Goal: Task Accomplishment & Management: Use online tool/utility

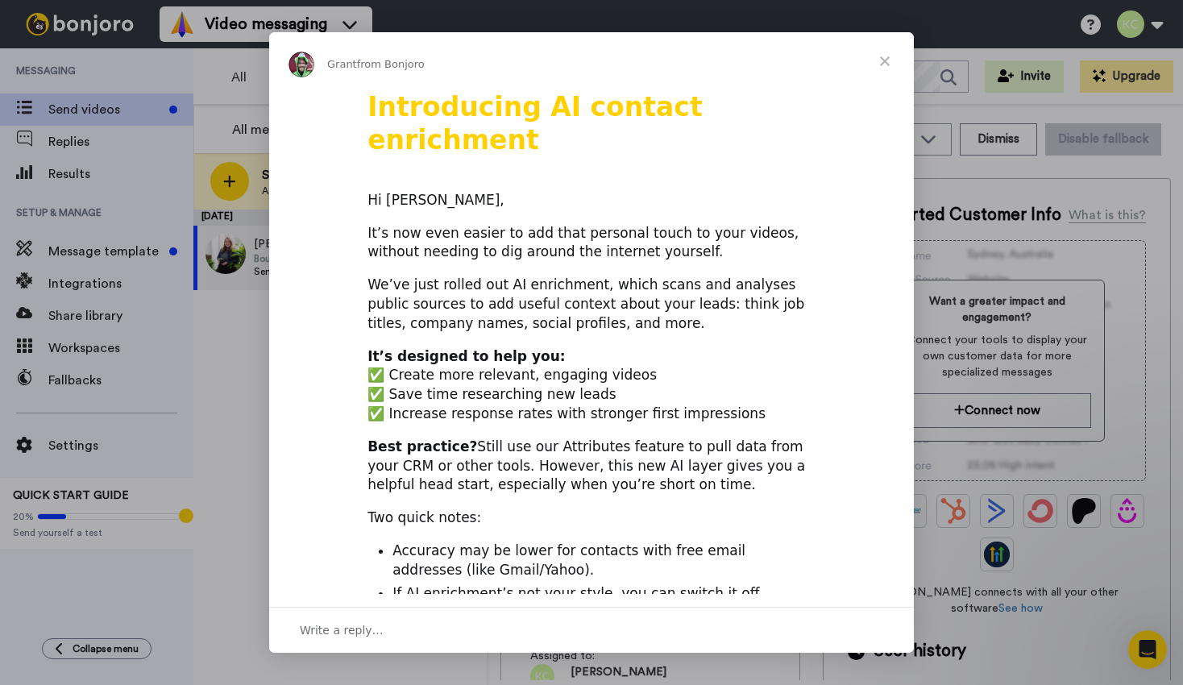
click at [885, 61] on span "Close" at bounding box center [885, 61] width 58 height 58
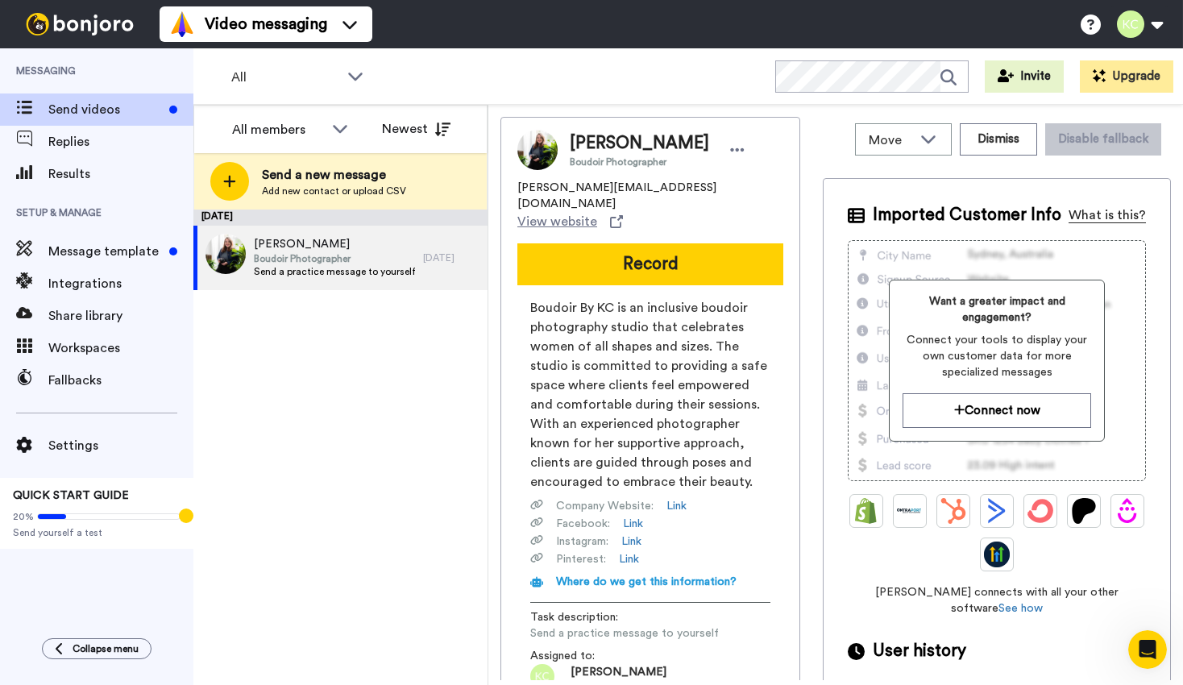
click at [1086, 216] on div "What is this?" at bounding box center [1107, 214] width 77 height 19
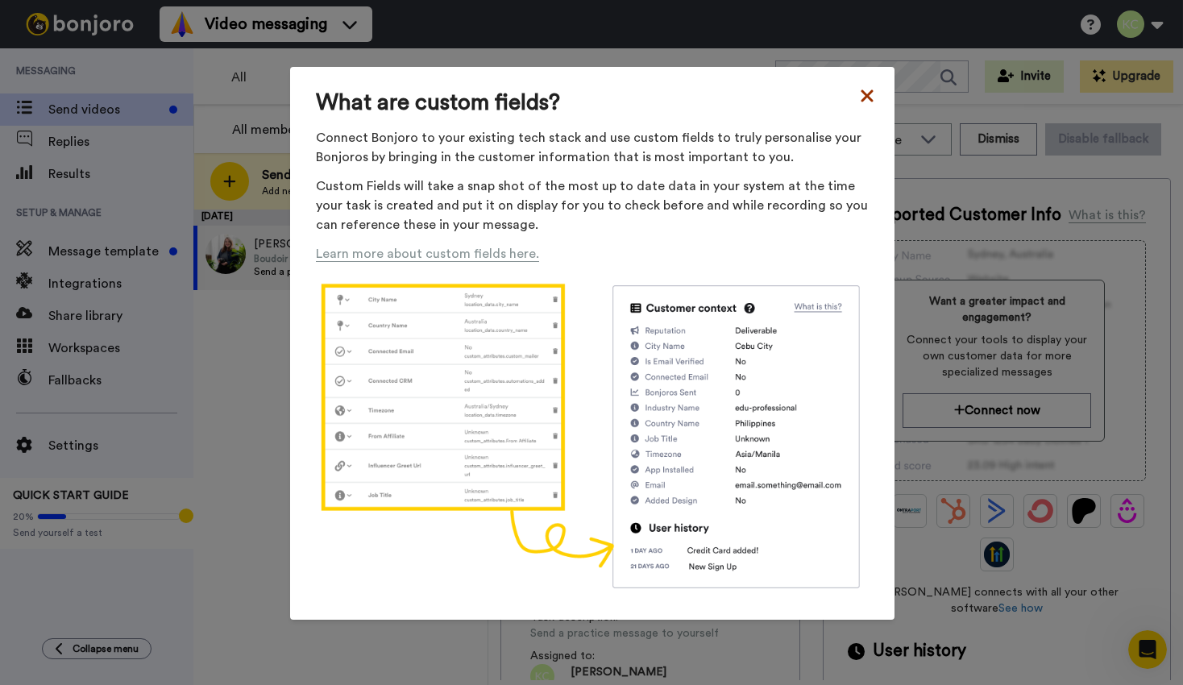
click at [861, 95] on icon at bounding box center [867, 95] width 16 height 19
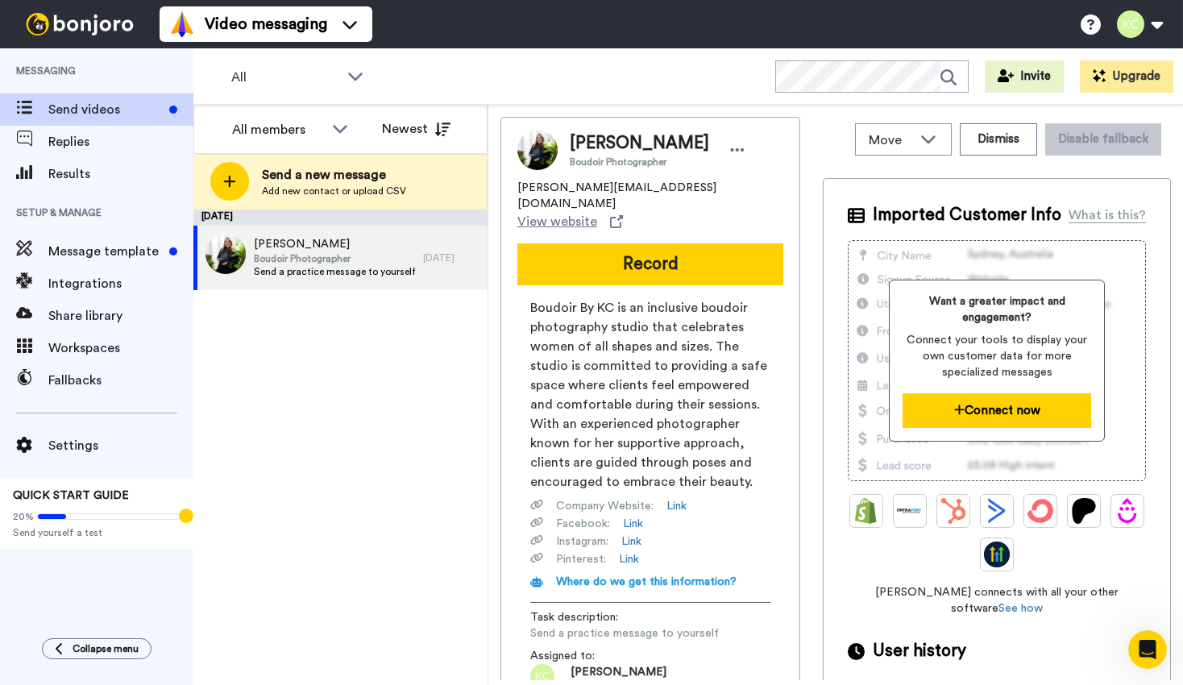
click at [965, 407] on button "Connect now" at bounding box center [997, 410] width 189 height 35
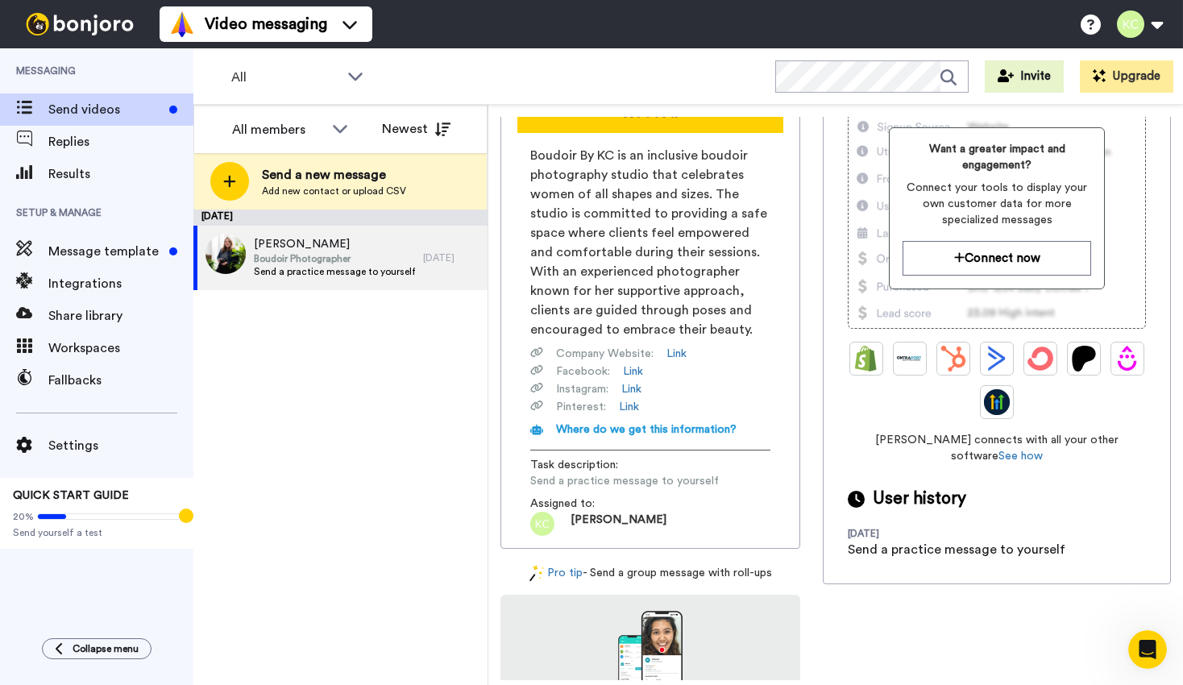
scroll to position [170, 0]
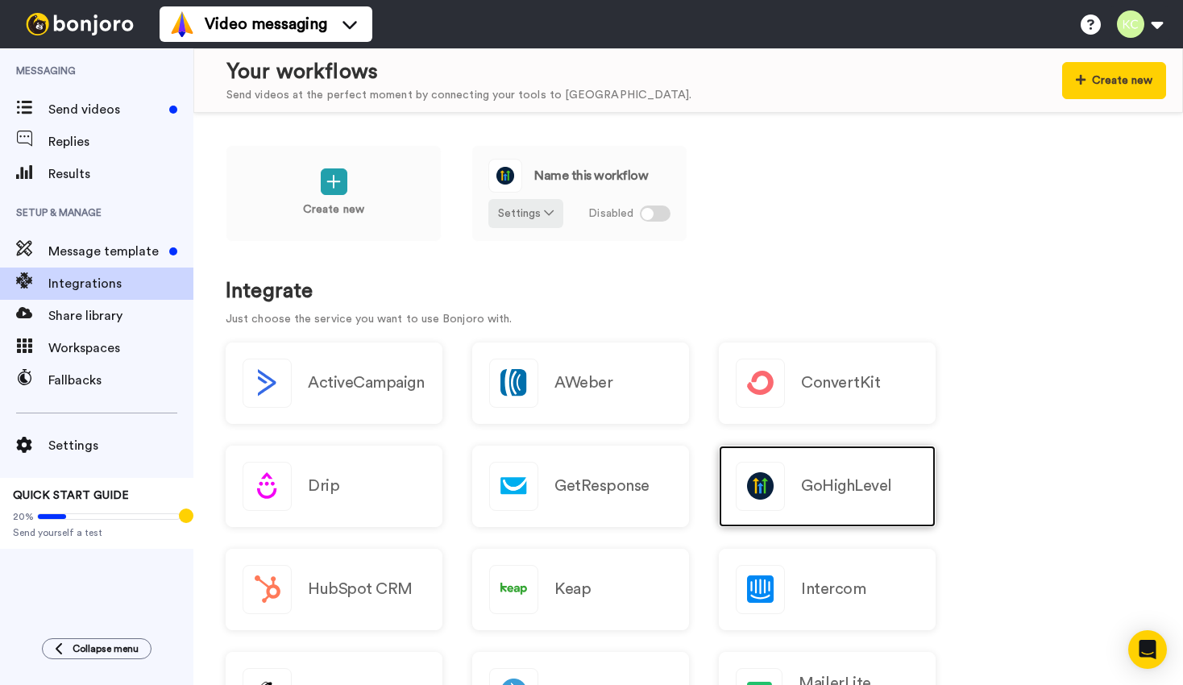
click at [786, 482] on div "GoHighLevel" at bounding box center [827, 486] width 217 height 81
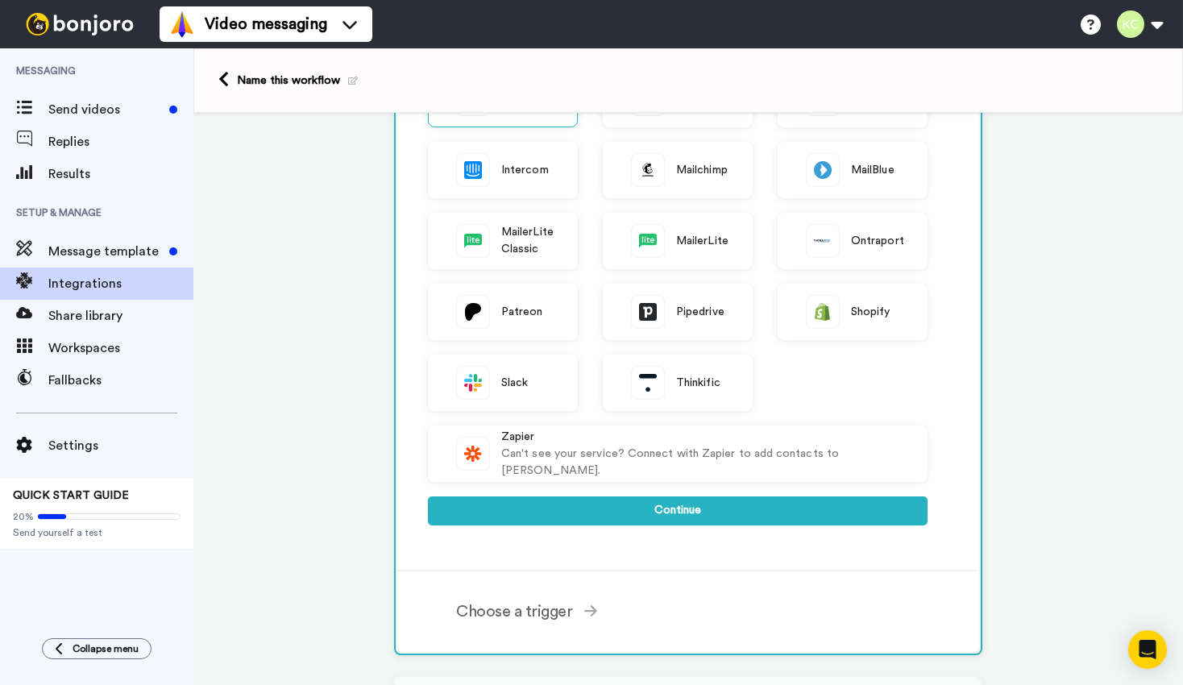
scroll to position [330, 0]
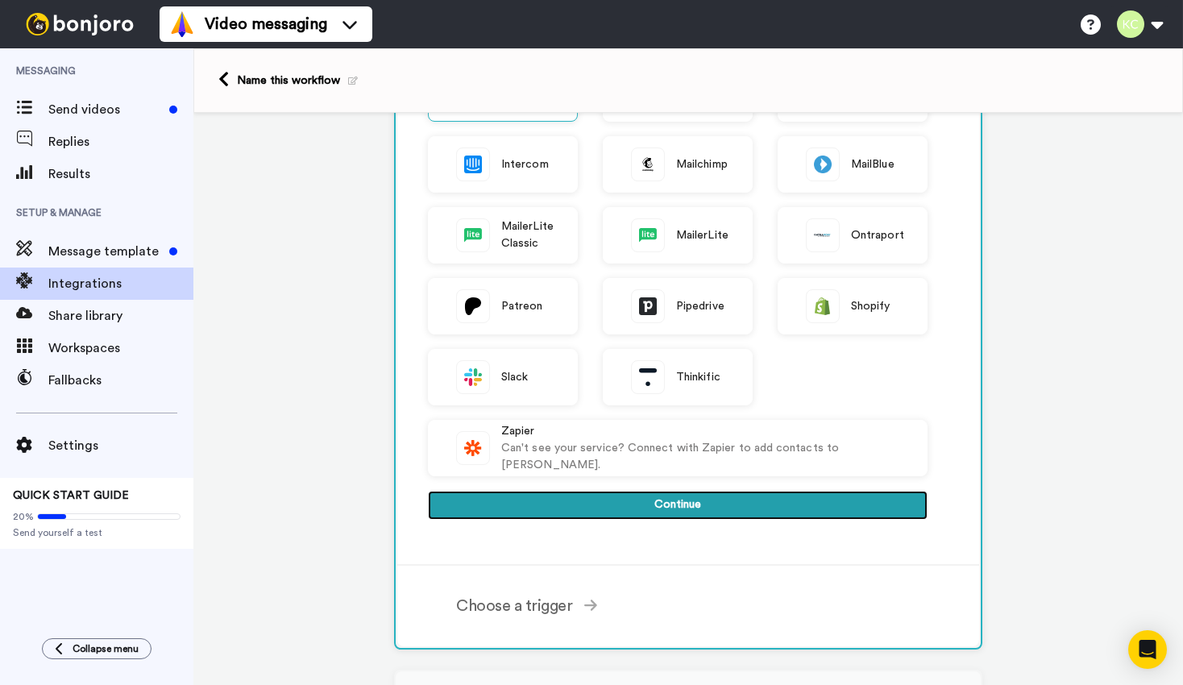
click at [565, 500] on button "Continue" at bounding box center [678, 505] width 500 height 29
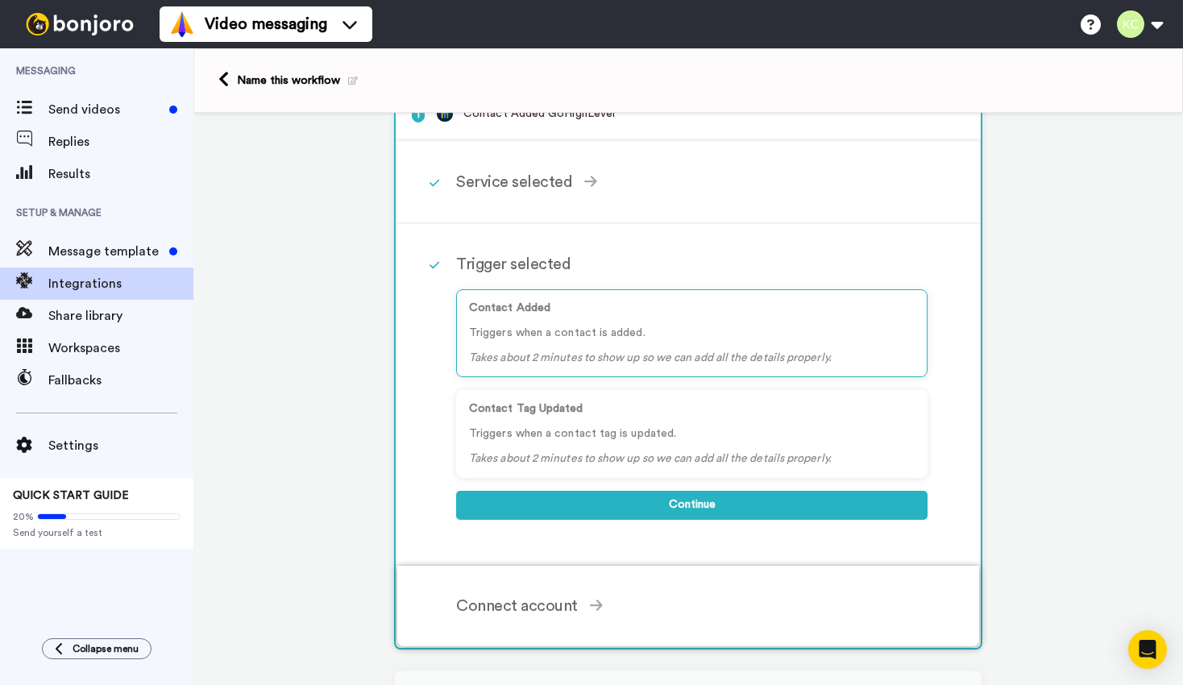
scroll to position [35, 0]
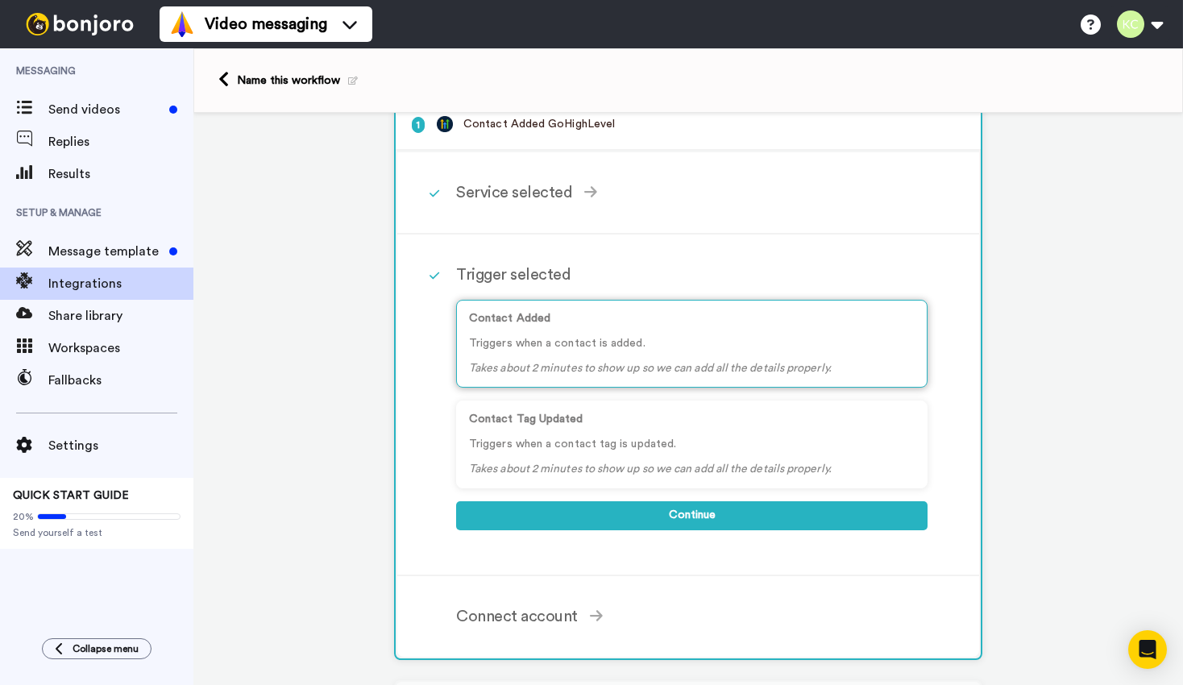
click at [540, 334] on div "Contact Added Triggers when a contact is added. Takes about 2 minutes to show u…" at bounding box center [691, 344] width 471 height 88
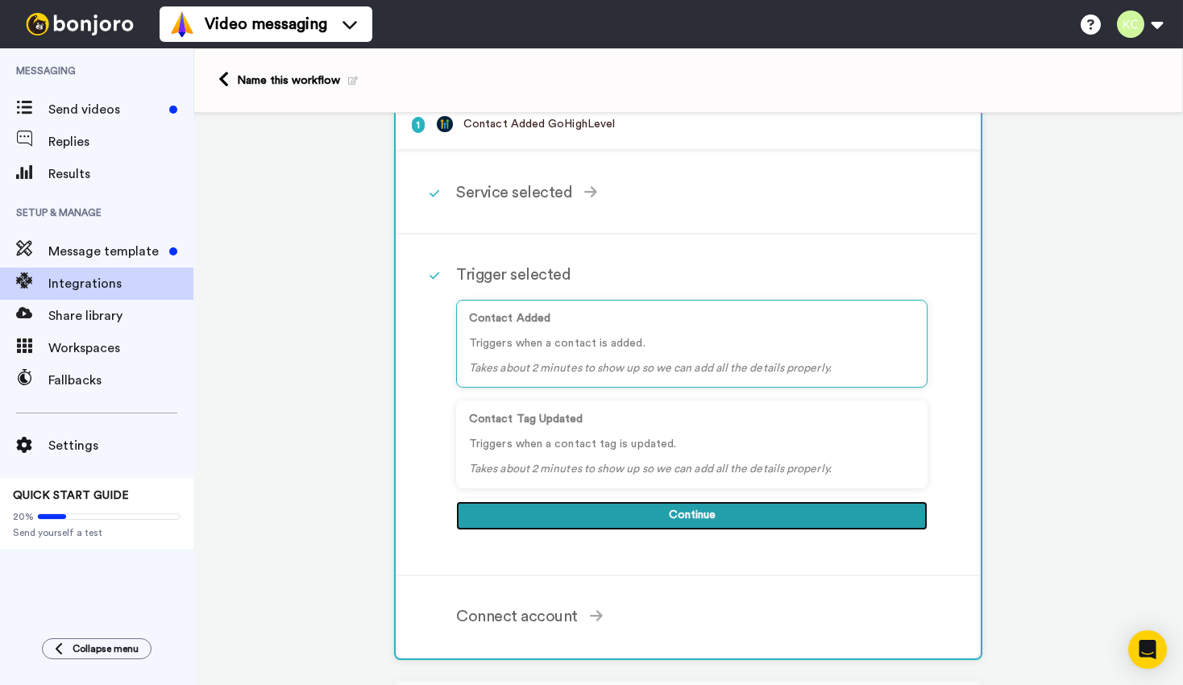
click at [531, 527] on button "Continue" at bounding box center [691, 515] width 471 height 29
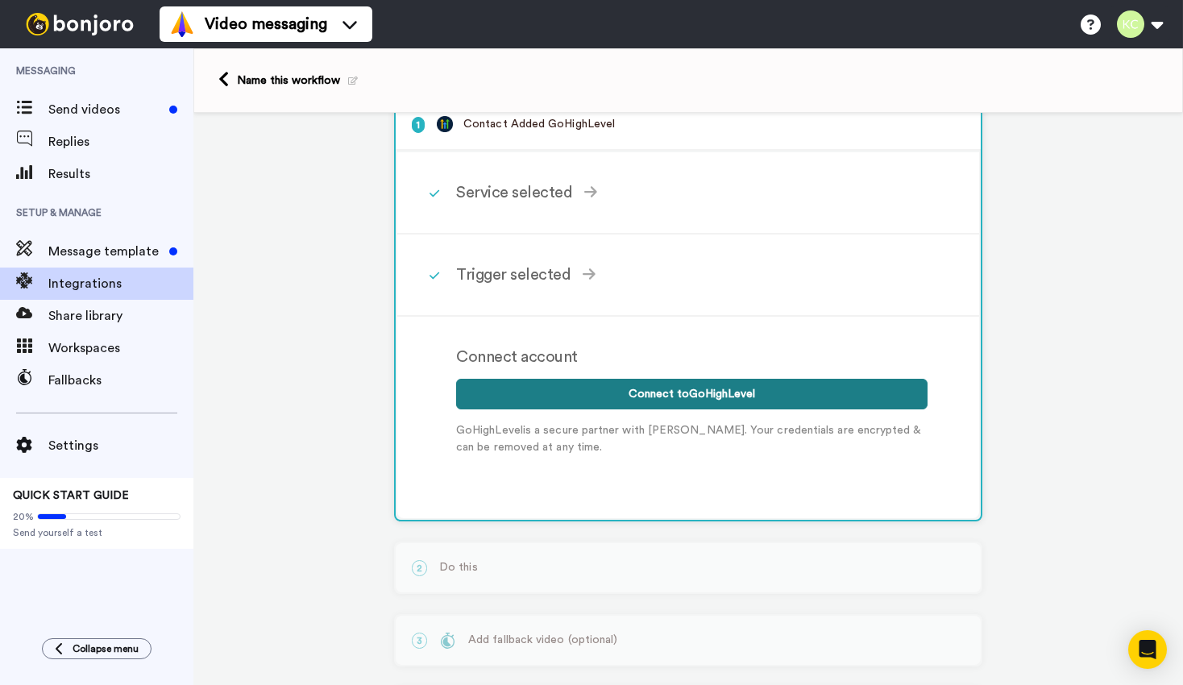
click at [560, 400] on button "Connect to GoHighLevel" at bounding box center [691, 394] width 471 height 31
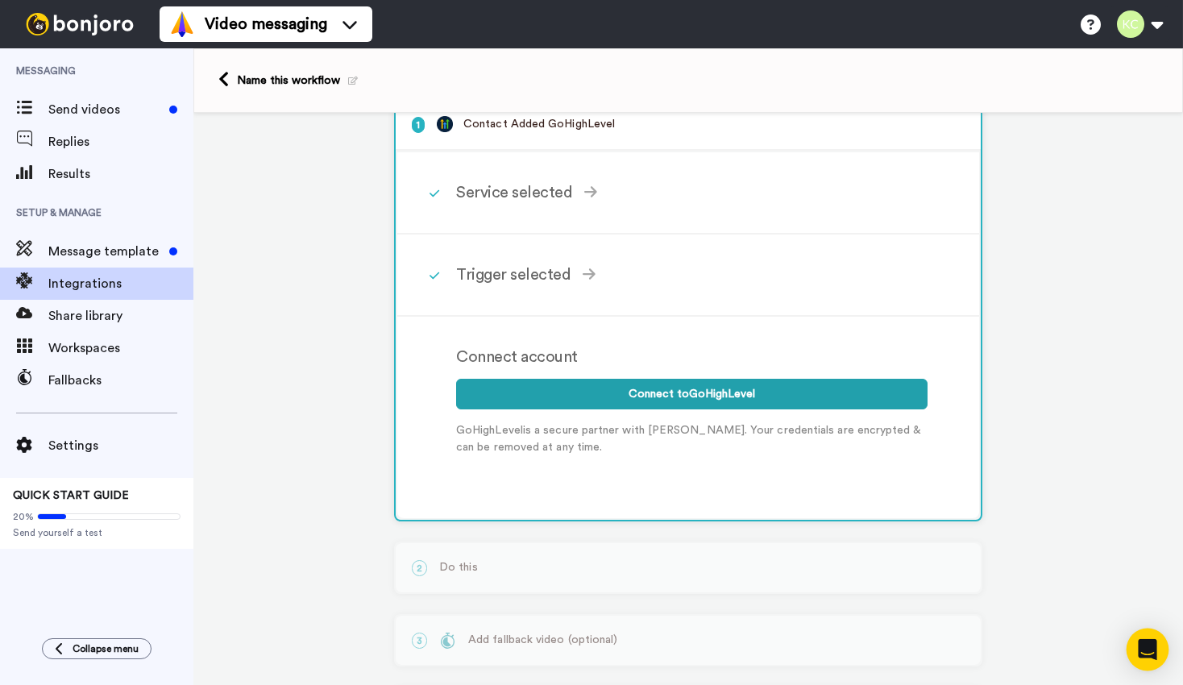
click at [1148, 663] on div "Open Intercom Messenger" at bounding box center [1148, 650] width 43 height 43
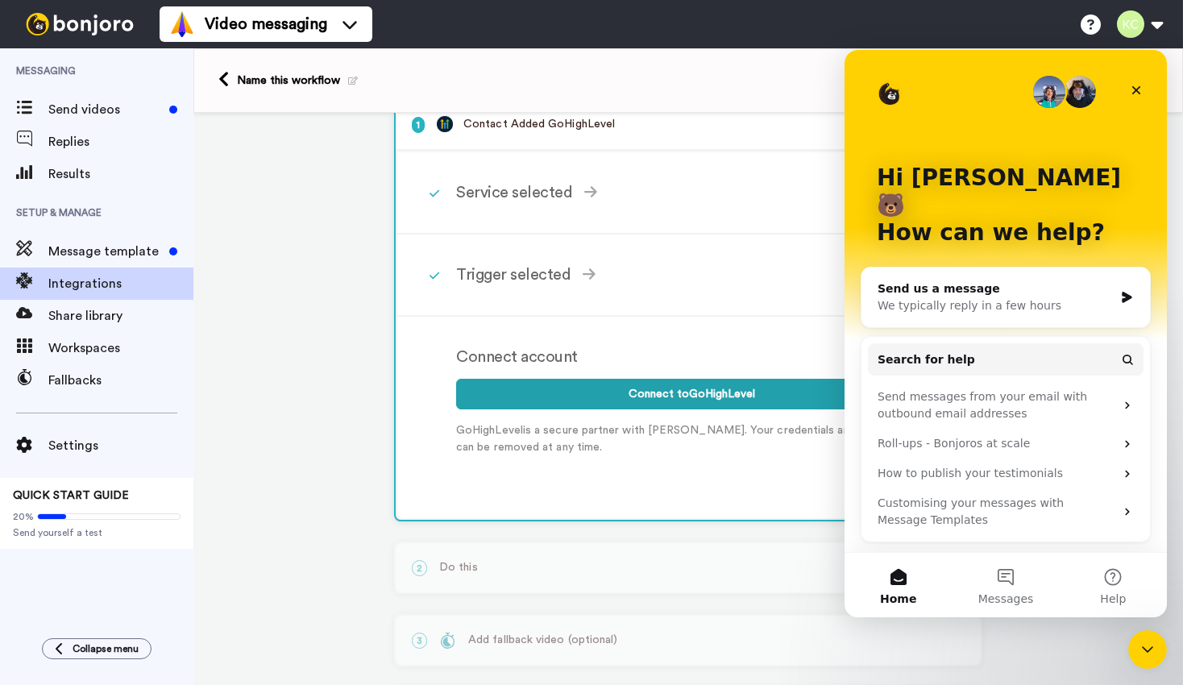
scroll to position [0, 0]
click at [999, 577] on button "Messages" at bounding box center [1005, 585] width 107 height 64
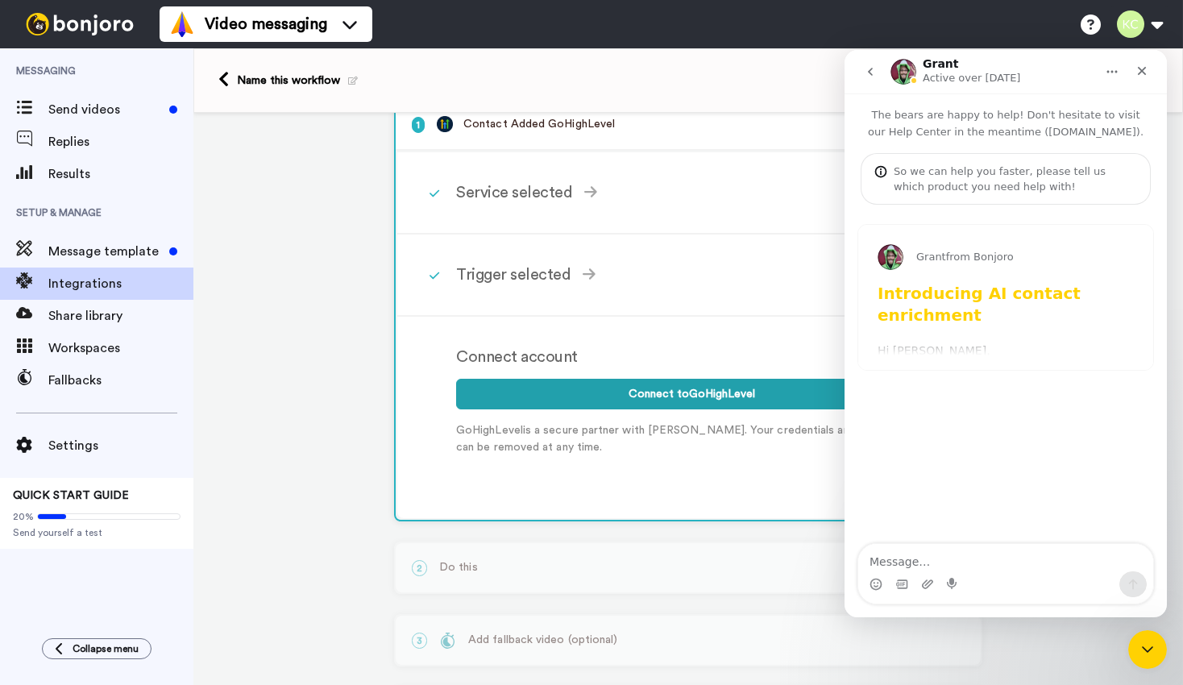
click at [868, 75] on icon "go back" at bounding box center [870, 71] width 13 height 13
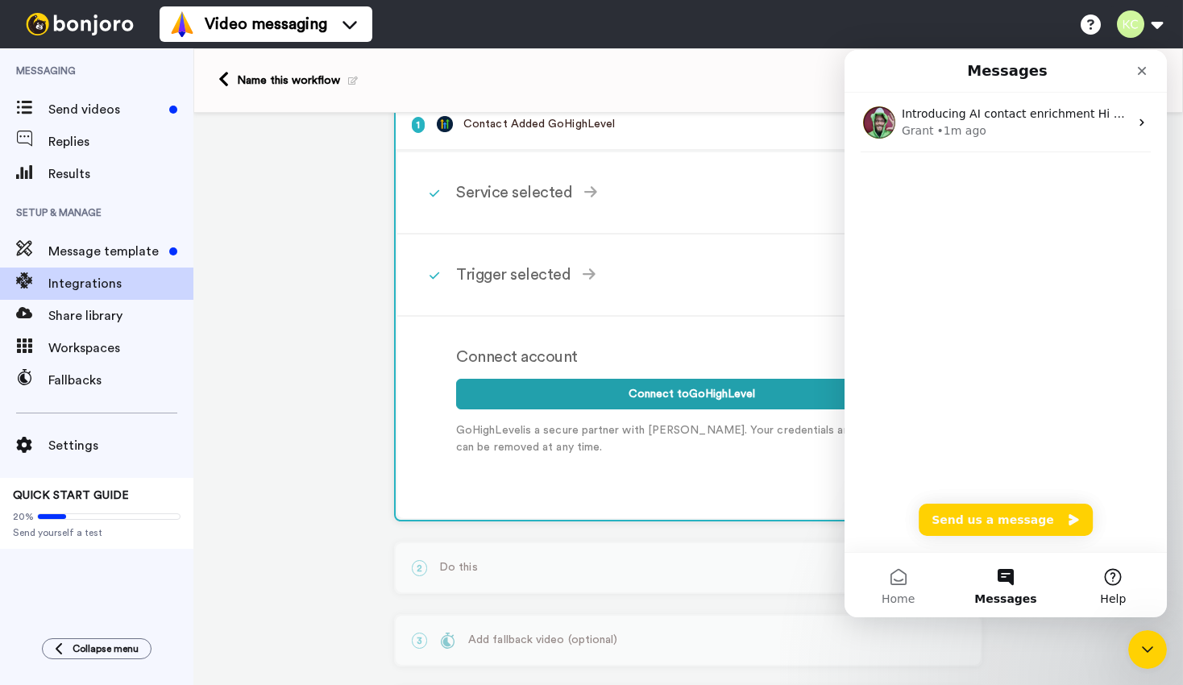
click at [1120, 593] on span "Help" at bounding box center [1113, 598] width 26 height 11
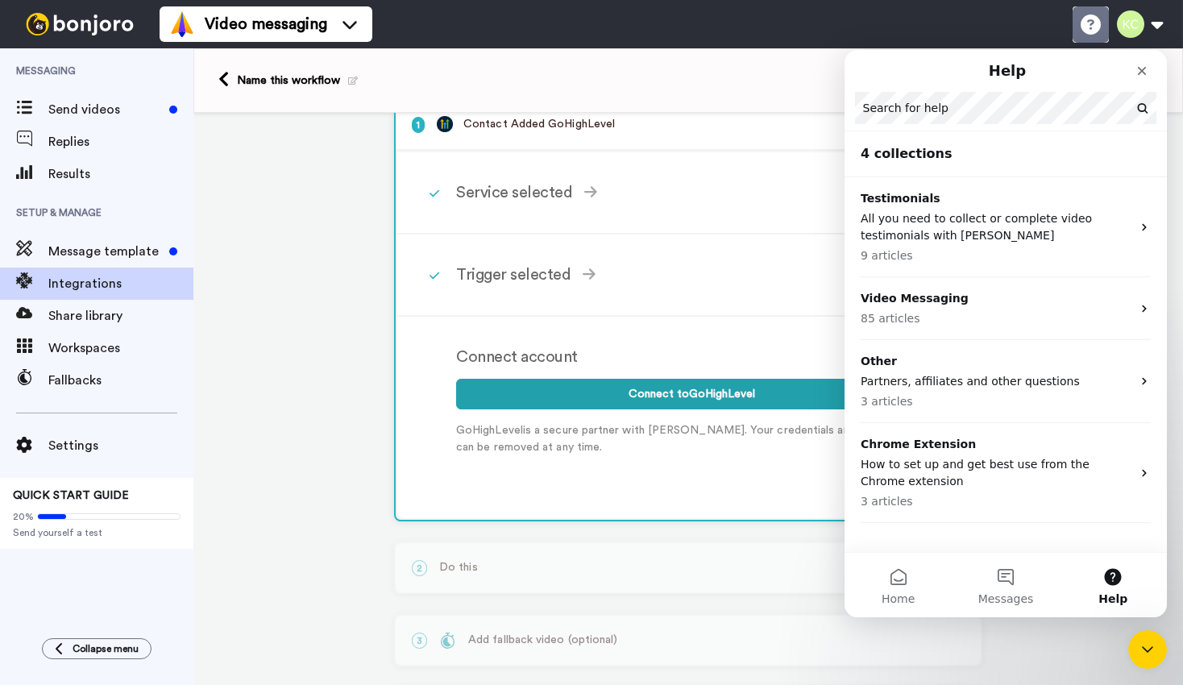
click at [1084, 28] on icon at bounding box center [1091, 25] width 20 height 20
click at [1128, 32] on button at bounding box center [1139, 23] width 61 height 35
click at [1151, 33] on button at bounding box center [1139, 23] width 61 height 35
click at [1023, 581] on button "Messages" at bounding box center [1005, 585] width 107 height 64
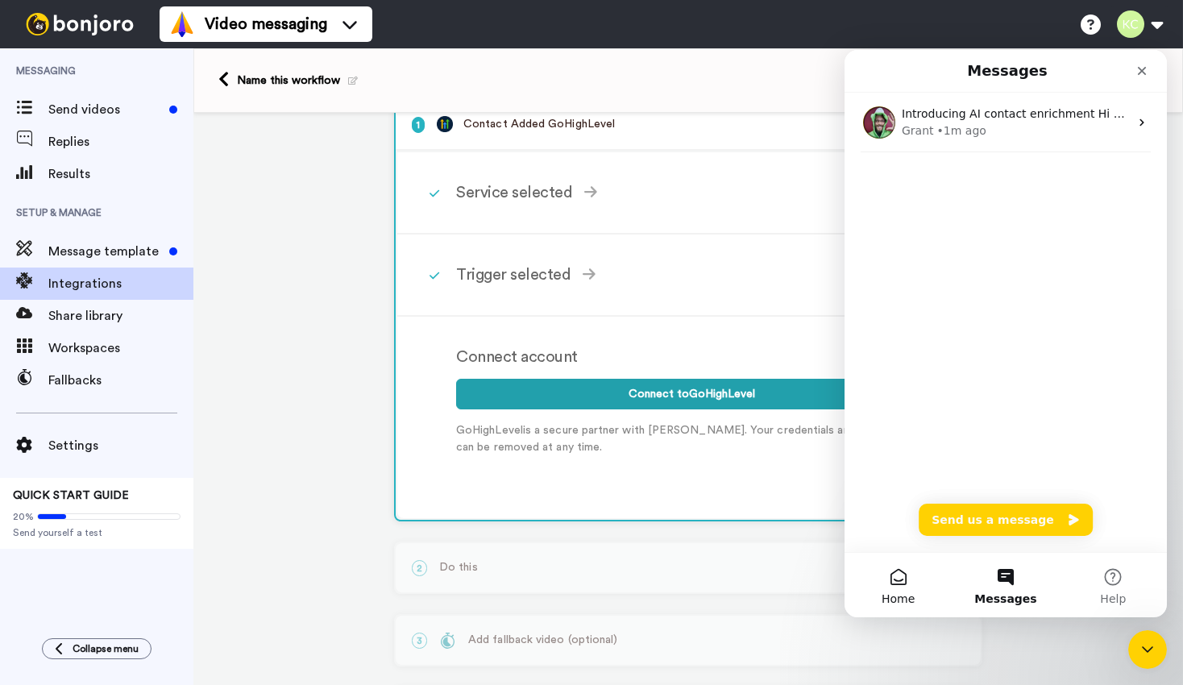
click at [897, 569] on button "Home" at bounding box center [898, 585] width 107 height 64
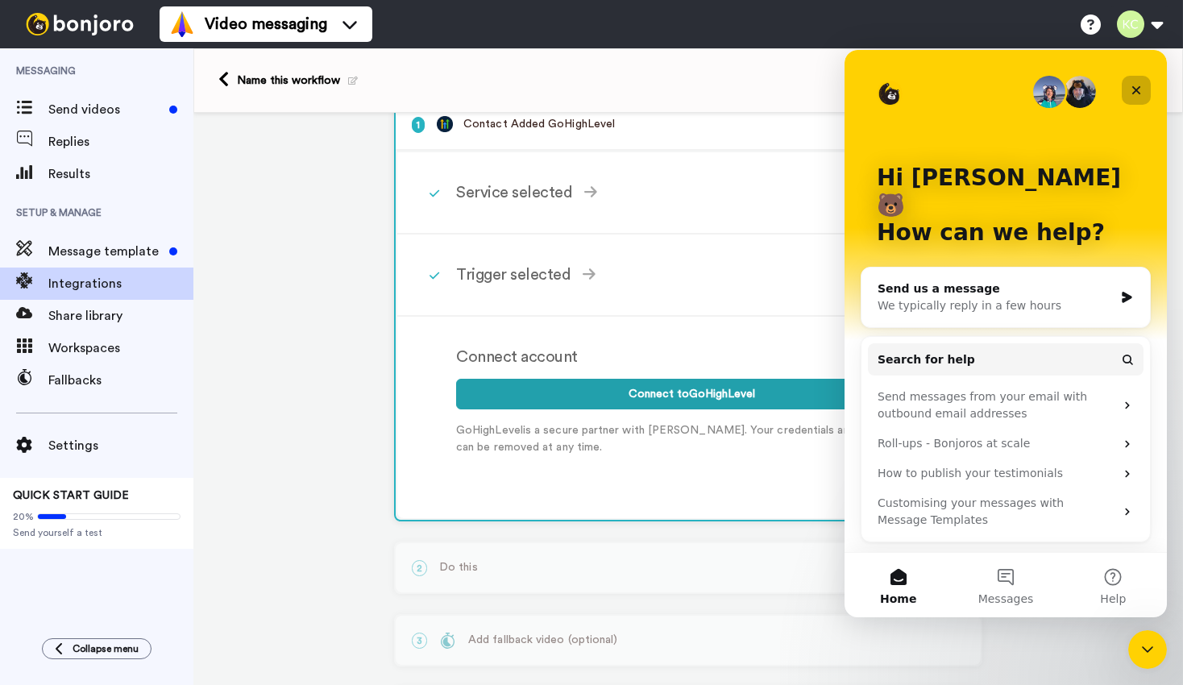
click at [1130, 89] on icon "Close" at bounding box center [1136, 90] width 13 height 13
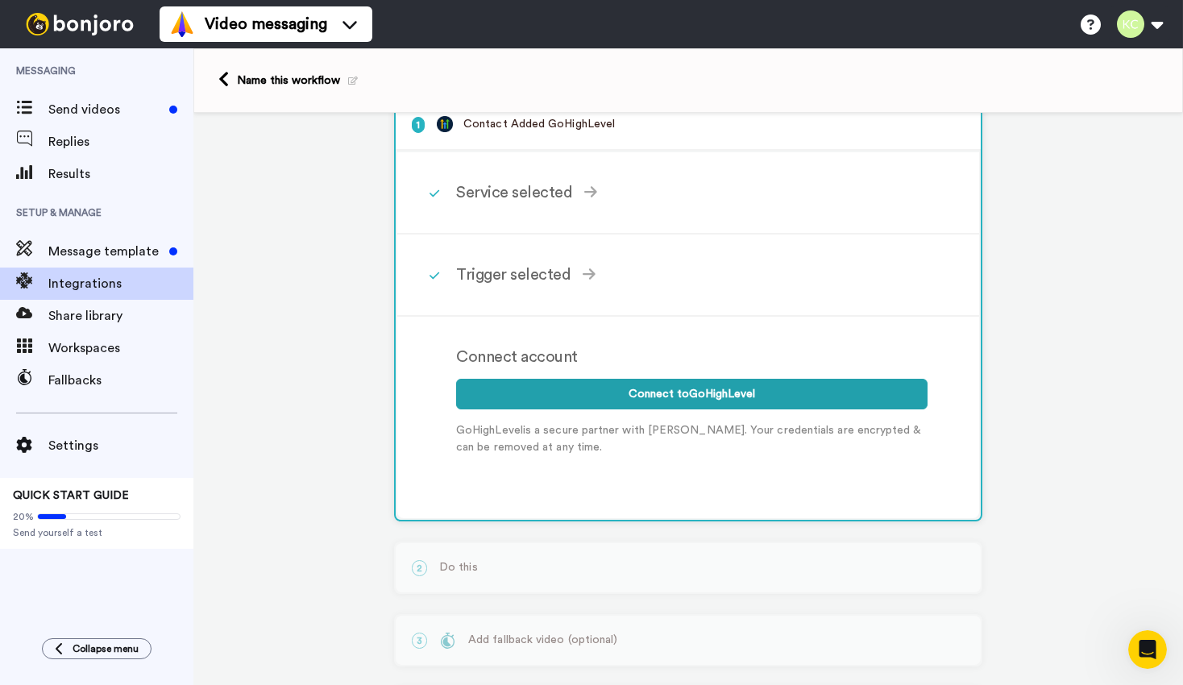
scroll to position [132, 0]
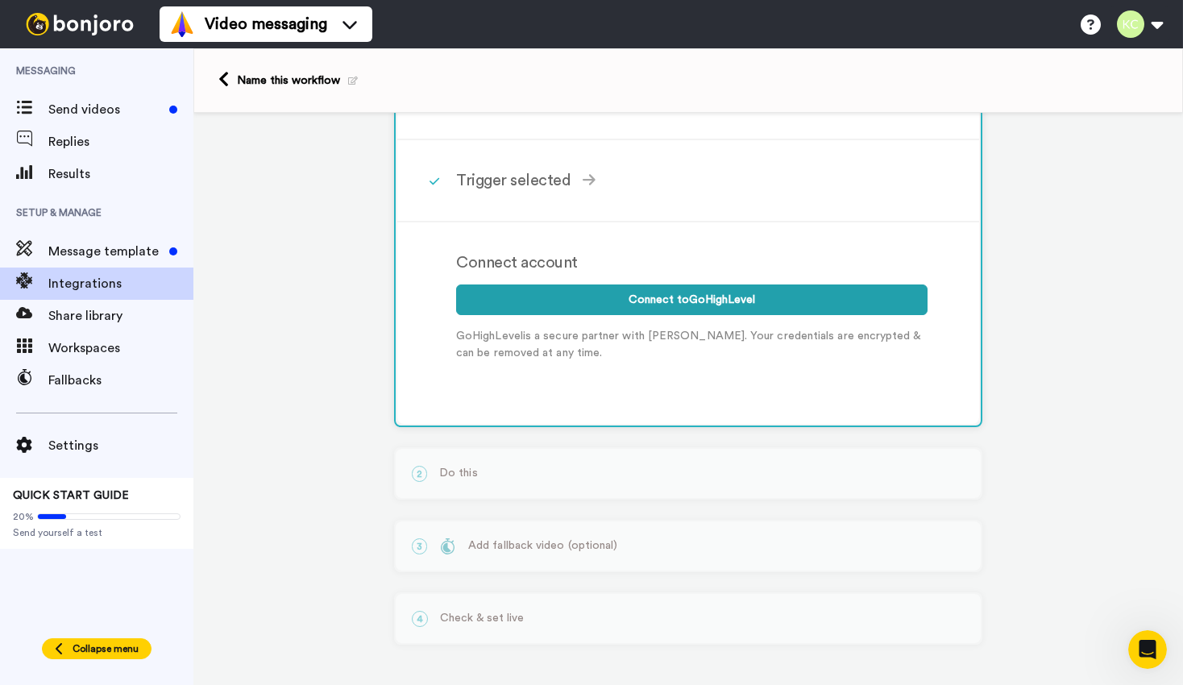
click at [114, 639] on button "Collapse menu" at bounding box center [97, 648] width 110 height 21
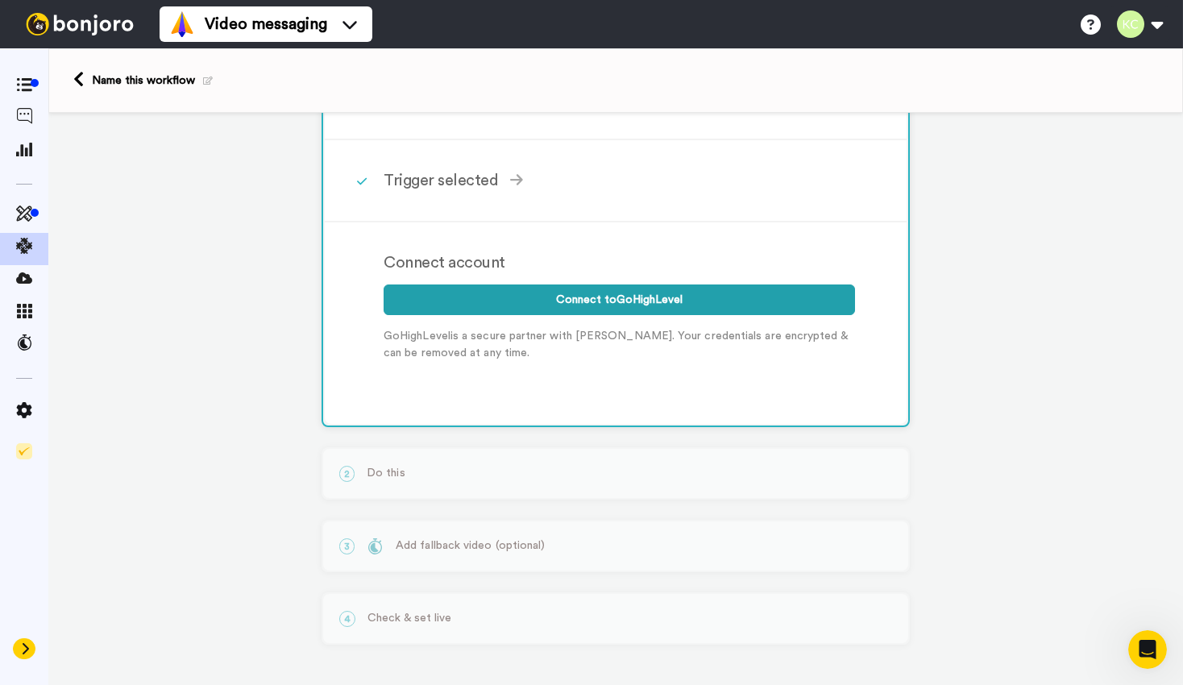
click at [27, 642] on icon at bounding box center [25, 648] width 10 height 13
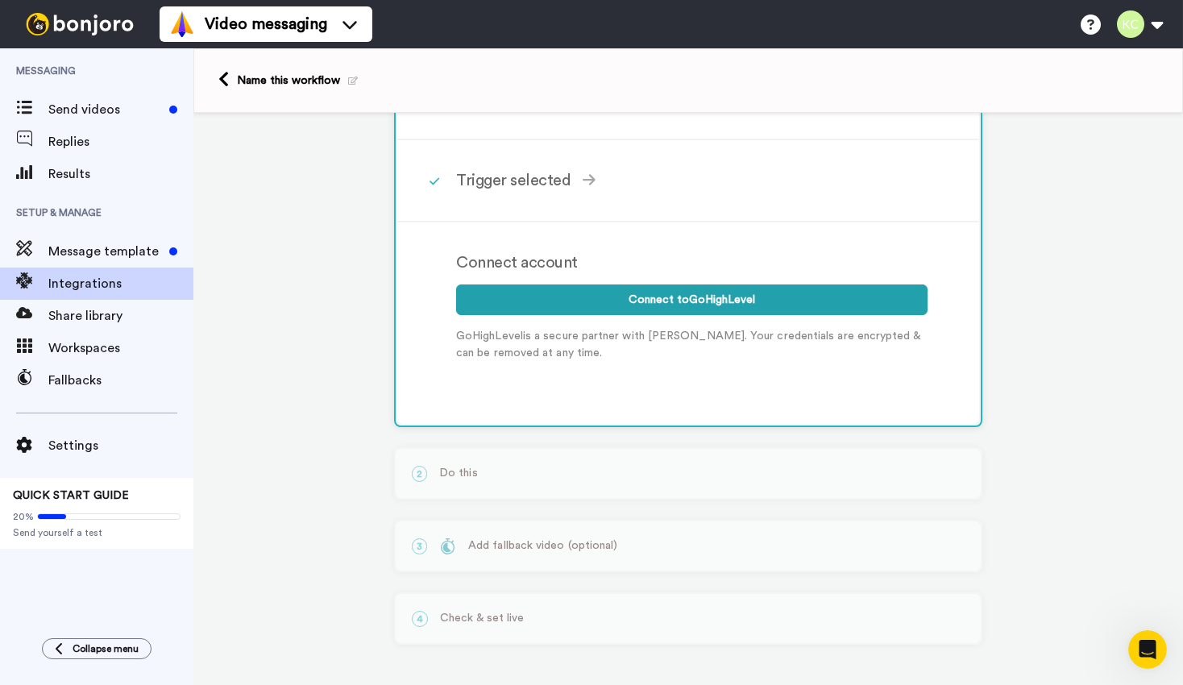
click at [57, 18] on img at bounding box center [79, 24] width 121 height 23
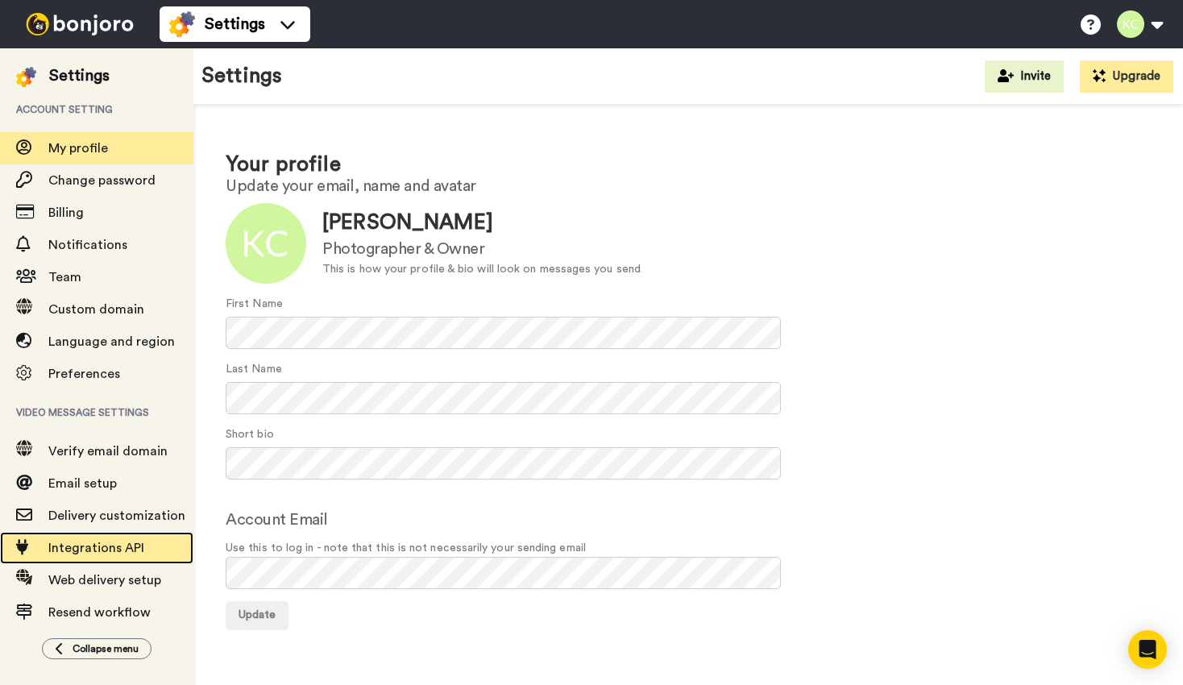
click at [92, 547] on span "Integrations API" at bounding box center [96, 548] width 96 height 13
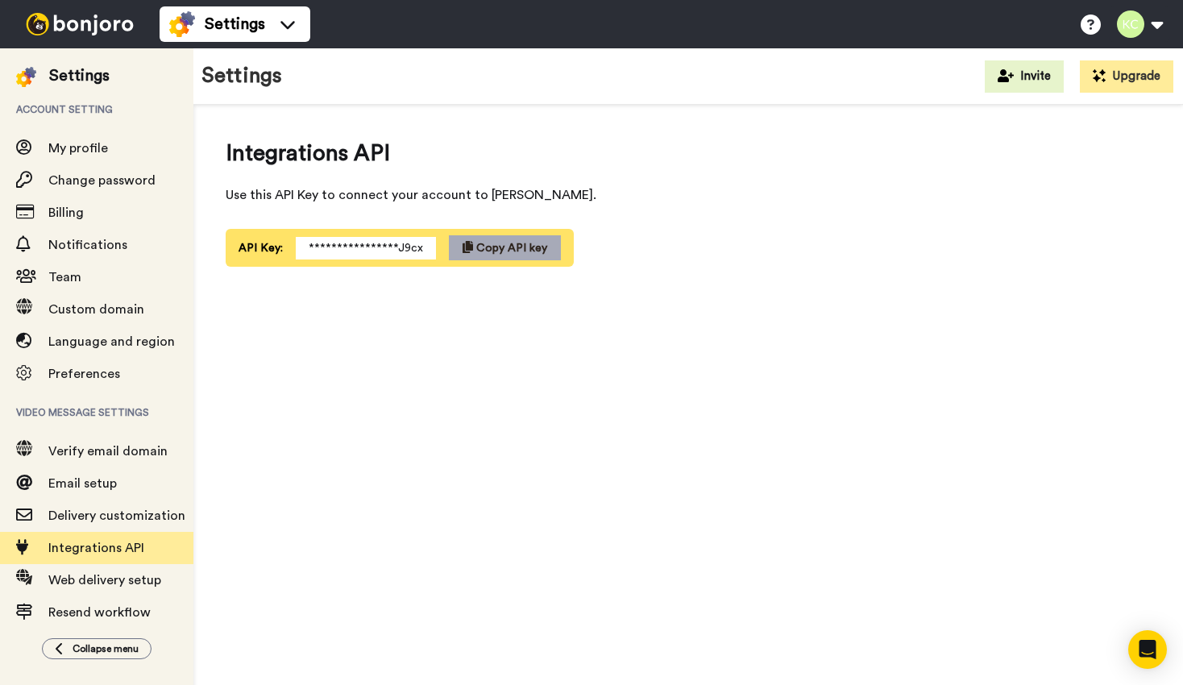
click at [488, 243] on span "Copy API key" at bounding box center [511, 248] width 71 height 11
click at [48, 24] on img at bounding box center [79, 24] width 121 height 23
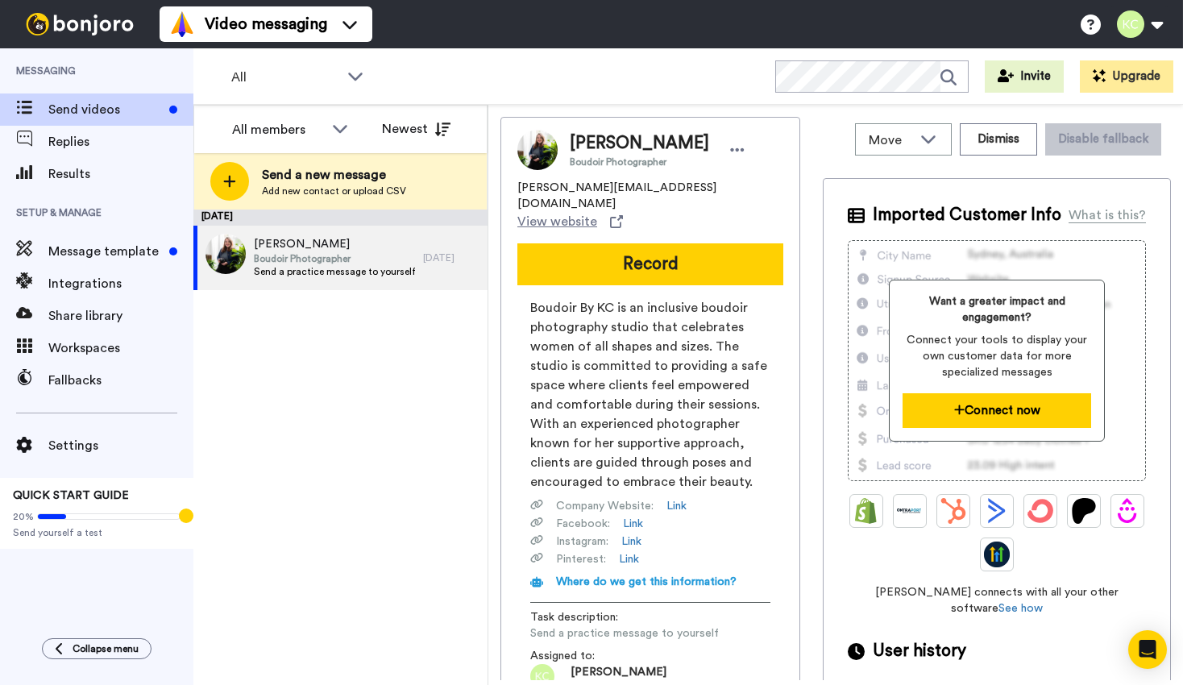
click at [1032, 406] on button "Connect now" at bounding box center [997, 410] width 189 height 35
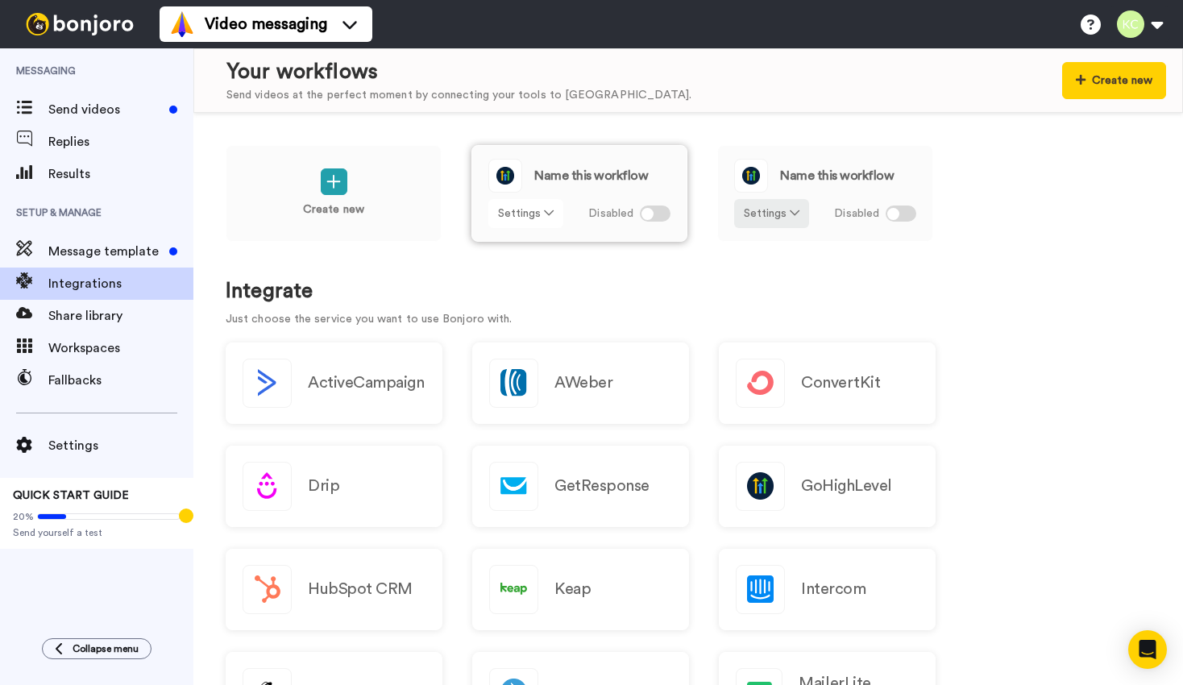
click at [549, 206] on button "Settings" at bounding box center [525, 213] width 75 height 29
click at [548, 205] on button "Settings" at bounding box center [525, 213] width 75 height 29
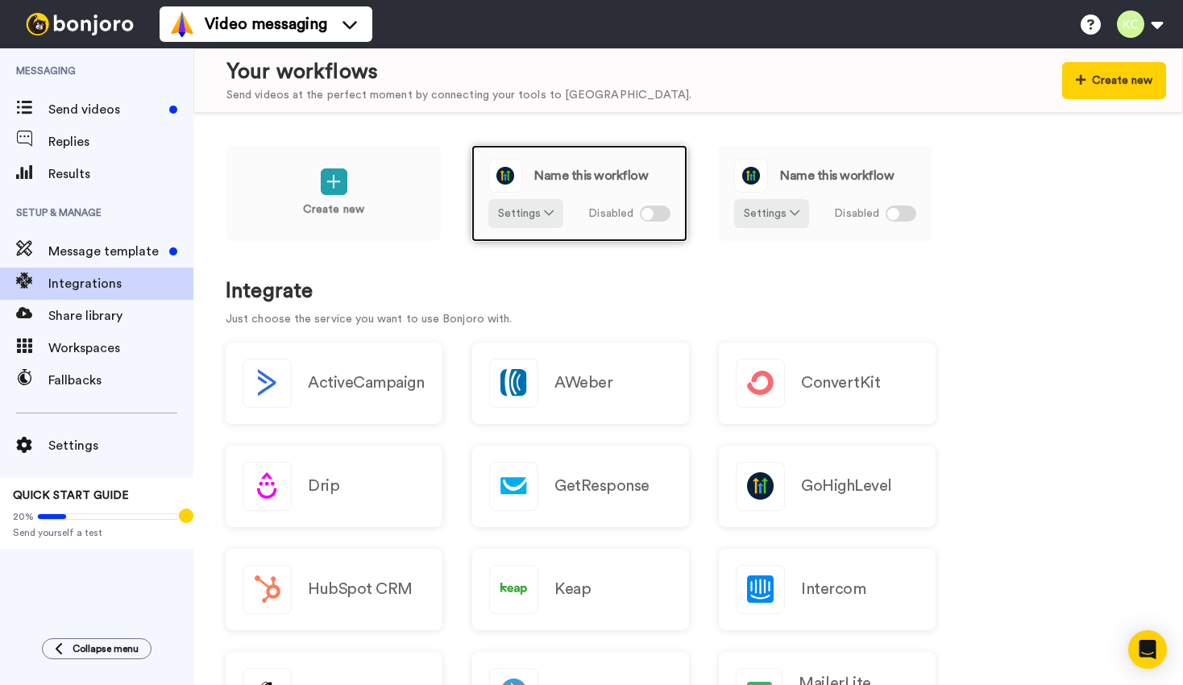
click at [543, 160] on div "Name this workflow" at bounding box center [579, 176] width 182 height 34
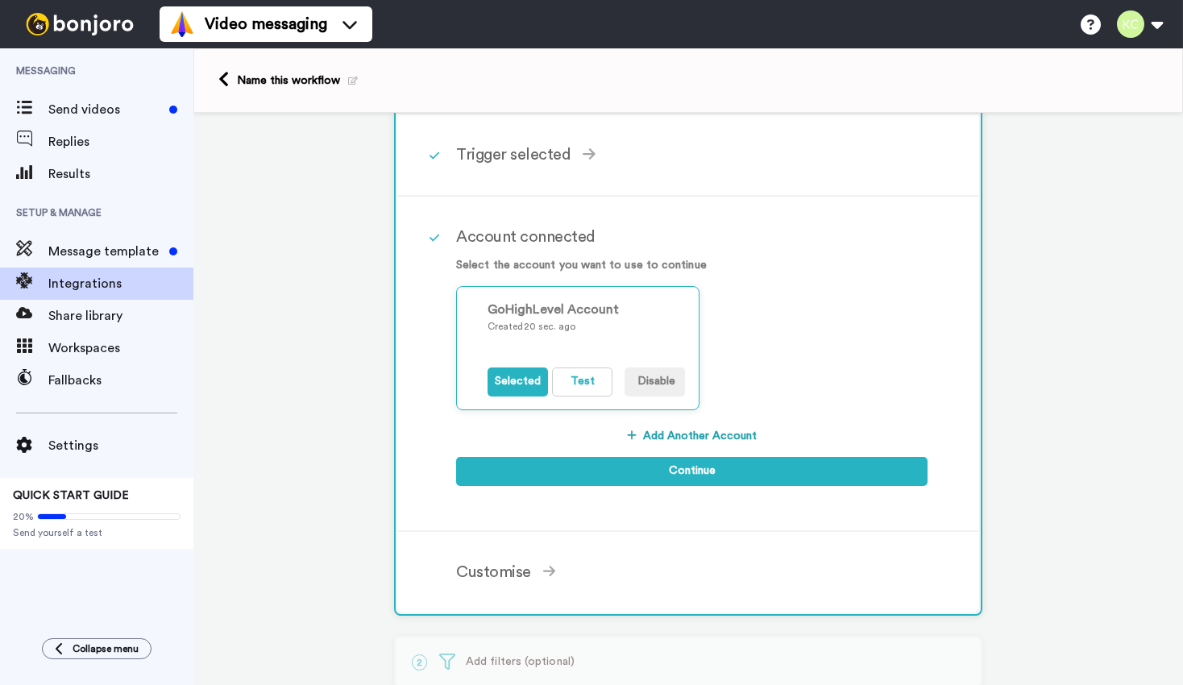
scroll to position [159, 0]
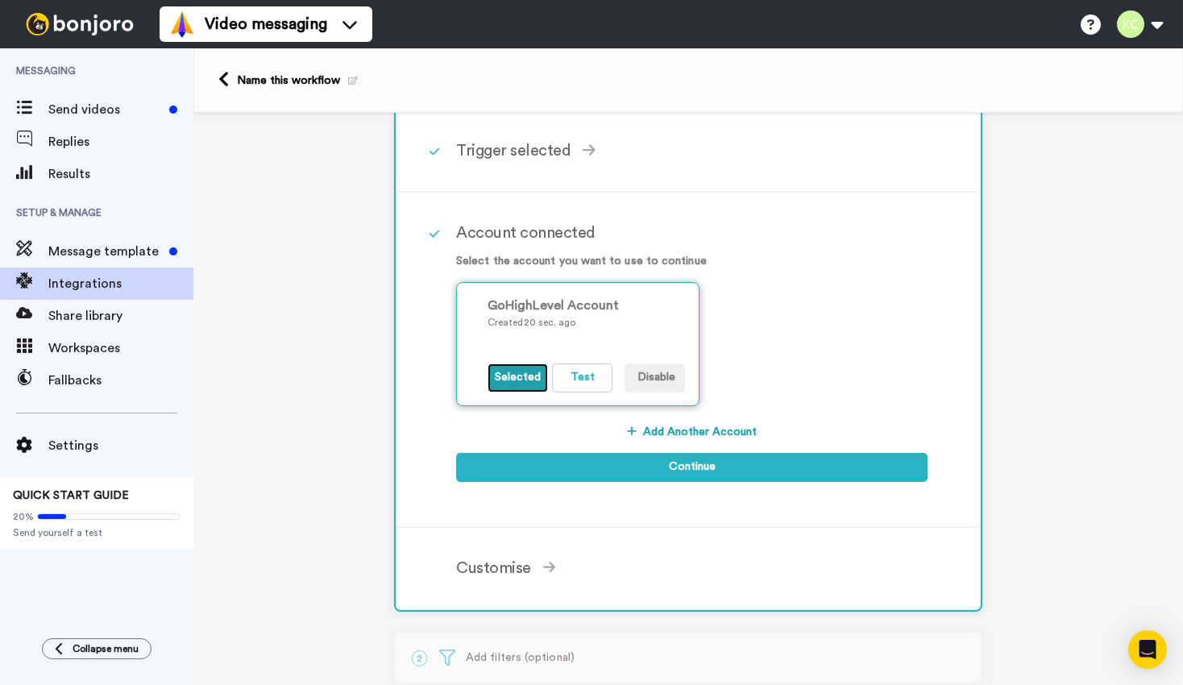
click at [529, 376] on button "Selected" at bounding box center [518, 377] width 60 height 29
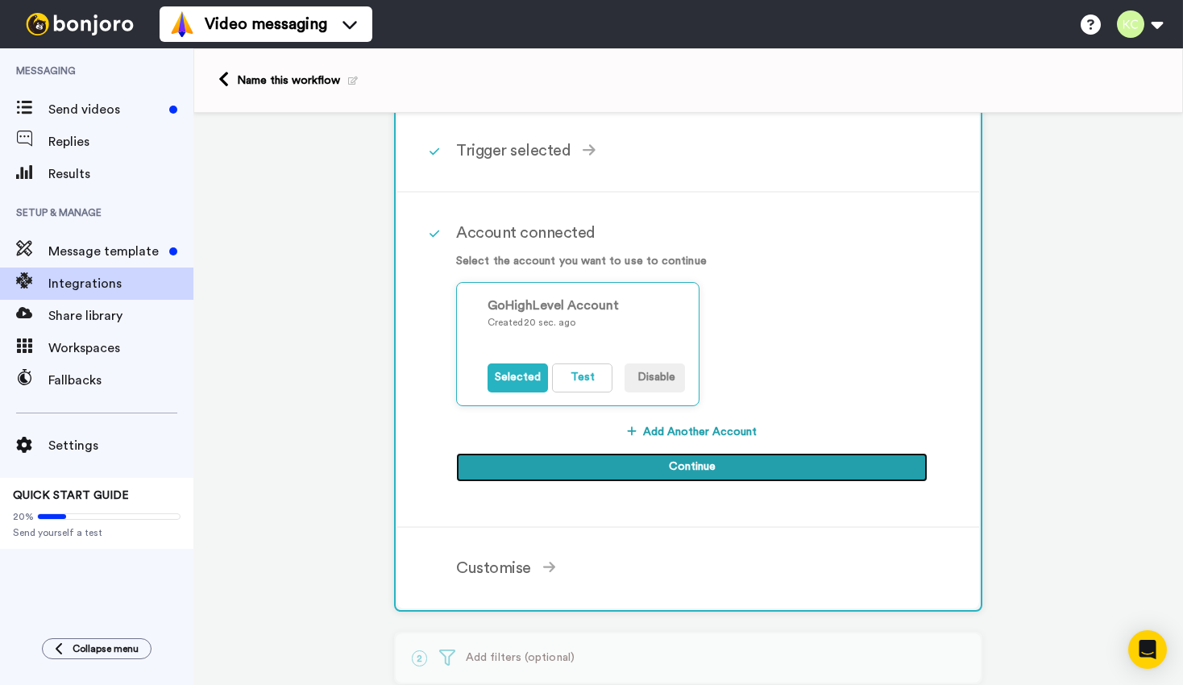
click at [563, 478] on button "Continue" at bounding box center [691, 467] width 471 height 29
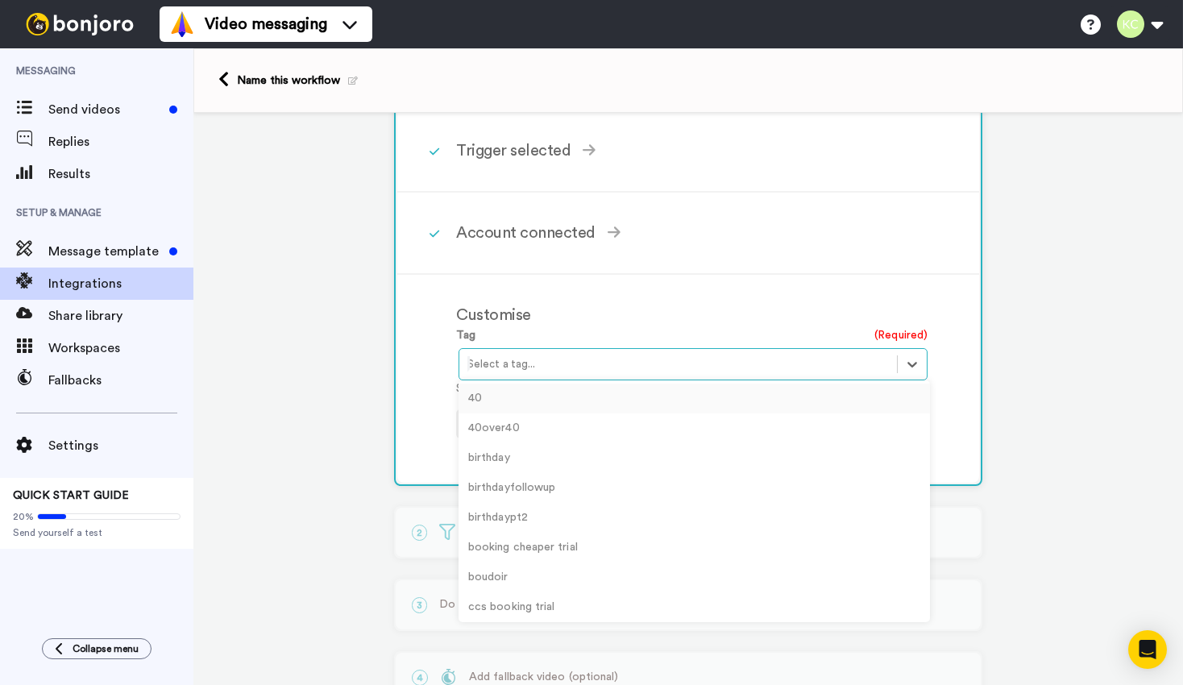
click at [553, 367] on div at bounding box center [677, 364] width 421 height 19
click at [554, 368] on div at bounding box center [677, 364] width 421 height 19
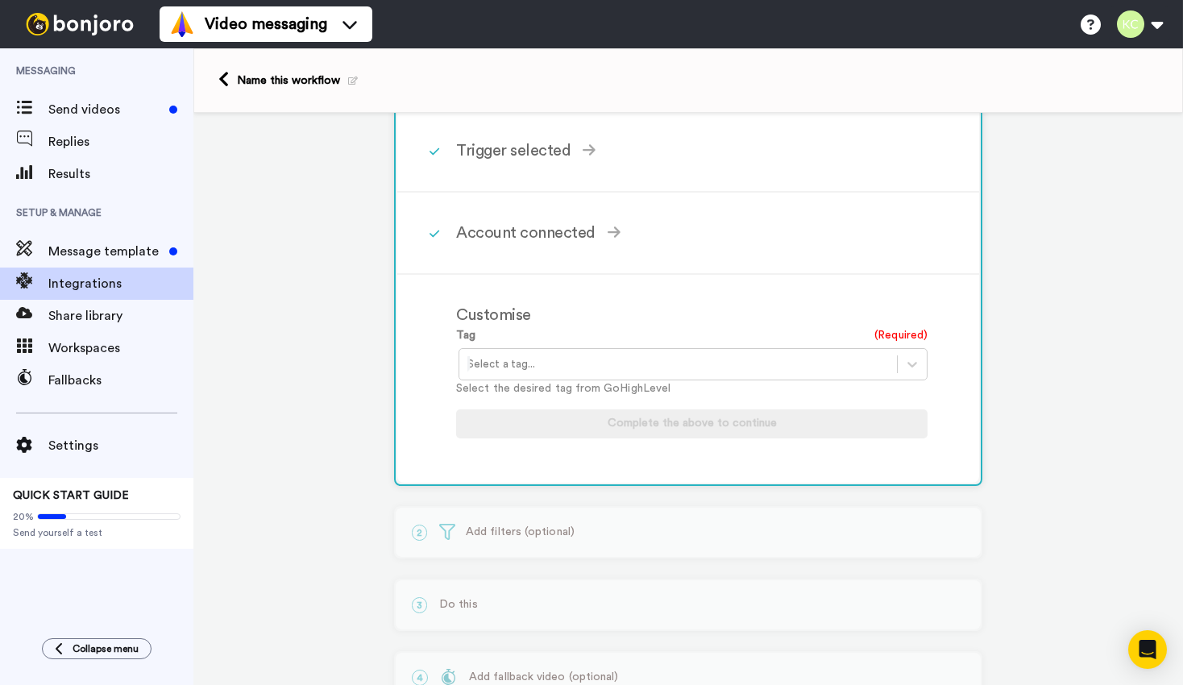
click at [542, 322] on div "Customise" at bounding box center [691, 315] width 471 height 24
click at [588, 380] on div "Select a tag..." at bounding box center [693, 364] width 469 height 32
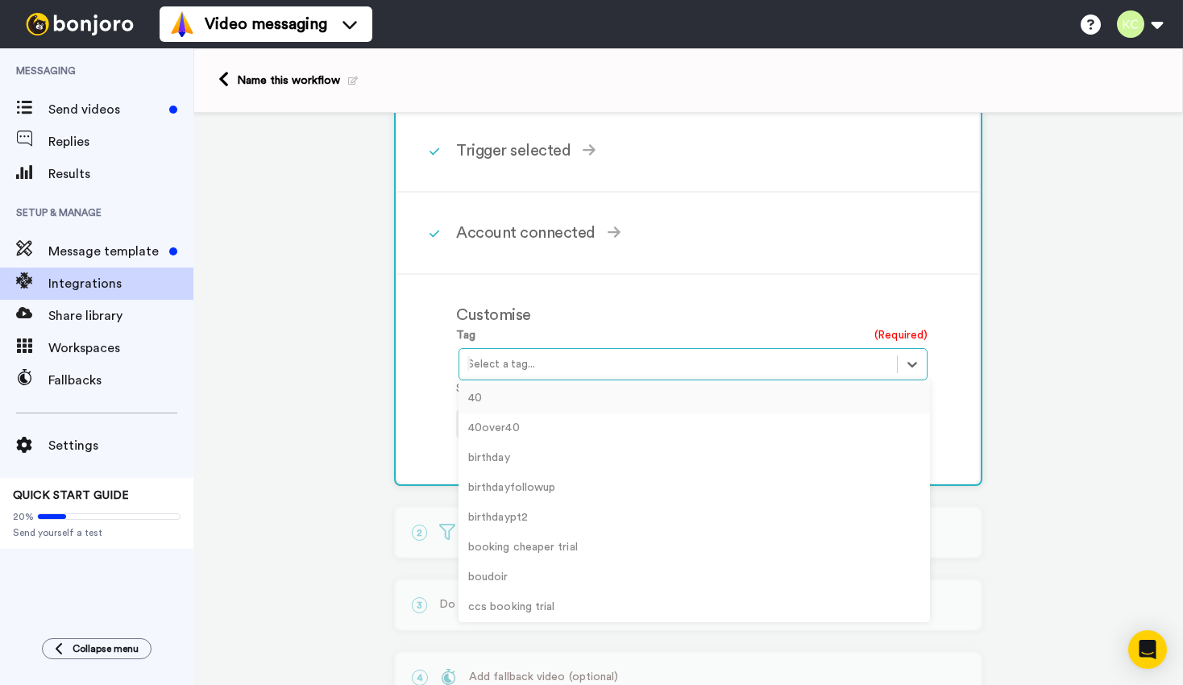
click at [581, 371] on div at bounding box center [677, 364] width 421 height 19
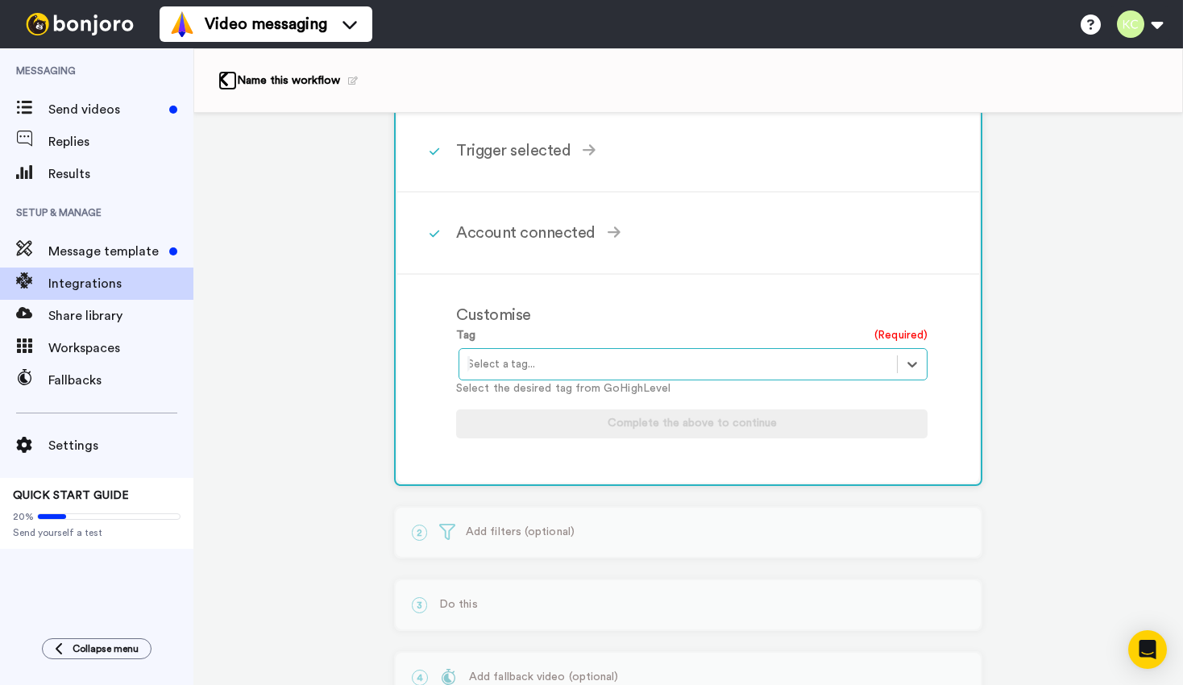
click at [223, 77] on icon at bounding box center [223, 79] width 10 height 17
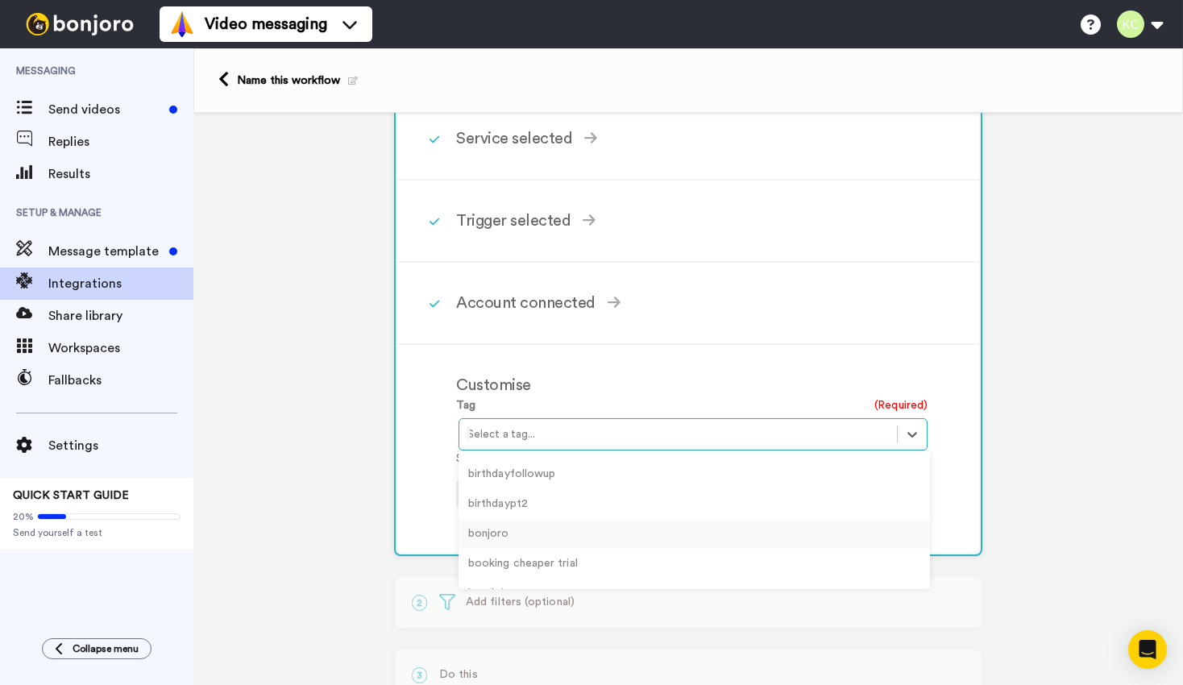
scroll to position [98, 0]
click at [559, 526] on div "bonjoro" at bounding box center [694, 519] width 471 height 30
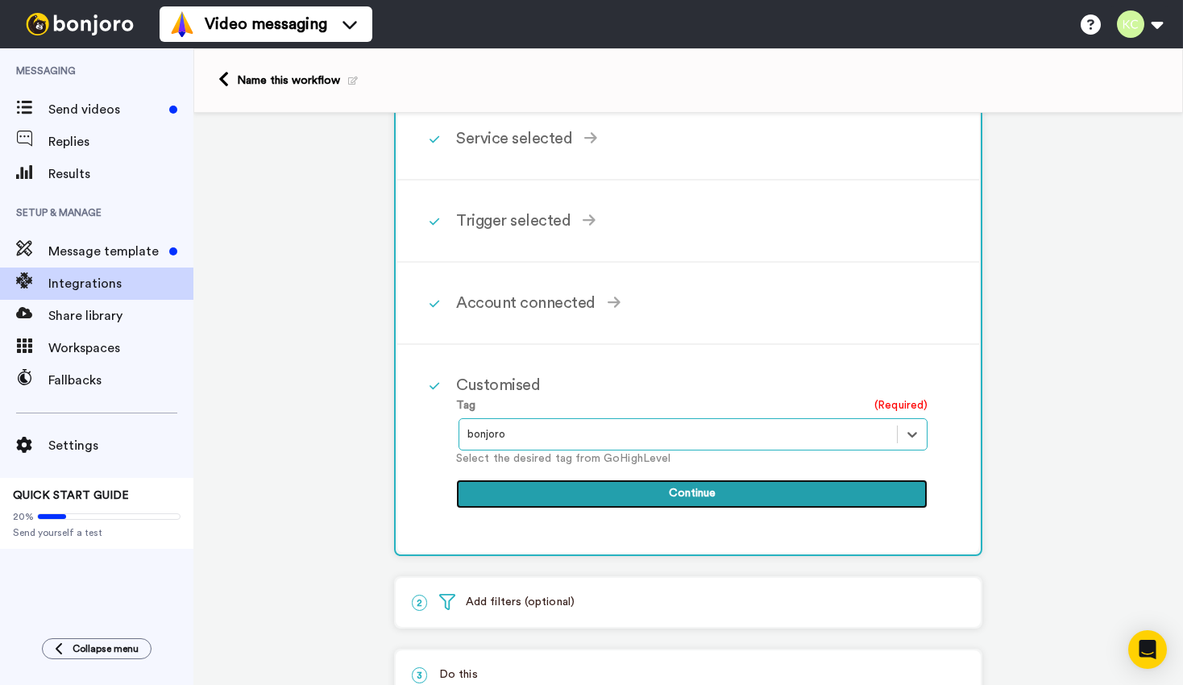
click at [625, 492] on button "Continue" at bounding box center [691, 493] width 471 height 29
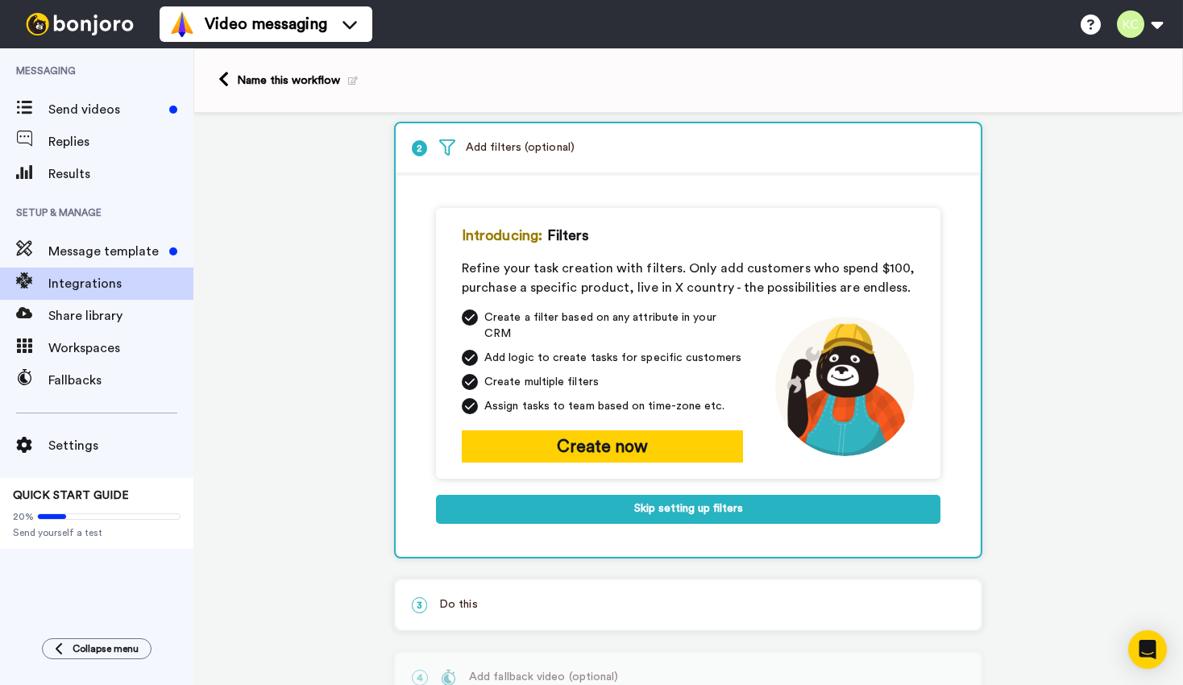
scroll to position [81, 0]
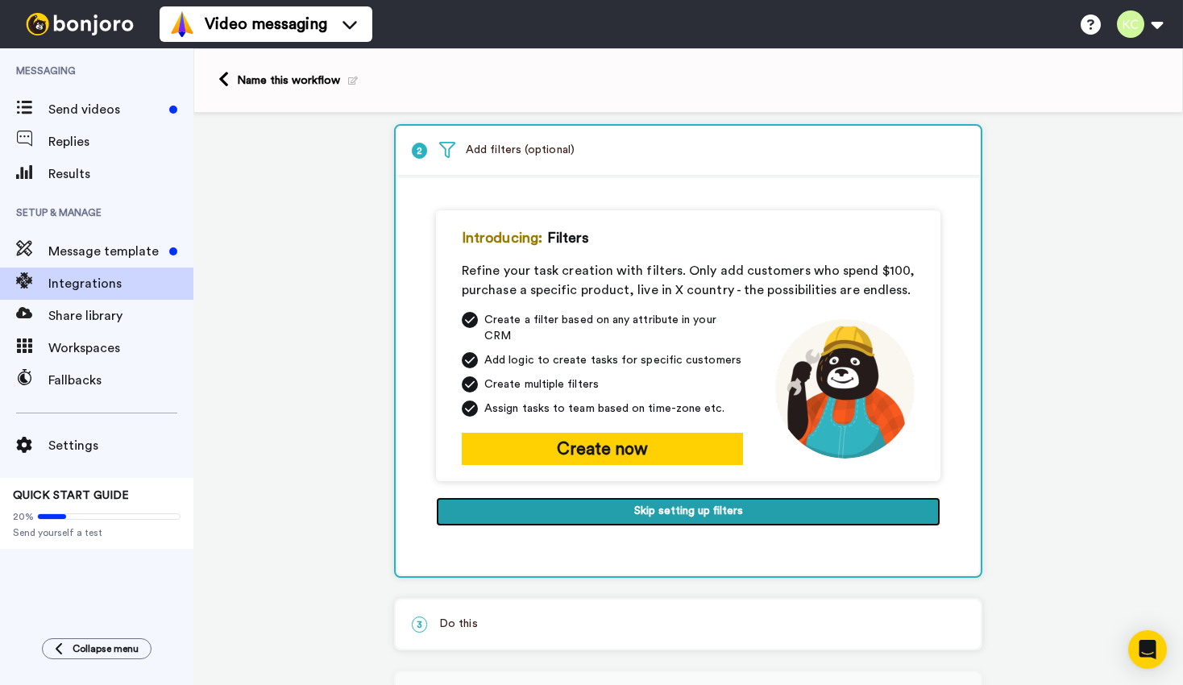
click at [633, 501] on button "Skip setting up filters" at bounding box center [688, 511] width 504 height 29
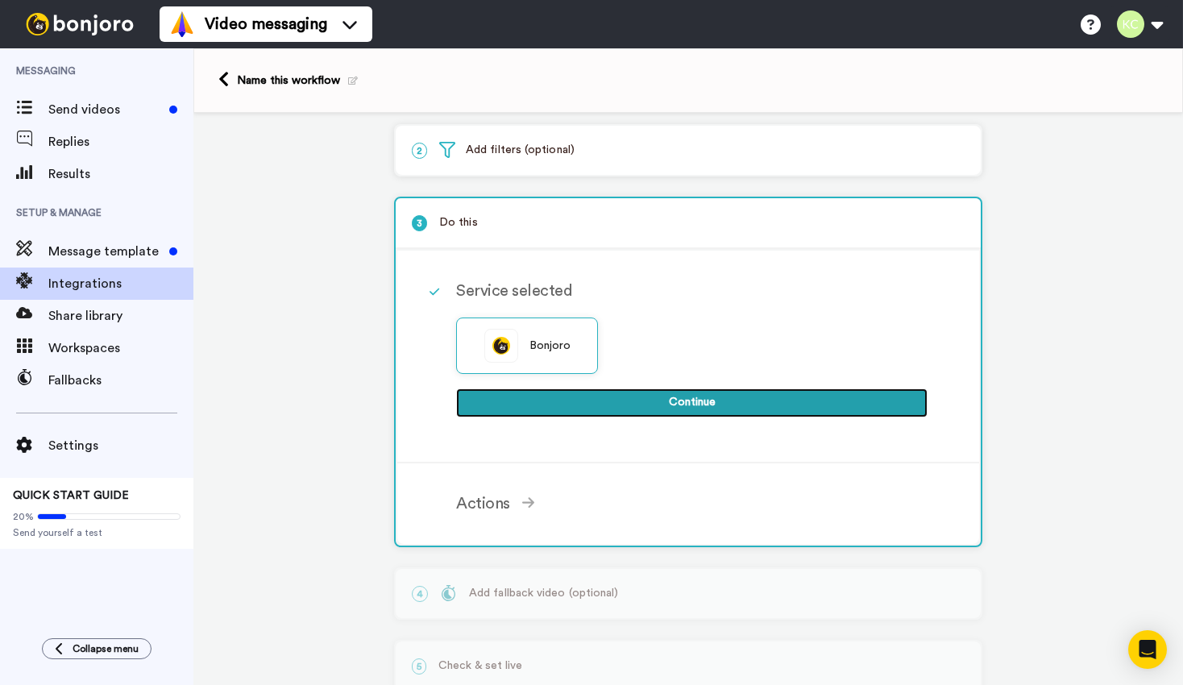
click at [645, 400] on button "Continue" at bounding box center [691, 402] width 471 height 29
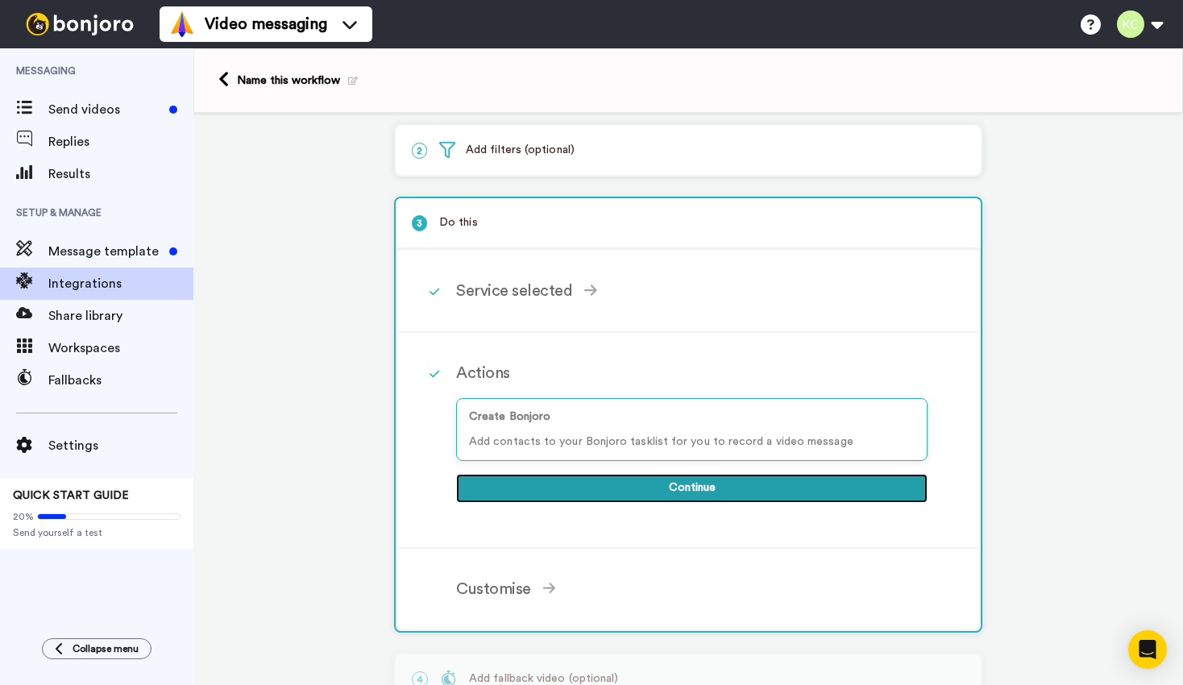
click at [651, 495] on button "Continue" at bounding box center [691, 488] width 471 height 29
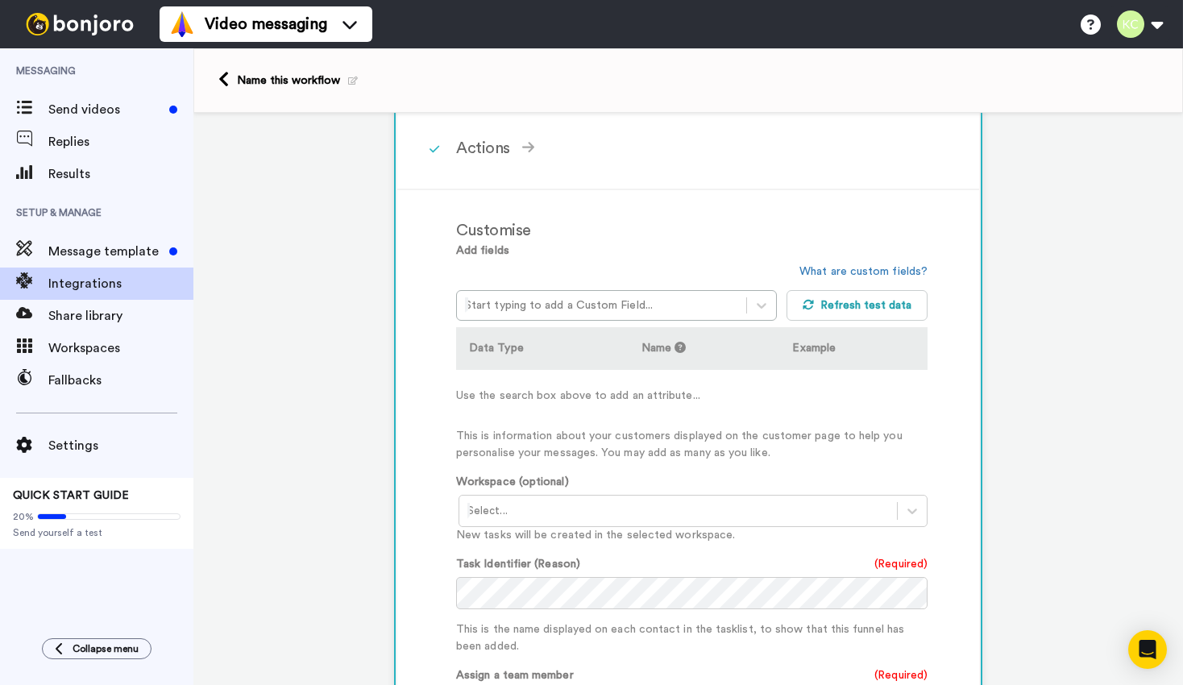
scroll to position [309, 0]
click at [617, 312] on div at bounding box center [601, 302] width 273 height 19
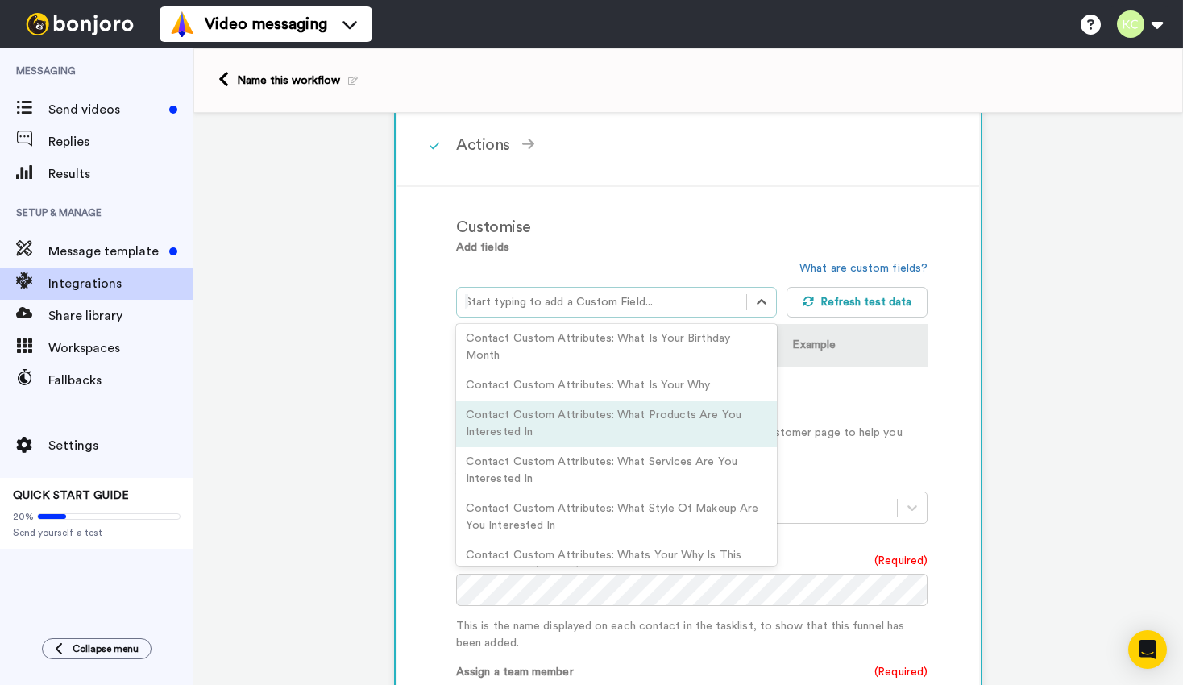
scroll to position [2264, 0]
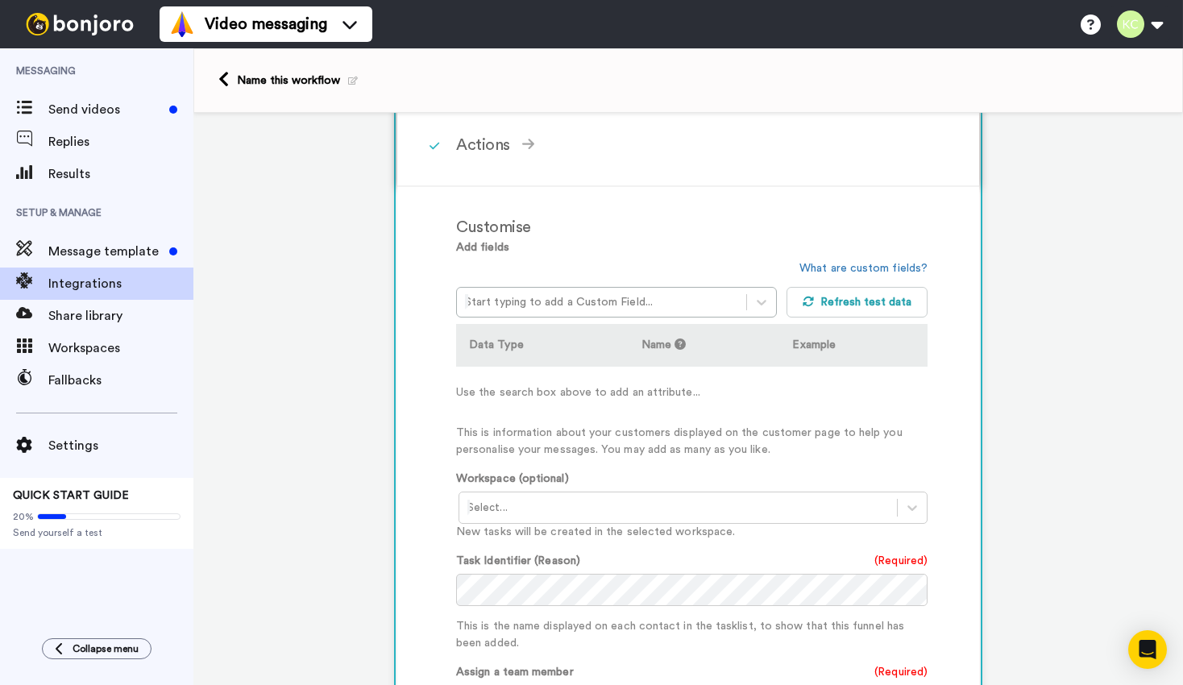
click at [691, 173] on div "Actions Create Bonjoro Add contacts to your Bonjoro tasklist for you to record …" at bounding box center [688, 146] width 582 height 82
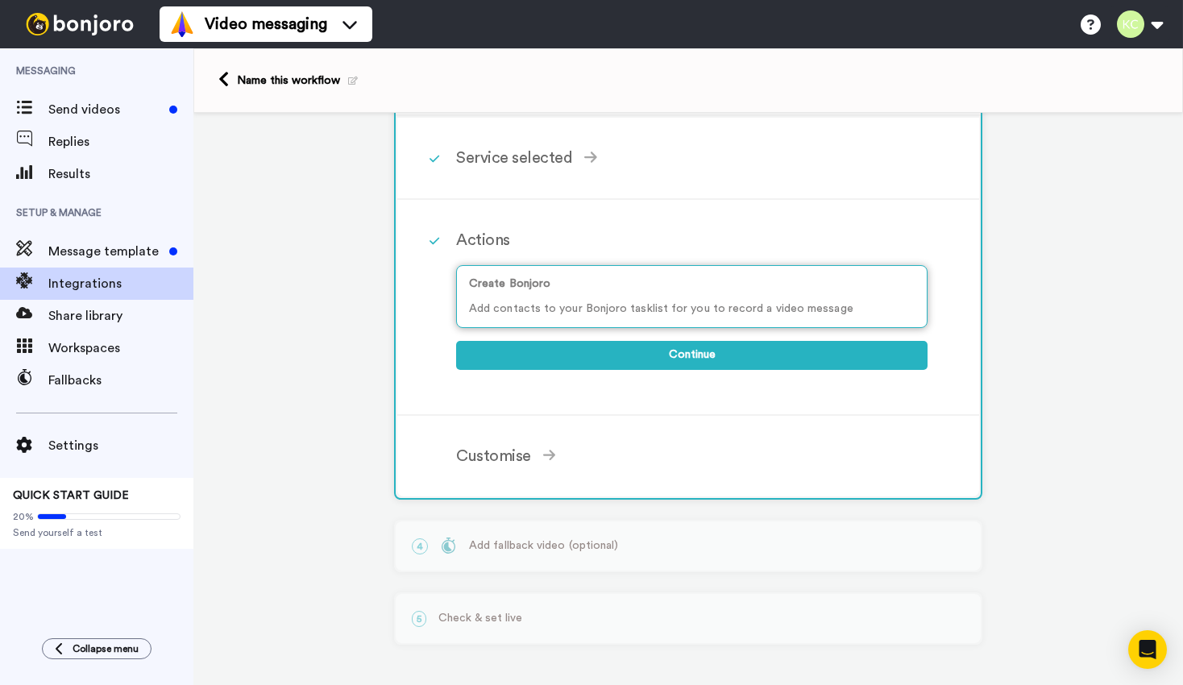
scroll to position [218, 0]
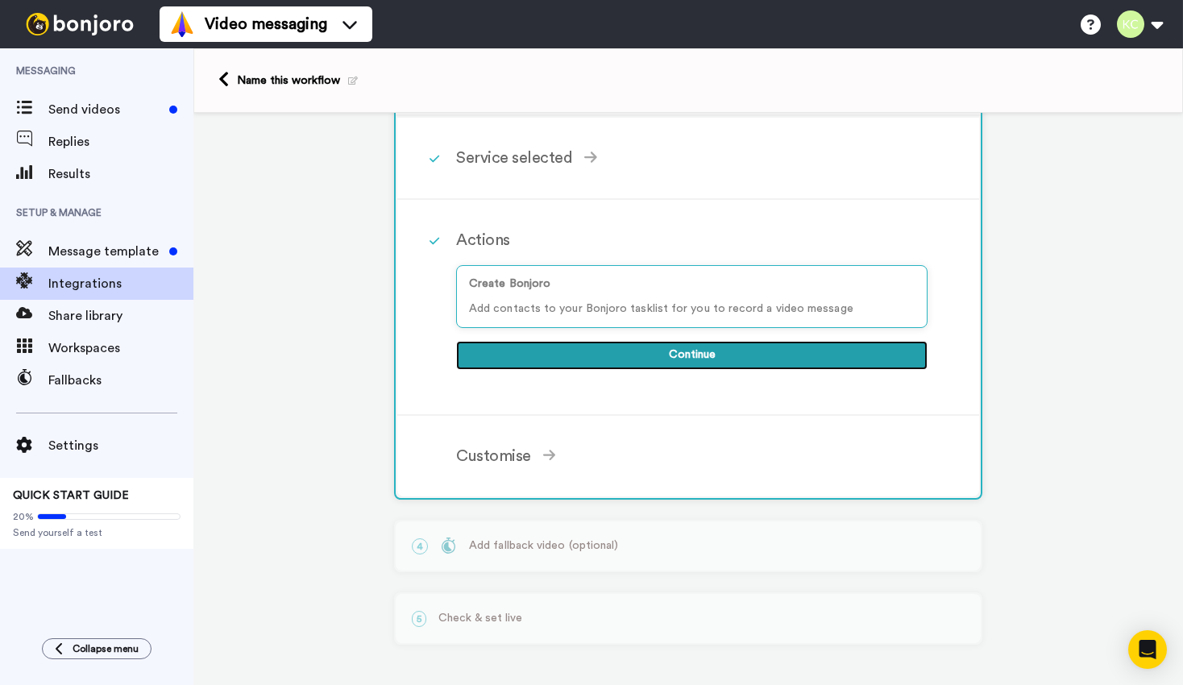
click at [657, 347] on button "Continue" at bounding box center [691, 355] width 471 height 29
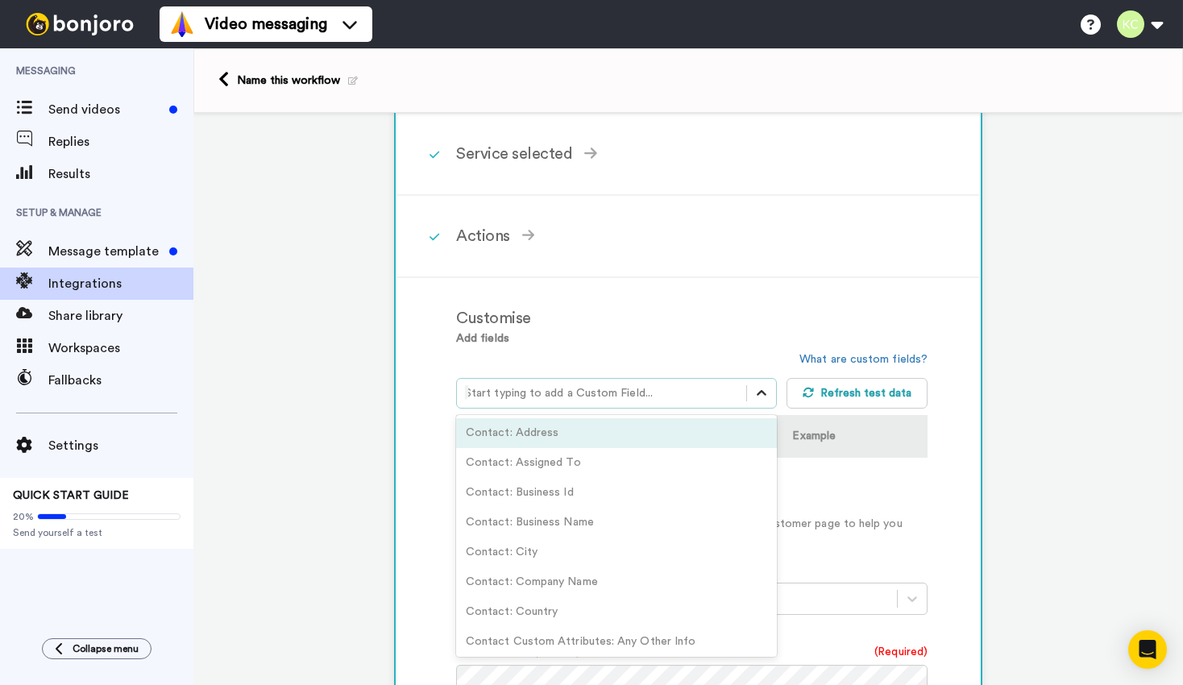
click at [762, 388] on icon at bounding box center [761, 393] width 16 height 16
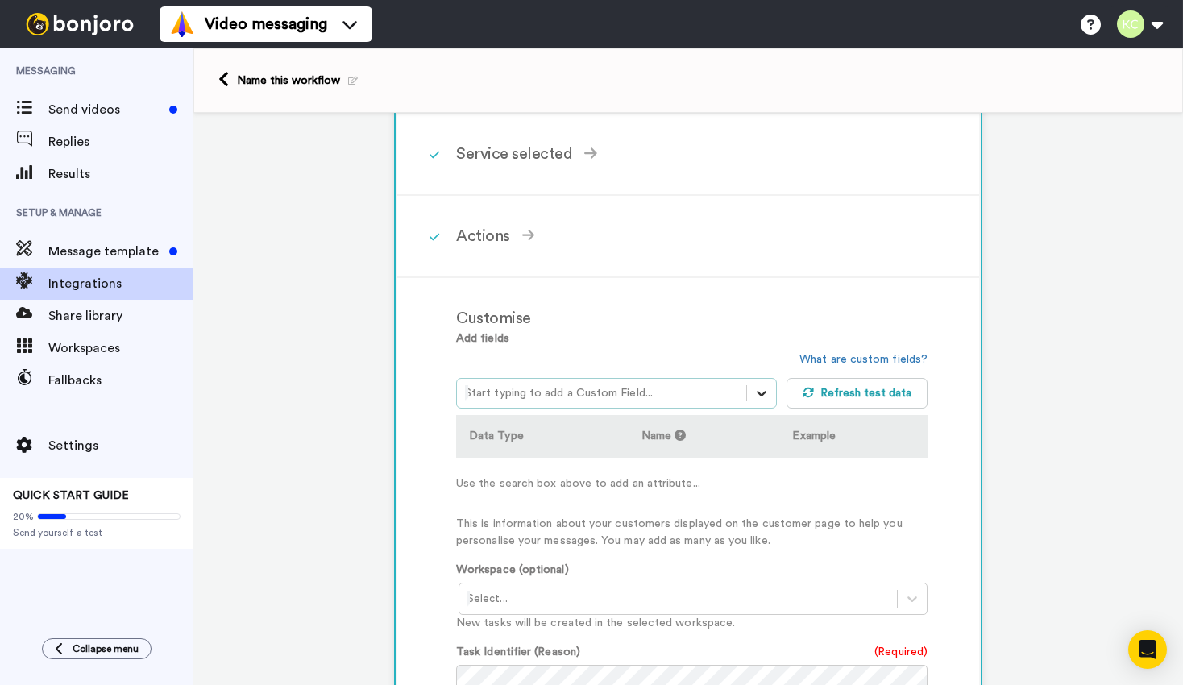
click at [763, 388] on icon at bounding box center [761, 393] width 16 height 16
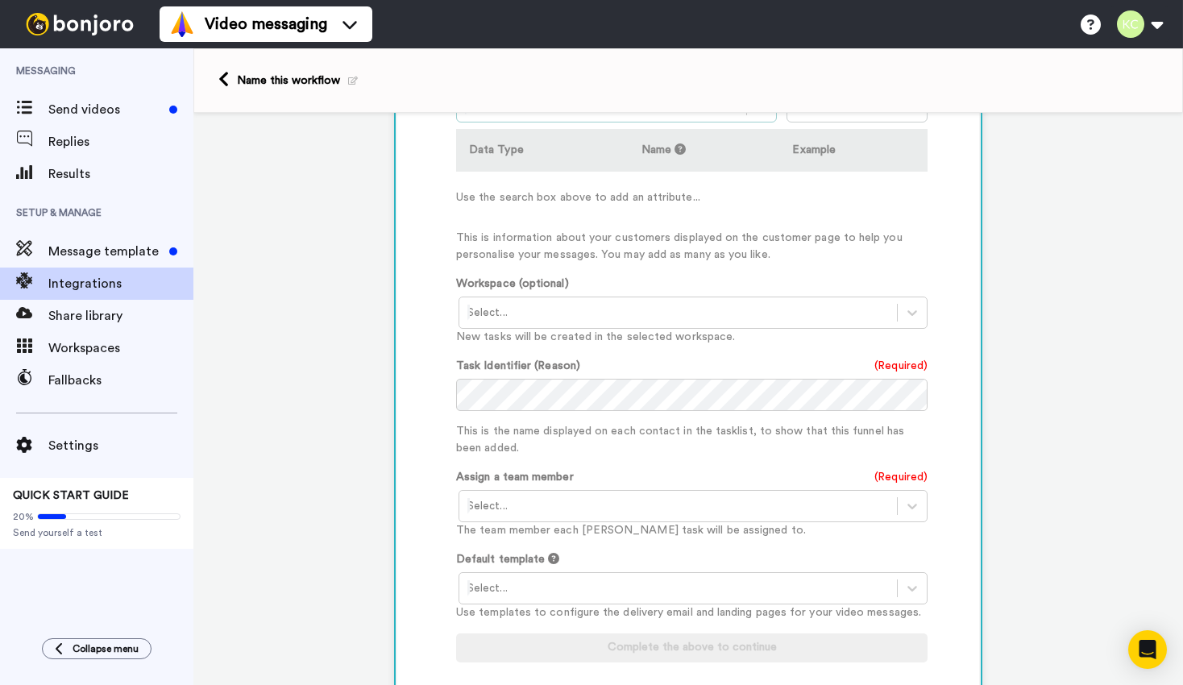
scroll to position [506, 0]
click at [675, 308] on div at bounding box center [677, 310] width 421 height 19
click at [675, 353] on div "Task List <Default>" at bounding box center [694, 345] width 471 height 30
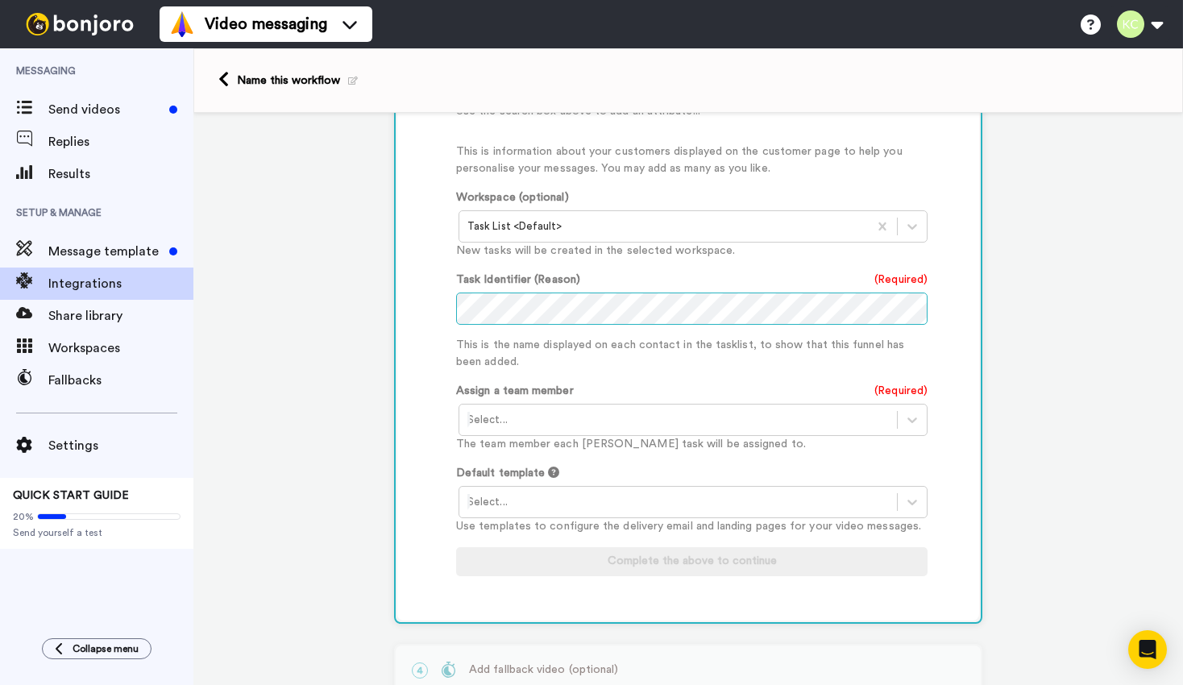
scroll to position [590, 0]
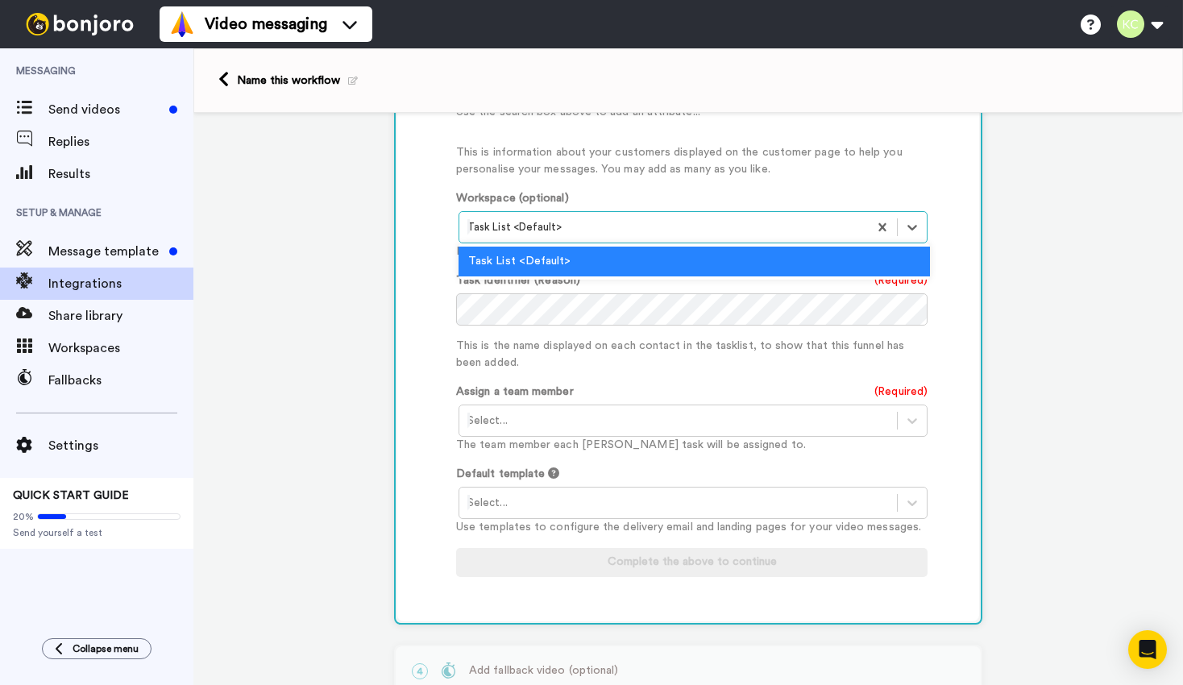
click at [614, 233] on div at bounding box center [663, 227] width 392 height 19
click at [614, 234] on div at bounding box center [663, 227] width 392 height 19
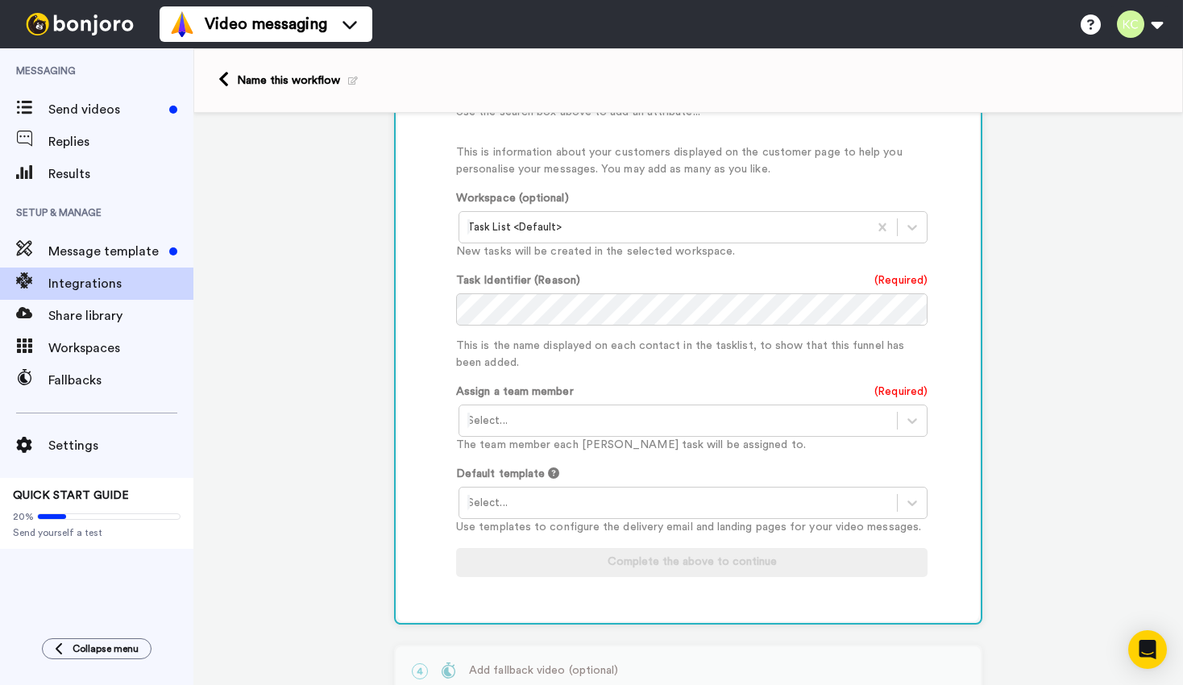
click at [587, 205] on div "Workspace (optional) Task List <Default> New tasks will be created in the selec…" at bounding box center [691, 225] width 471 height 70
click at [587, 233] on div at bounding box center [663, 227] width 392 height 19
click at [816, 230] on div at bounding box center [677, 227] width 421 height 19
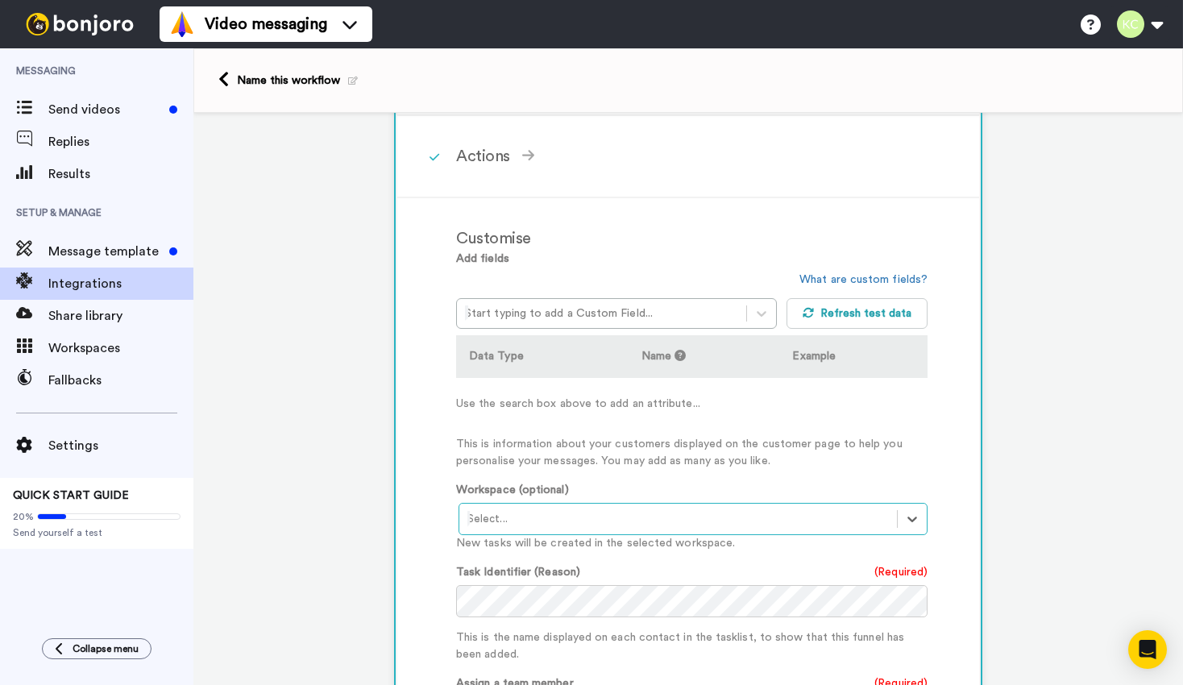
scroll to position [299, 0]
click at [766, 313] on icon at bounding box center [761, 313] width 16 height 16
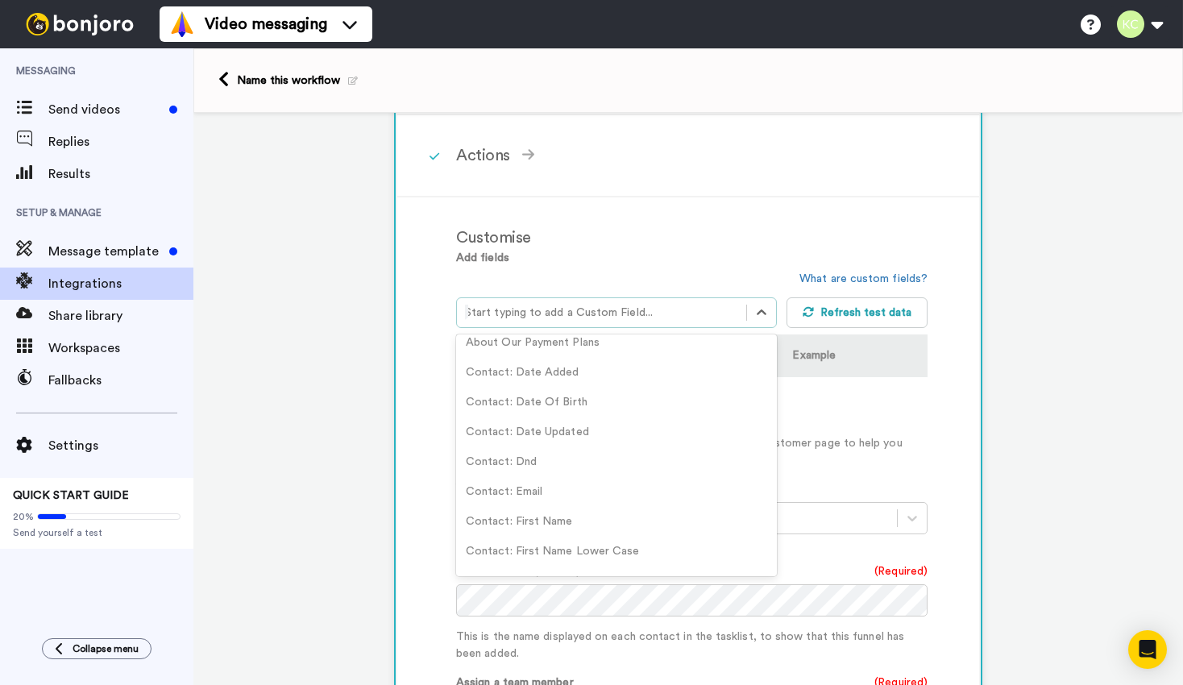
scroll to position [2902, 0]
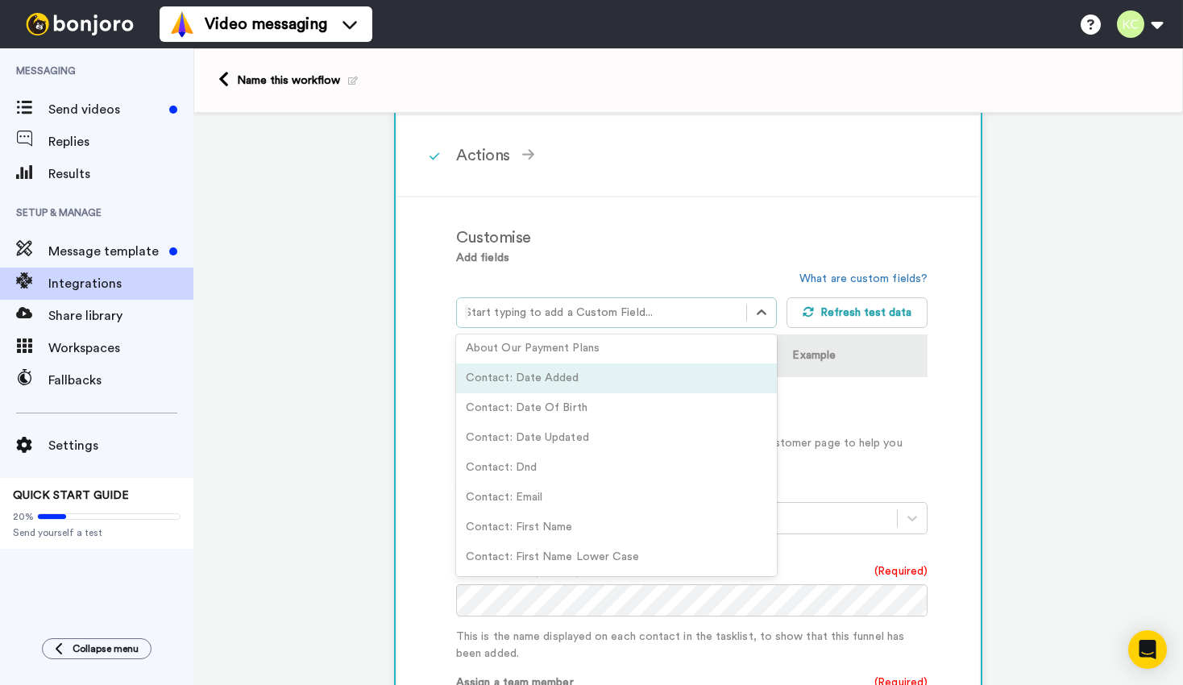
click at [720, 257] on div "Add fields option Contact: Date Added focused, 64 of 84. 84 results available. …" at bounding box center [691, 359] width 471 height 219
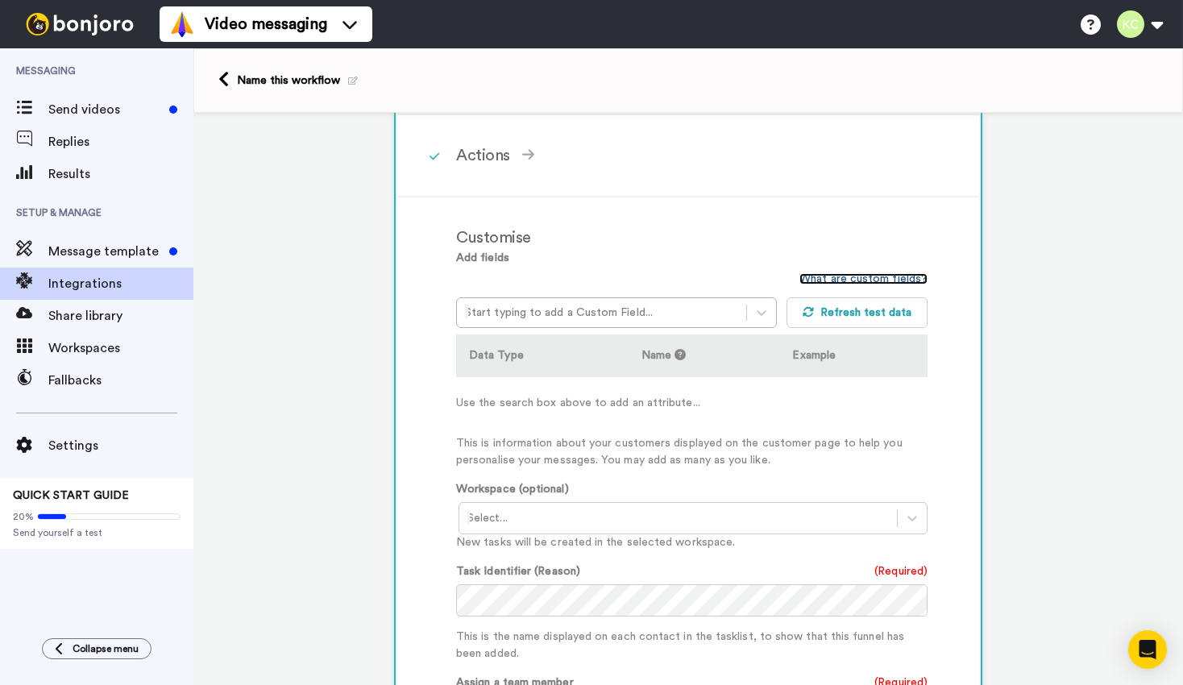
click at [866, 280] on link "What are custom fields?" at bounding box center [863, 278] width 128 height 11
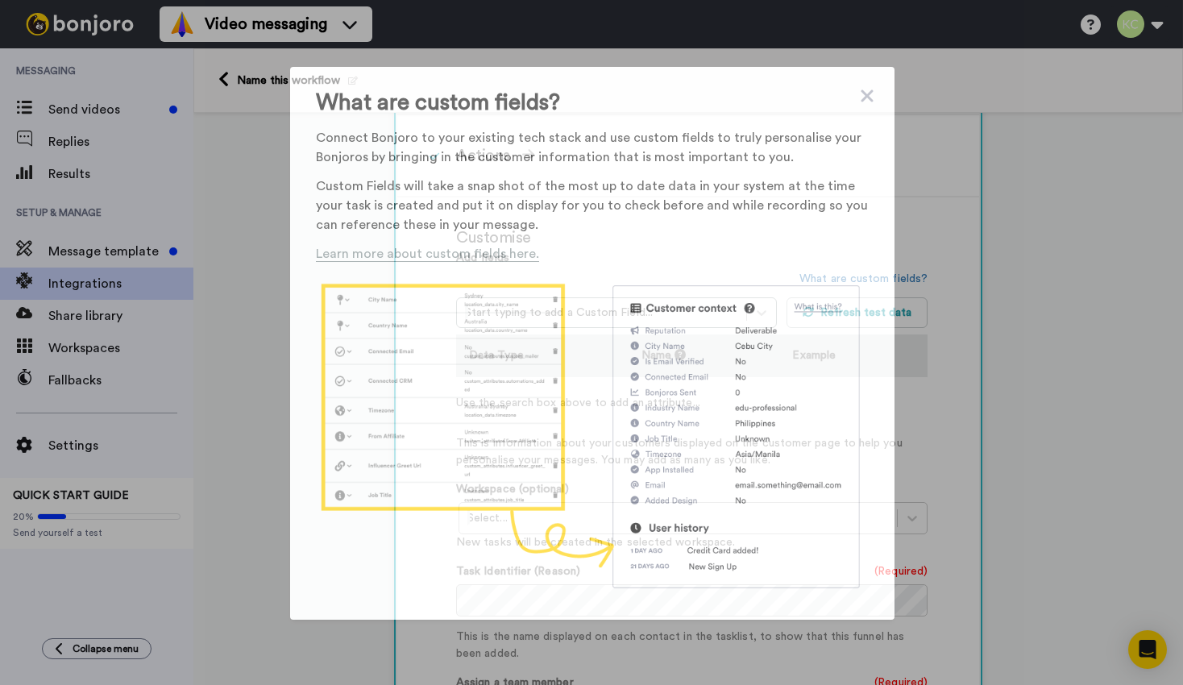
click at [880, 94] on div "What are custom fields? Connect Bonjoro to your existing tech stack and use cus…" at bounding box center [592, 343] width 604 height 553
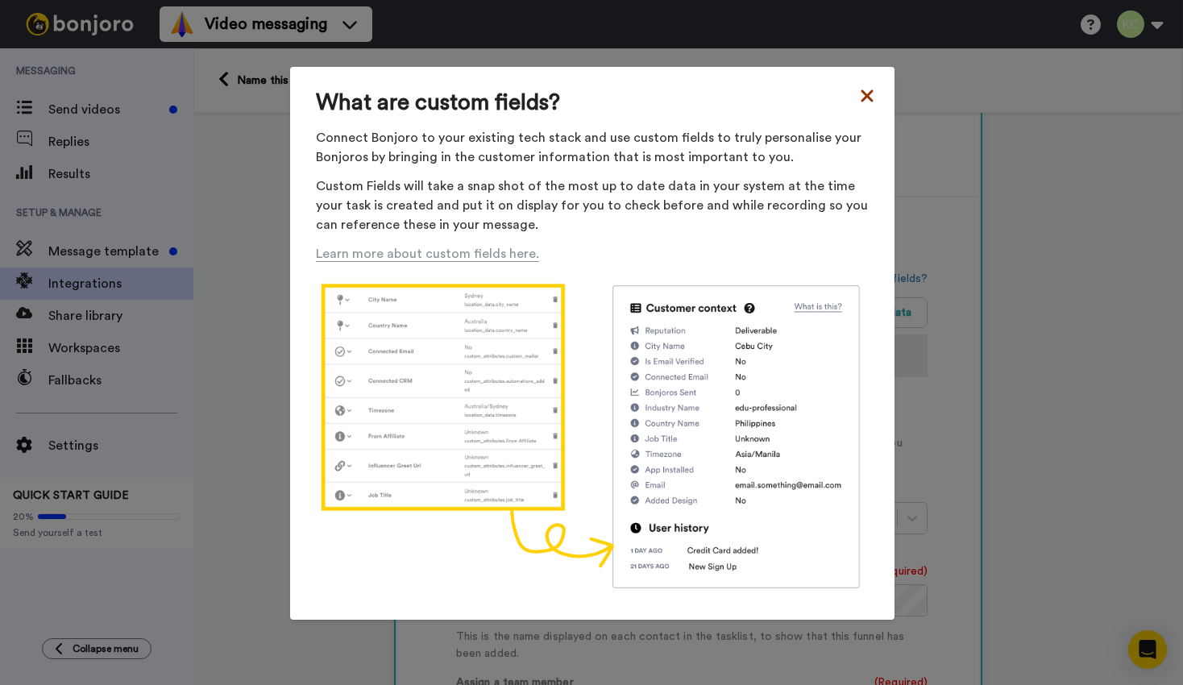
click at [866, 90] on icon at bounding box center [867, 95] width 16 height 19
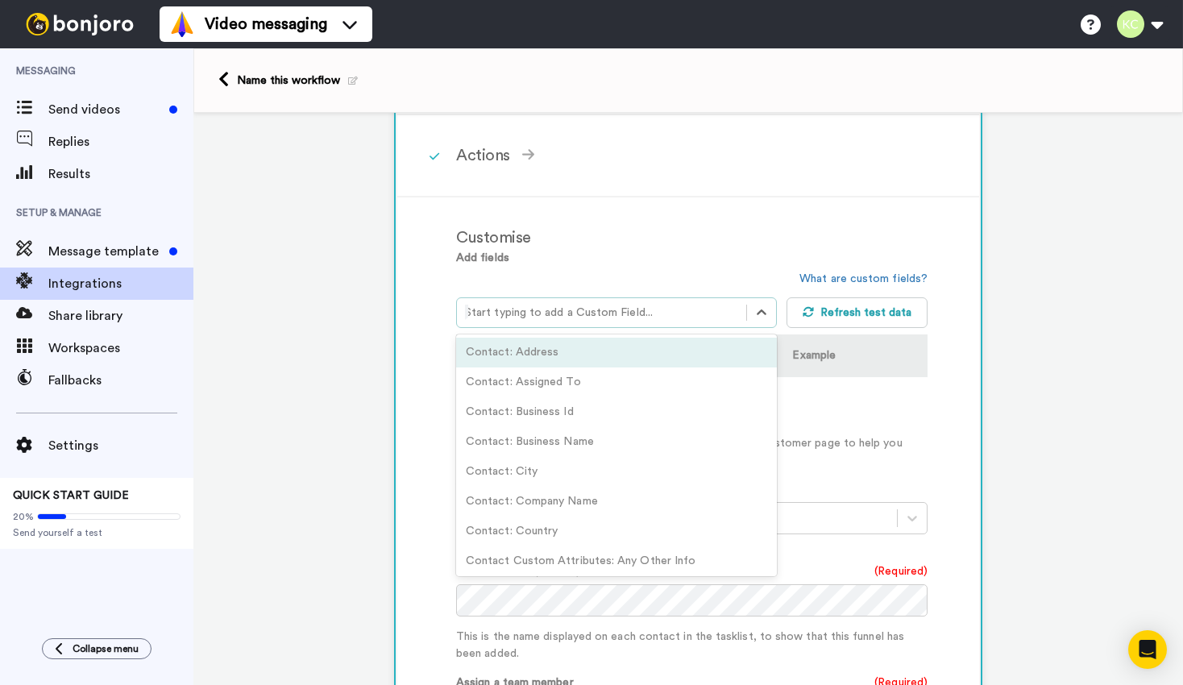
click at [678, 313] on div at bounding box center [601, 312] width 273 height 19
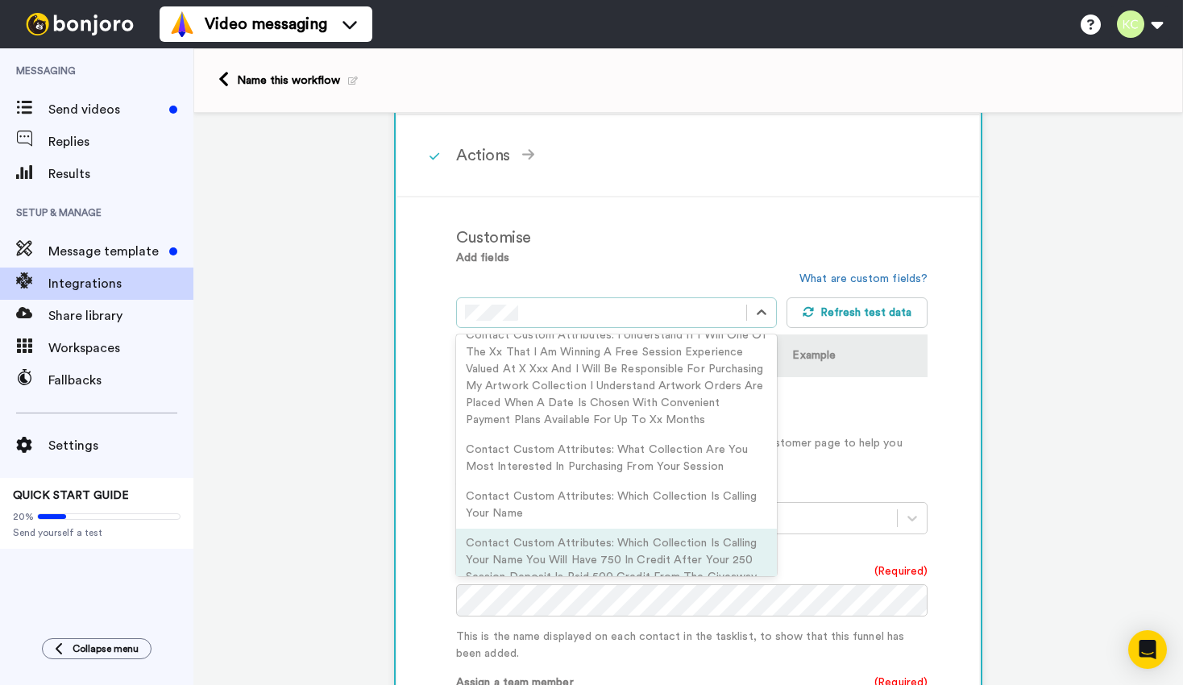
scroll to position [0, 0]
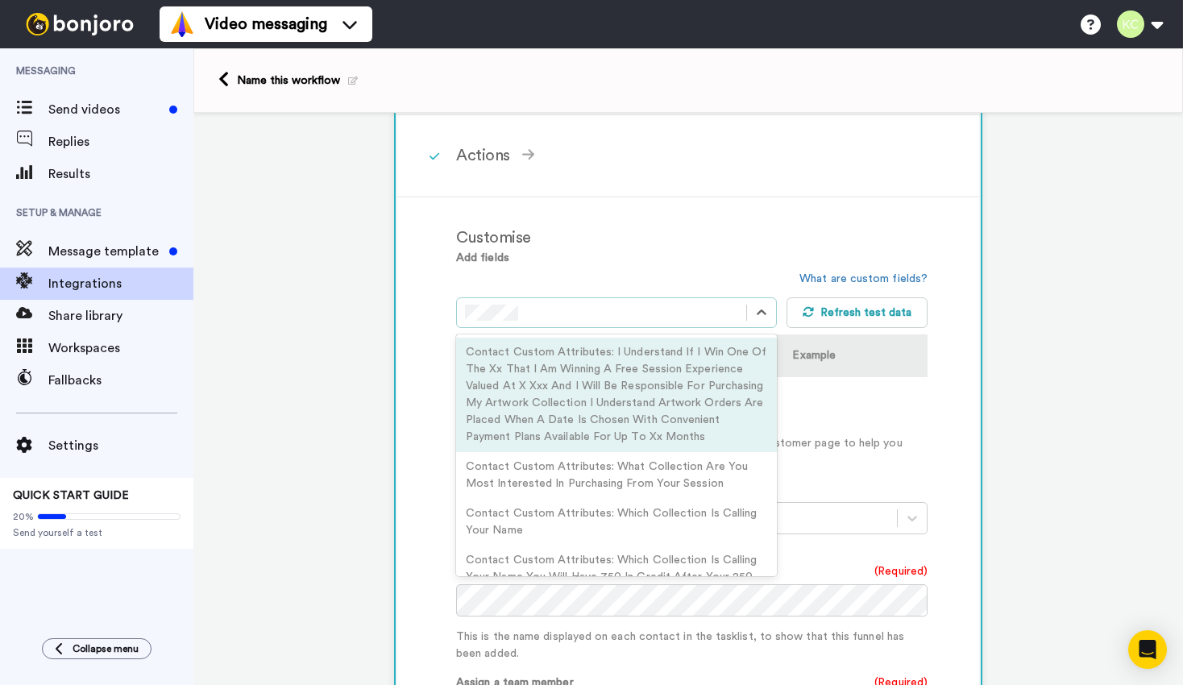
click at [691, 232] on div "Customise" at bounding box center [691, 238] width 471 height 24
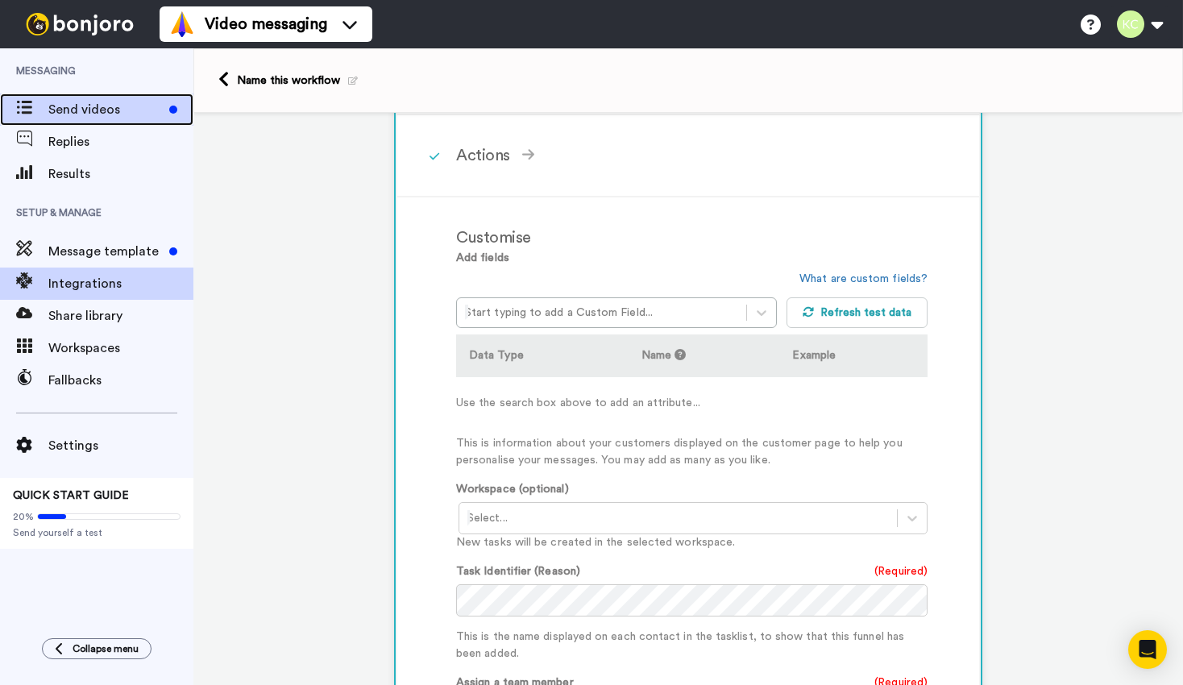
click at [99, 114] on span "Send videos" at bounding box center [105, 109] width 114 height 19
click at [48, 110] on span "Send videos" at bounding box center [105, 109] width 114 height 19
click at [225, 70] on div "Name this workflow" at bounding box center [688, 80] width 990 height 64
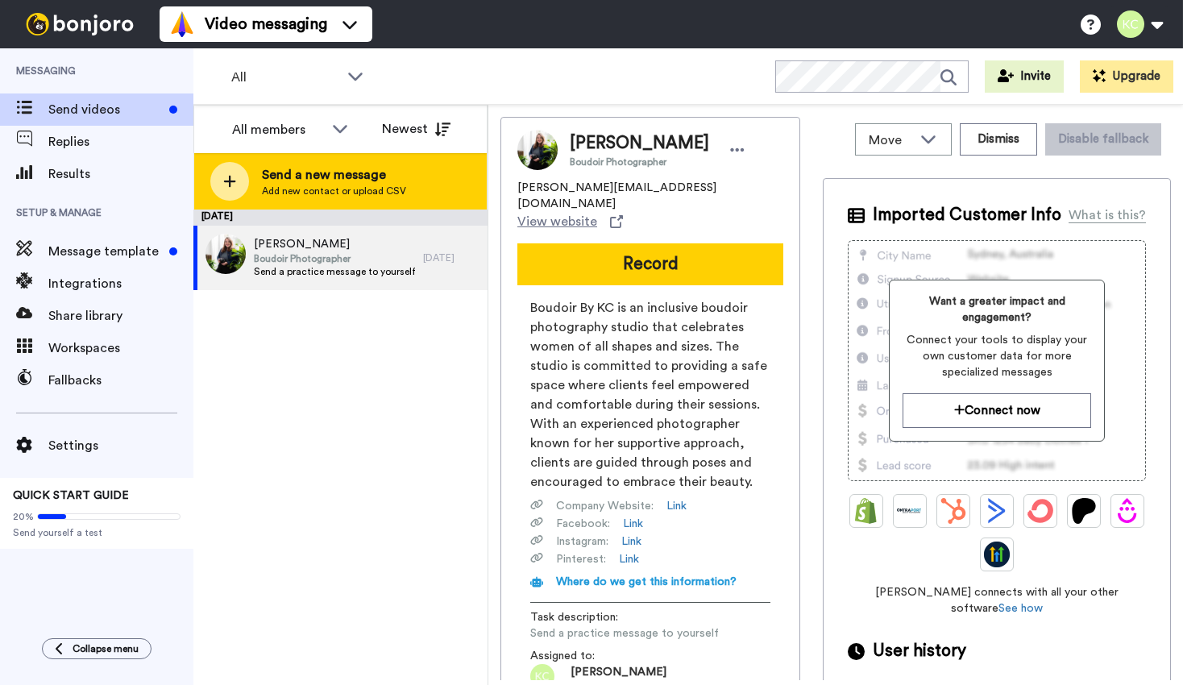
click at [289, 173] on span "Send a new message" at bounding box center [334, 174] width 144 height 19
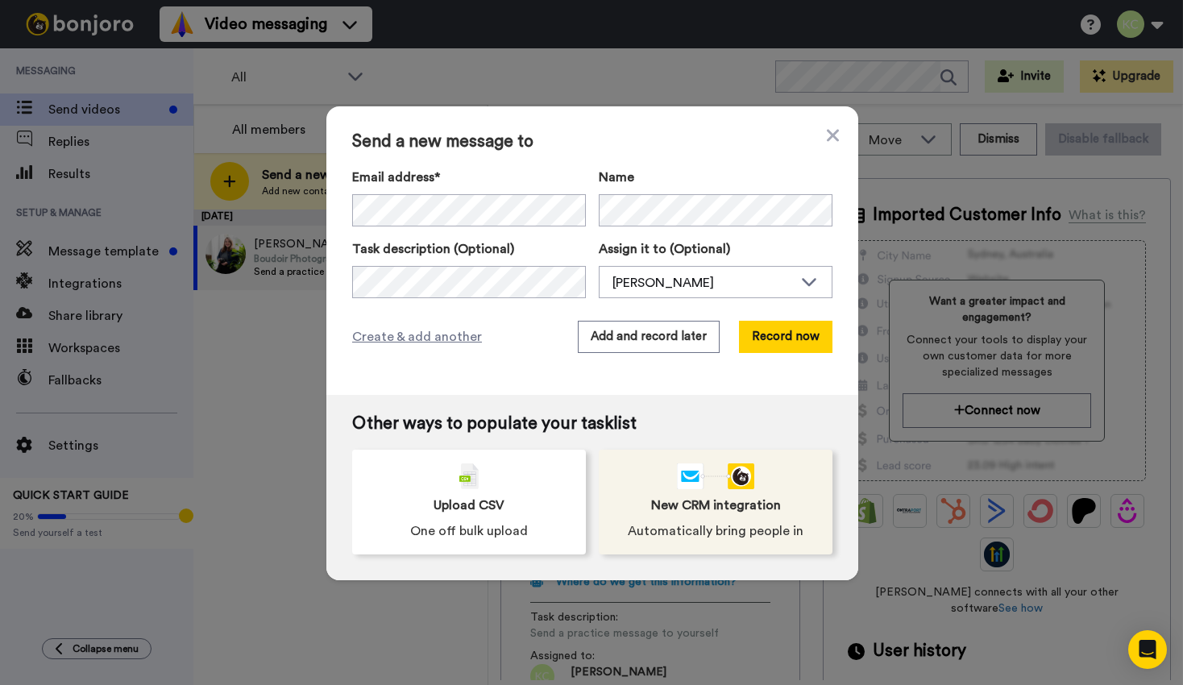
click at [721, 517] on div "New CRM integration Automatically bring people in" at bounding box center [716, 502] width 234 height 105
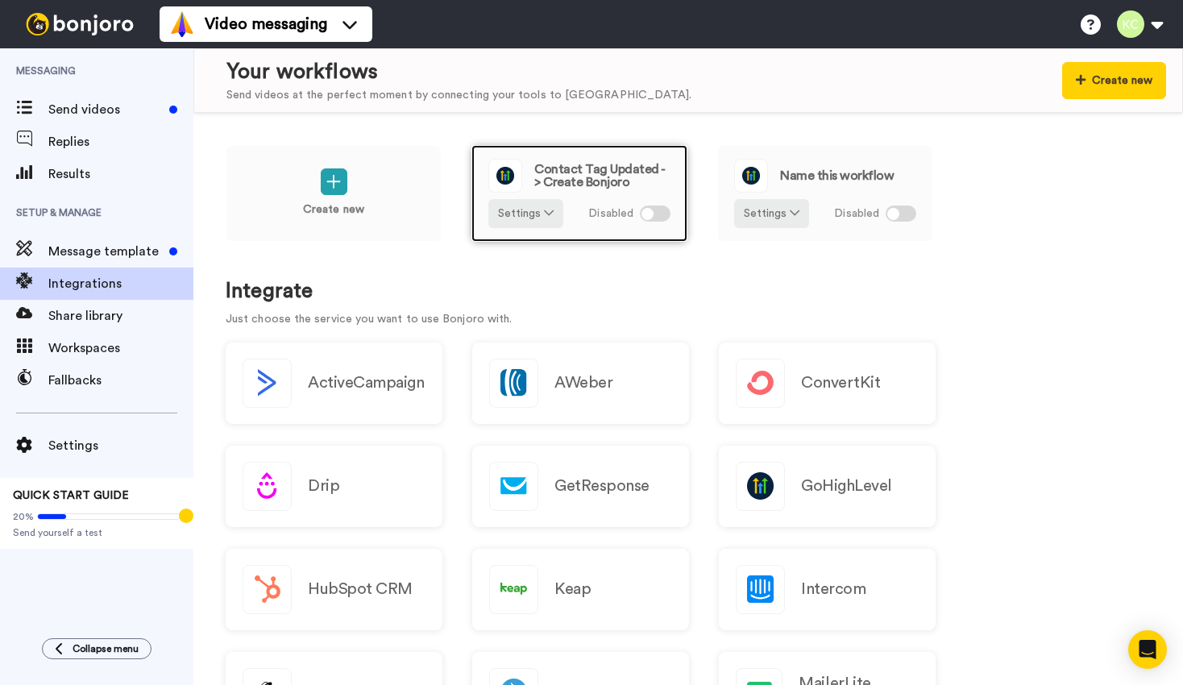
click at [540, 173] on span "Contact Tag Updated -> Create Bonjoro" at bounding box center [602, 176] width 136 height 26
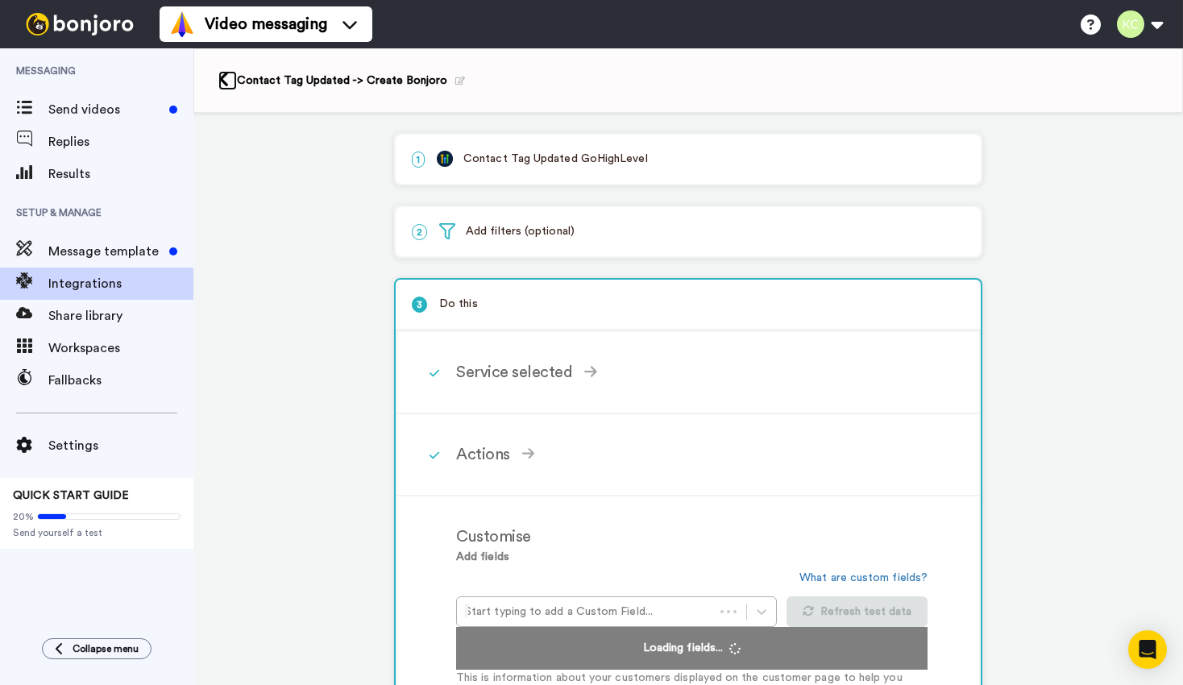
click at [222, 79] on icon at bounding box center [223, 79] width 10 height 17
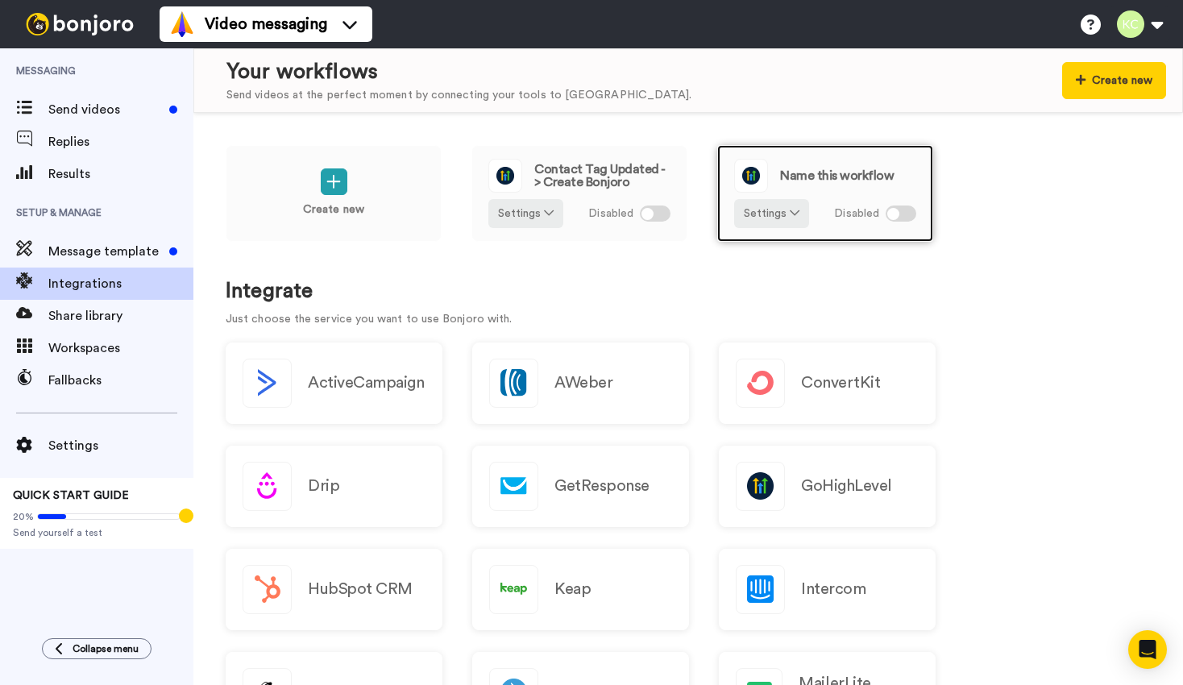
click at [800, 181] on span "Name this workflow" at bounding box center [837, 175] width 114 height 13
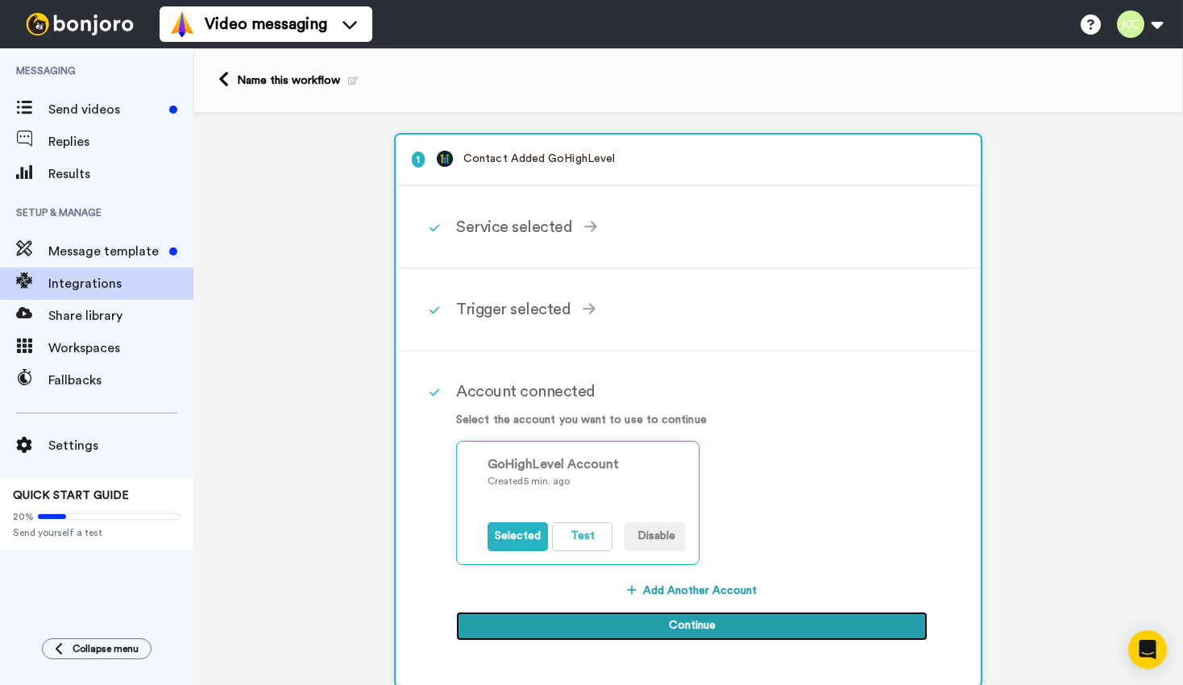
click at [539, 629] on button "Continue" at bounding box center [691, 626] width 471 height 29
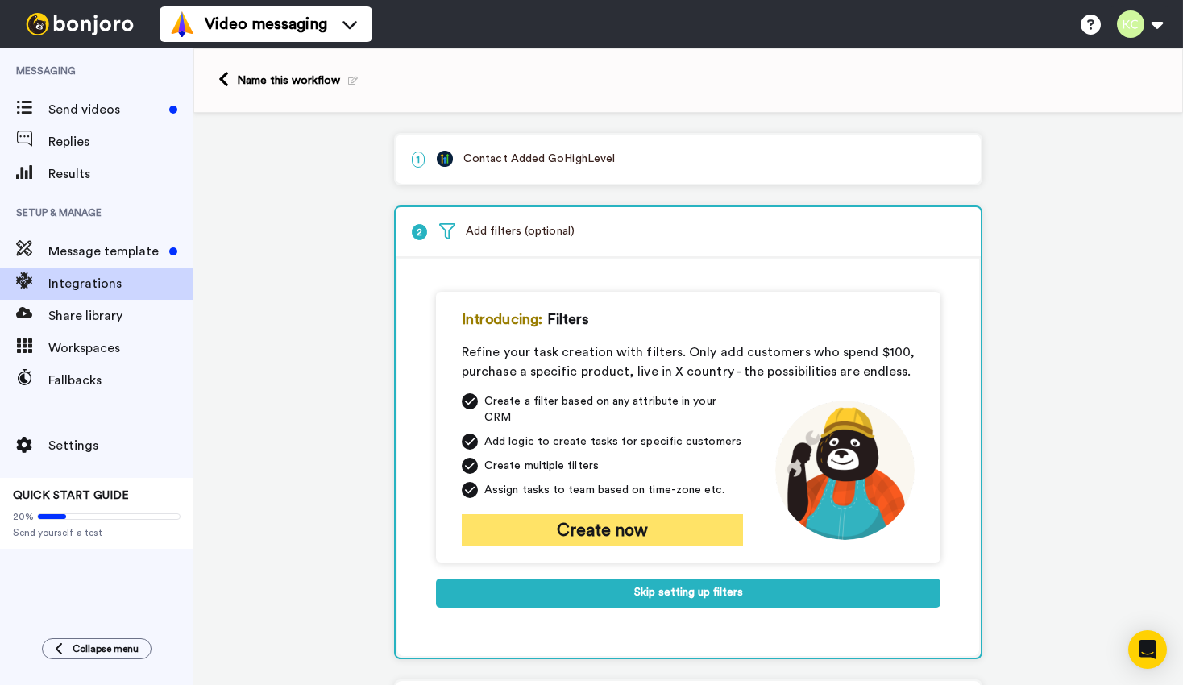
click at [672, 514] on button "Create now" at bounding box center [602, 530] width 281 height 32
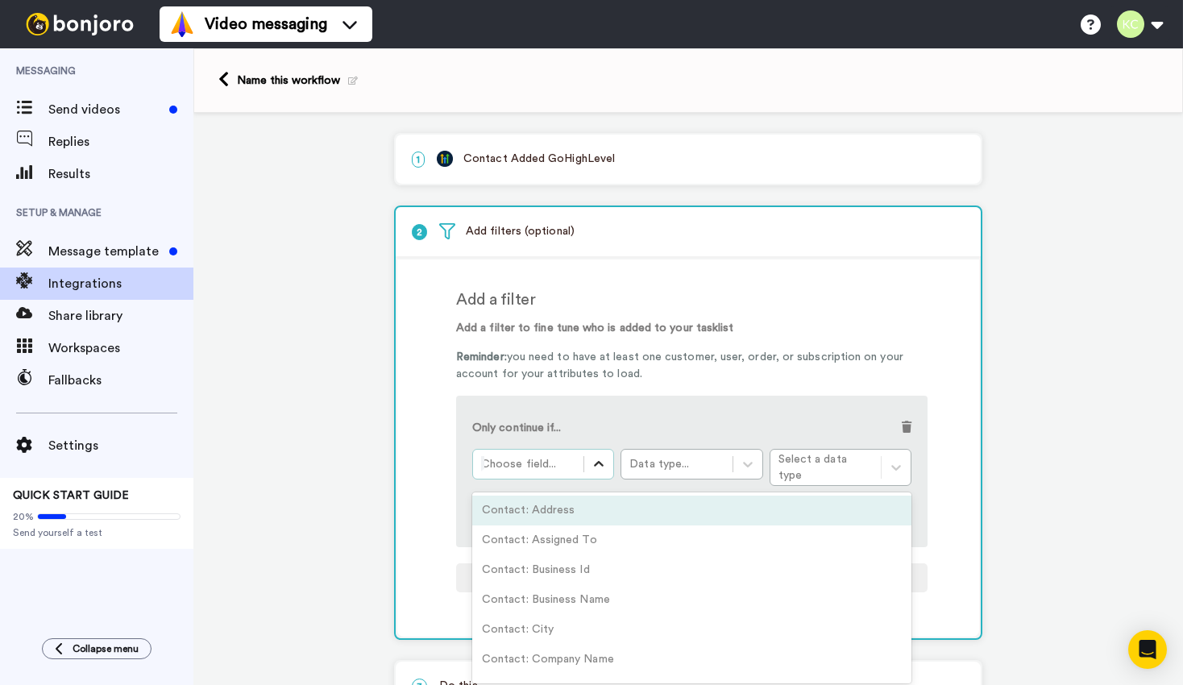
click at [593, 456] on div at bounding box center [598, 464] width 29 height 29
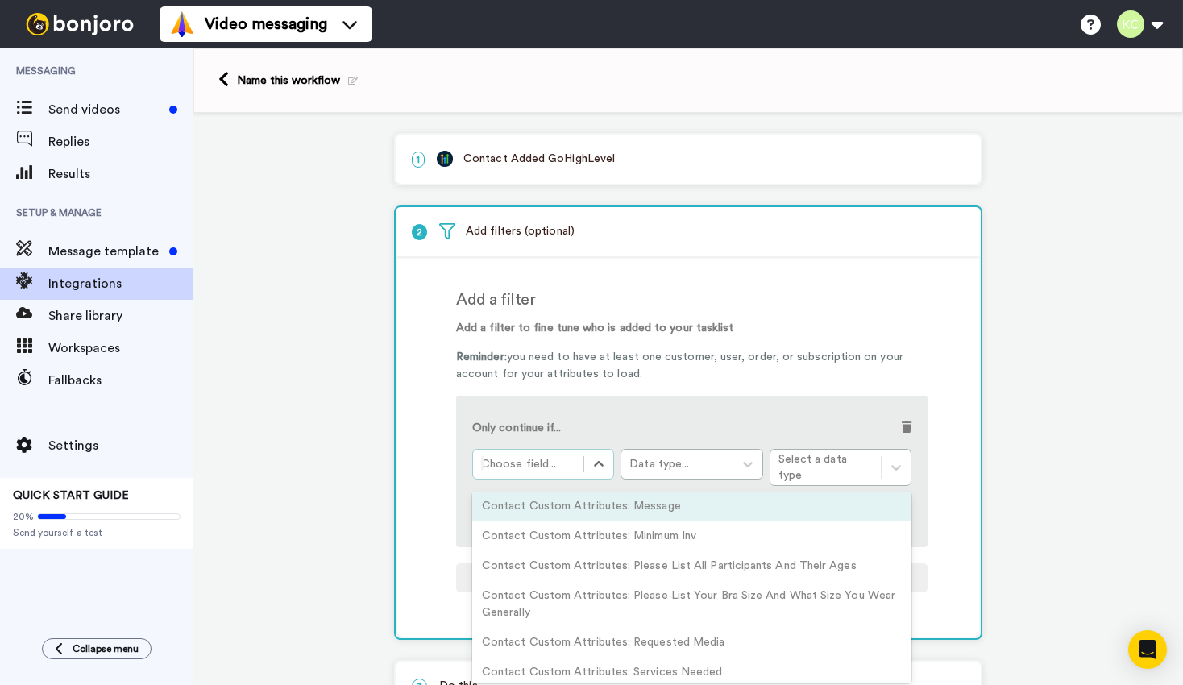
scroll to position [1291, 0]
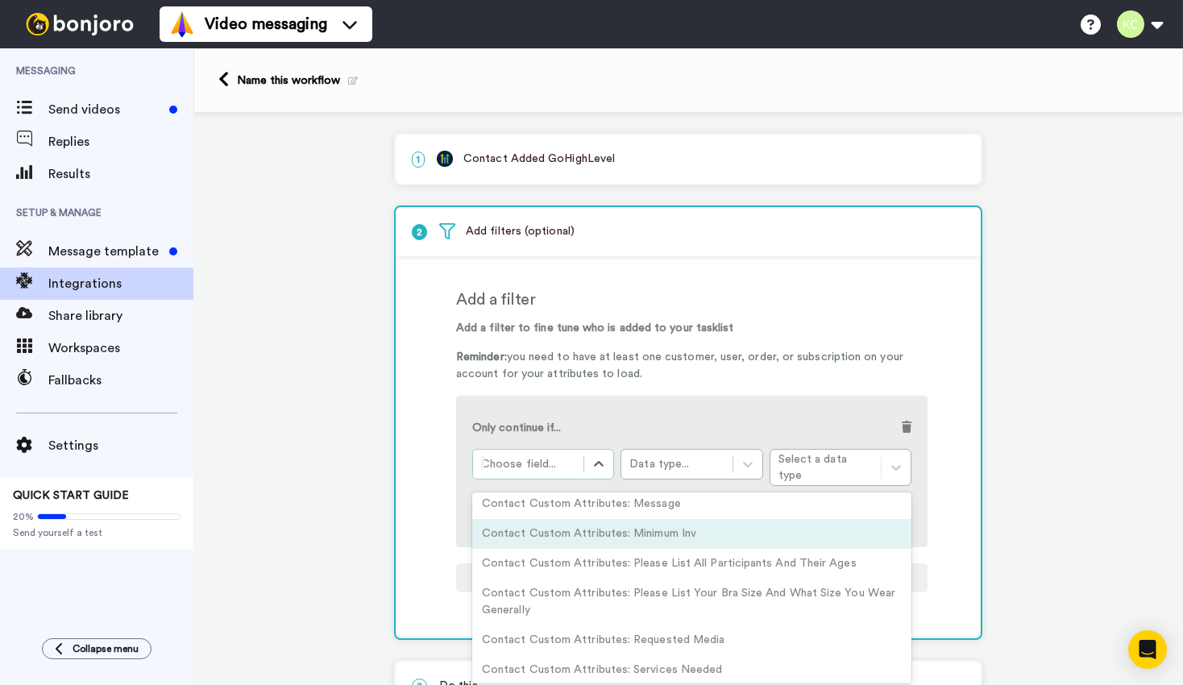
click at [599, 533] on div "Contact Custom Attributes: Minimum Inv" at bounding box center [691, 534] width 439 height 30
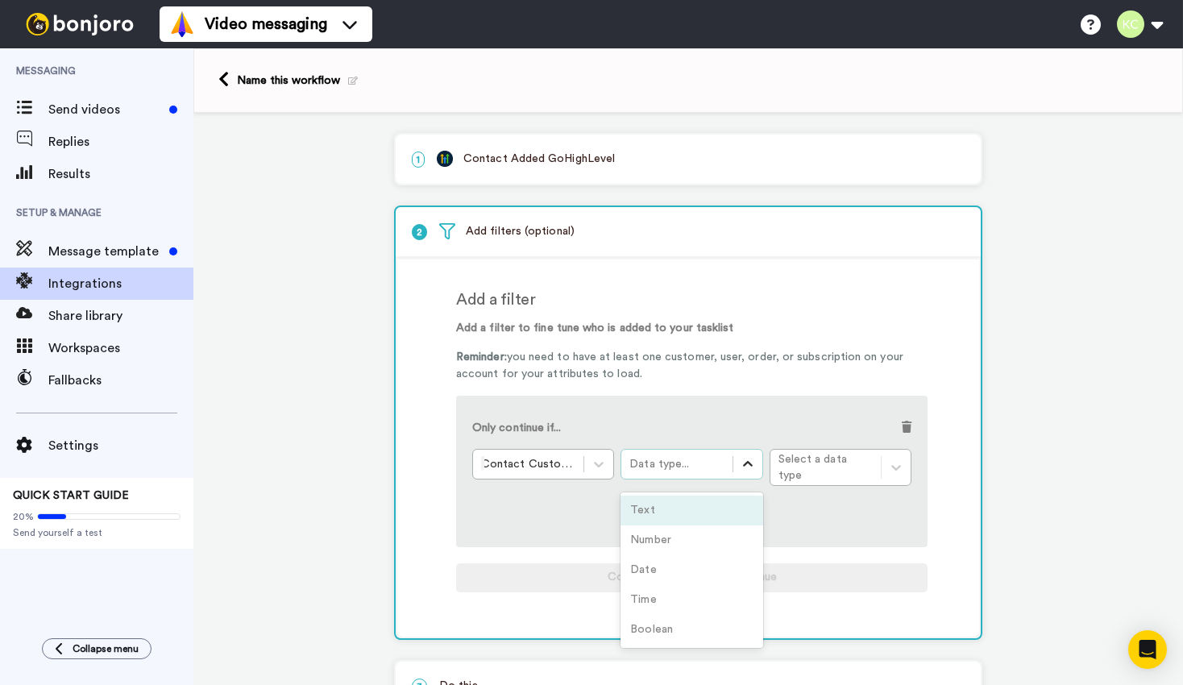
click at [738, 459] on div at bounding box center [747, 464] width 29 height 29
click at [699, 525] on div "Number" at bounding box center [691, 540] width 142 height 30
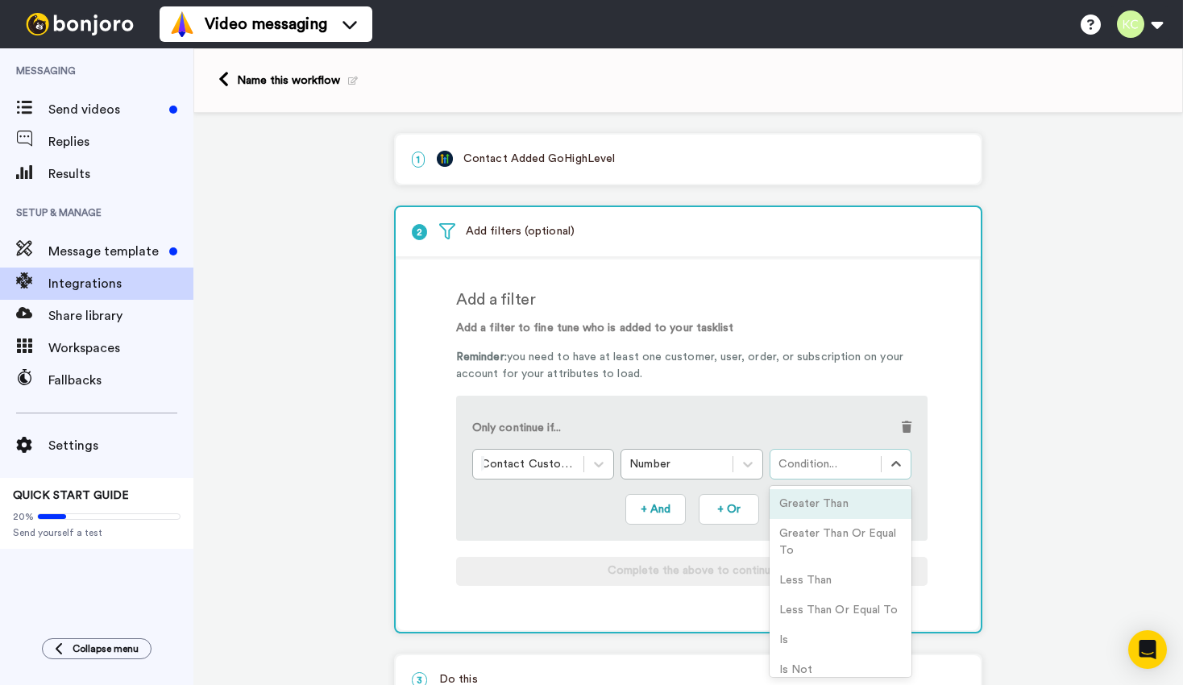
click at [816, 470] on div "Condition..." at bounding box center [825, 464] width 94 height 16
click at [840, 639] on div "Is" at bounding box center [841, 640] width 142 height 30
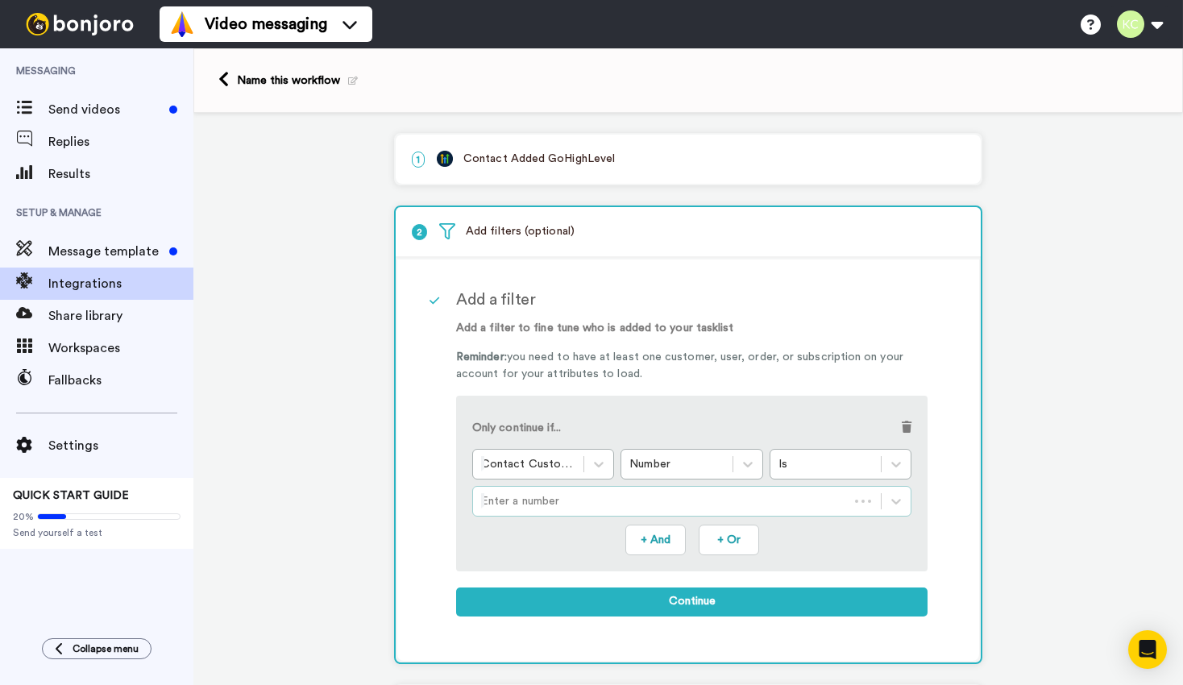
click at [695, 503] on div at bounding box center [660, 501] width 359 height 19
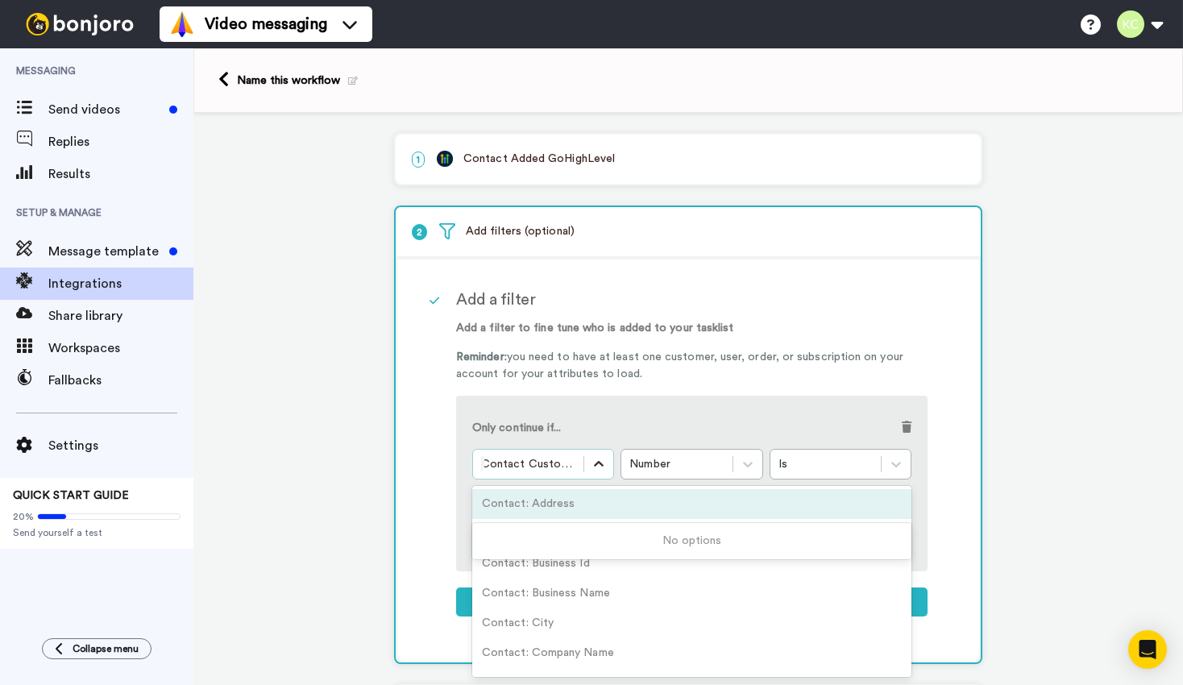
click at [602, 465] on icon at bounding box center [599, 464] width 16 height 16
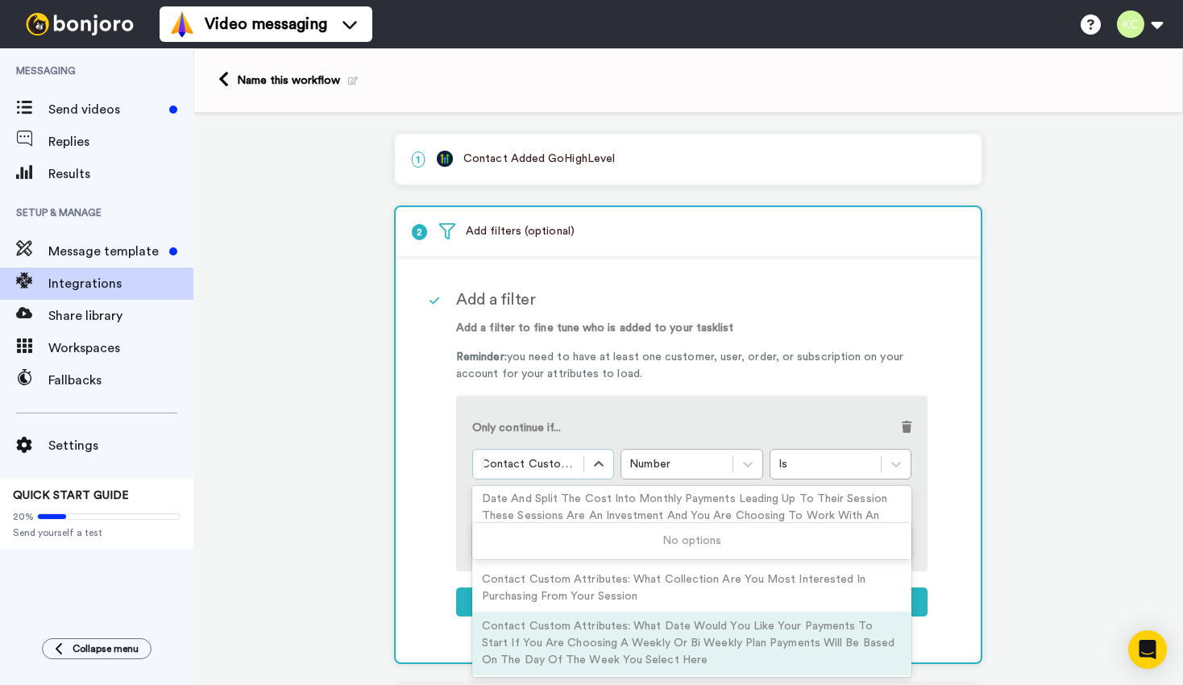
scroll to position [1718, 0]
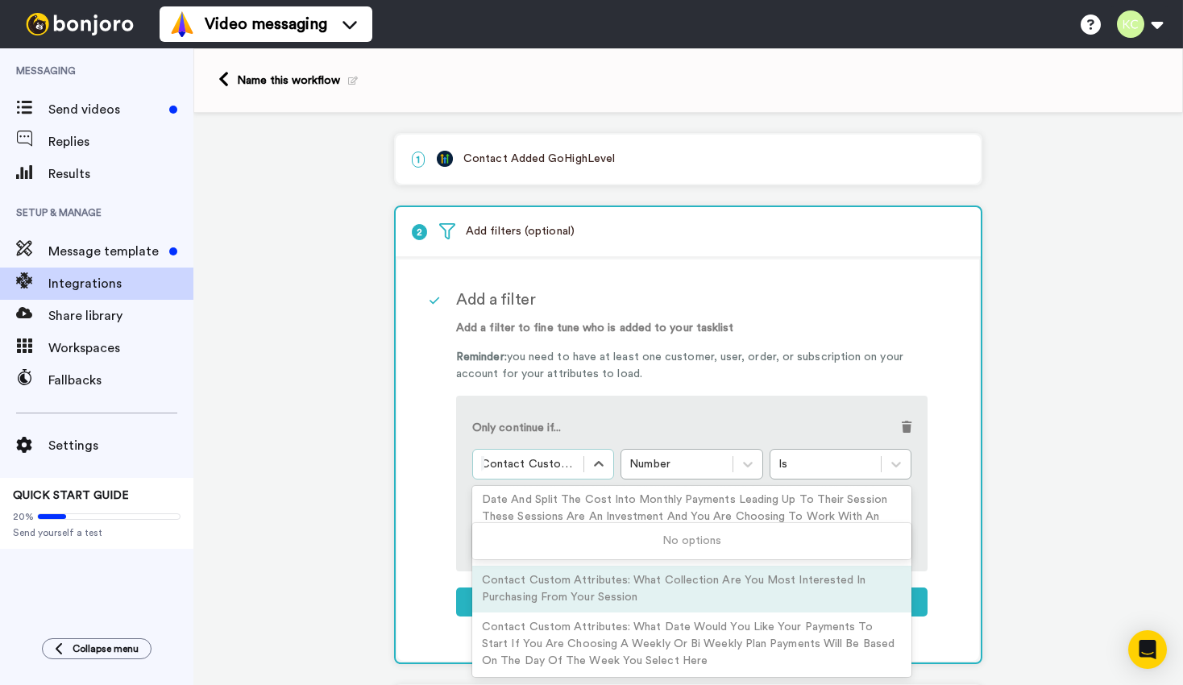
click at [643, 600] on div "Contact Custom Attributes: What Collection Are You Most Interested In Purchasin…" at bounding box center [691, 589] width 439 height 47
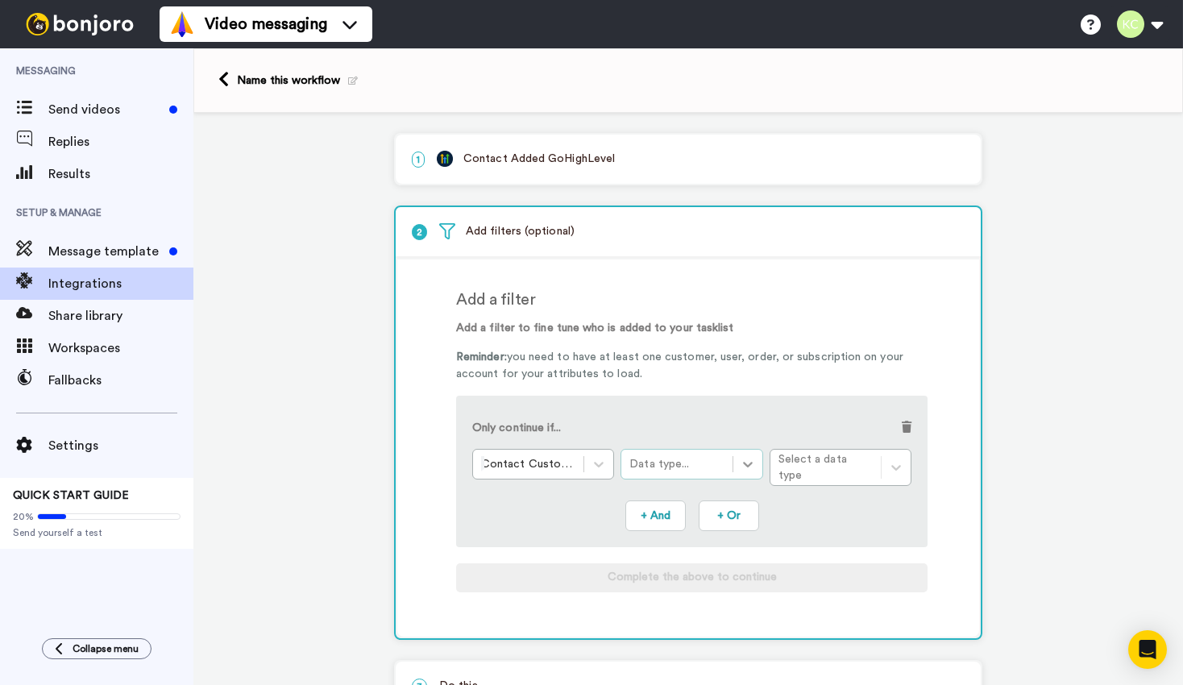
click at [745, 465] on icon at bounding box center [748, 465] width 10 height 6
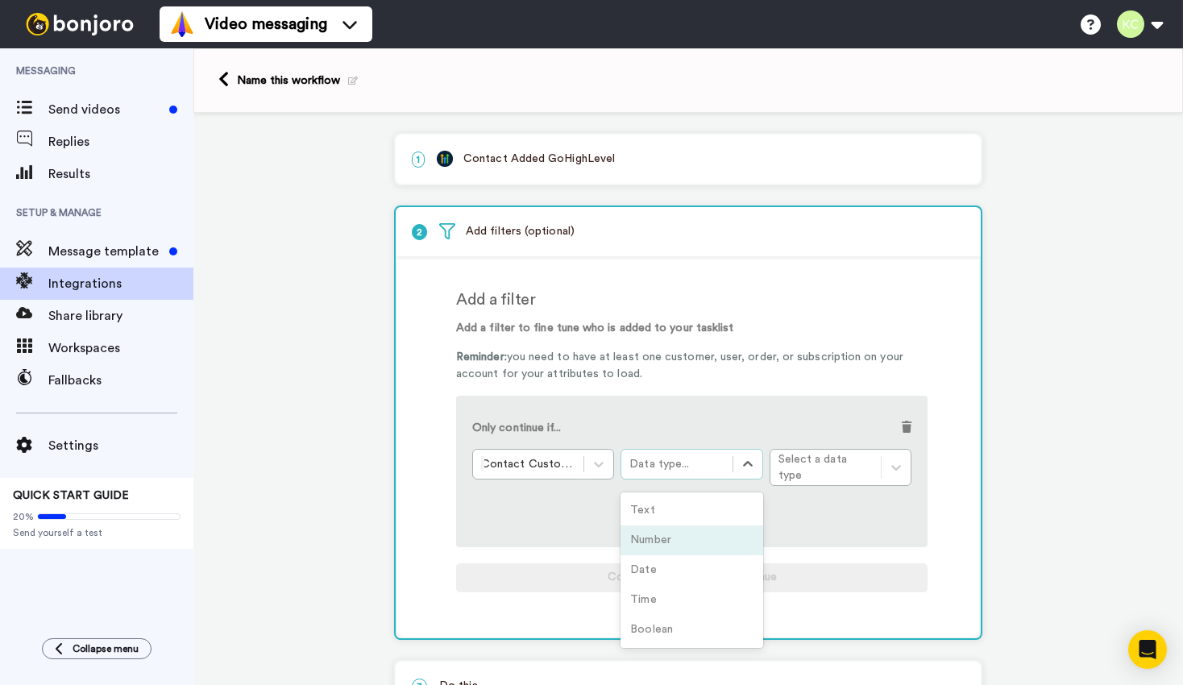
click at [716, 525] on div "Number" at bounding box center [691, 540] width 142 height 30
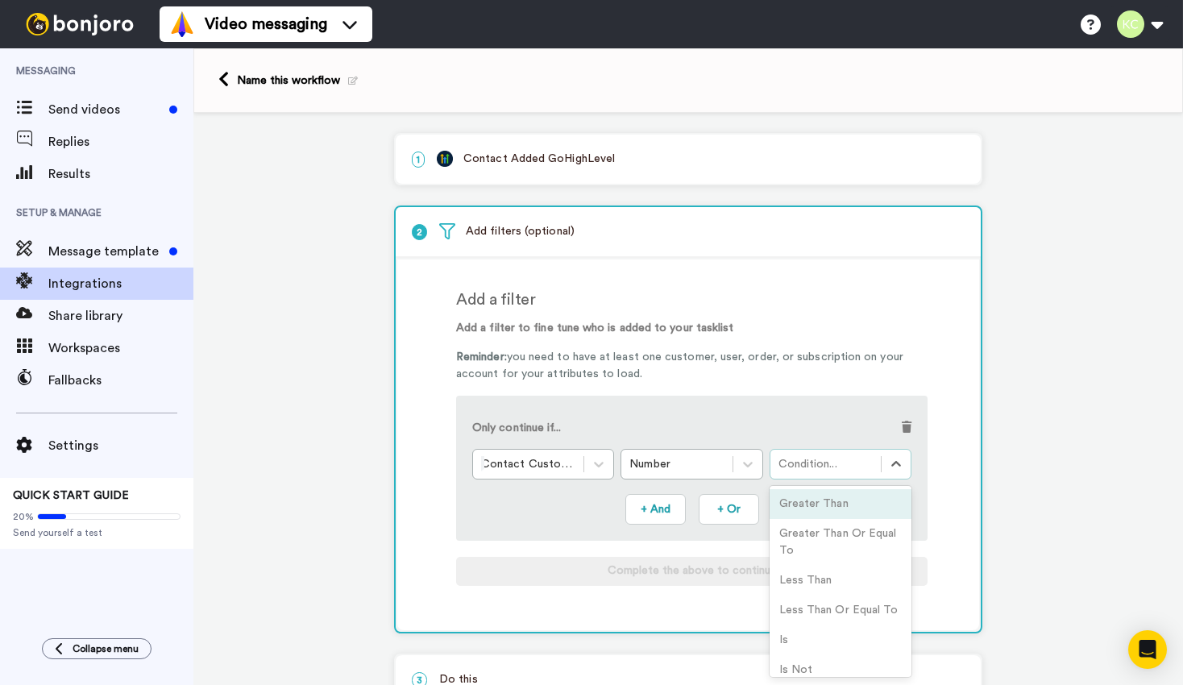
click at [830, 465] on div "Condition..." at bounding box center [825, 464] width 94 height 16
click at [797, 633] on div "Is" at bounding box center [841, 640] width 142 height 30
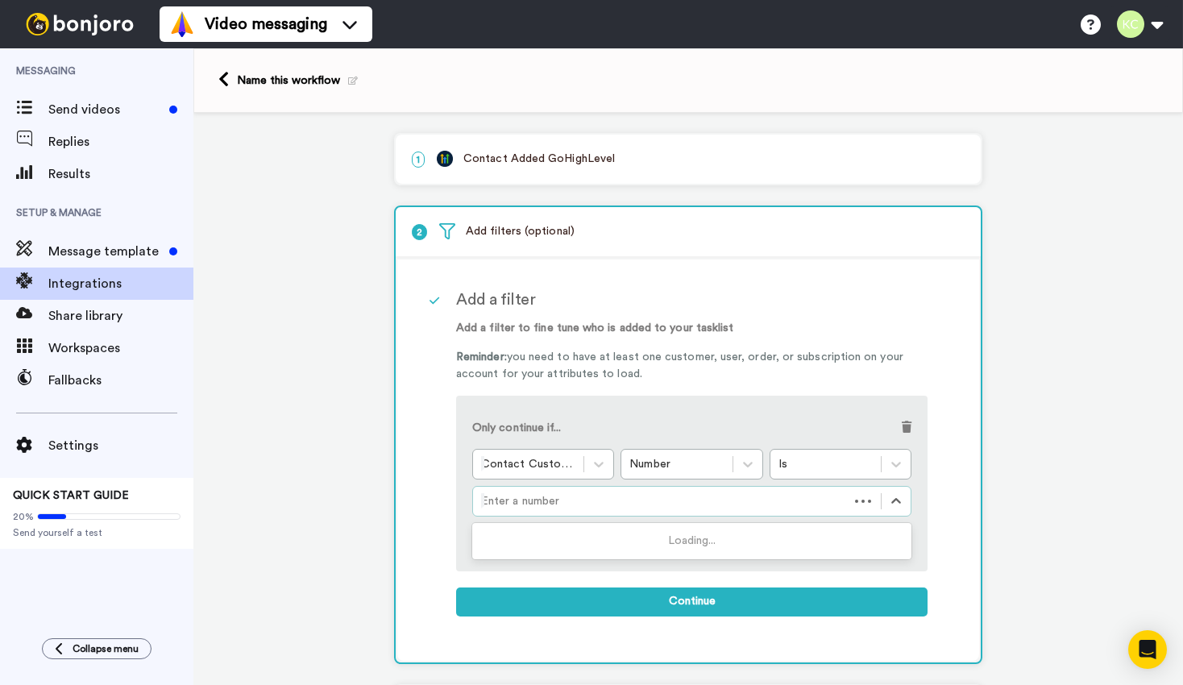
click at [699, 495] on div at bounding box center [660, 501] width 359 height 19
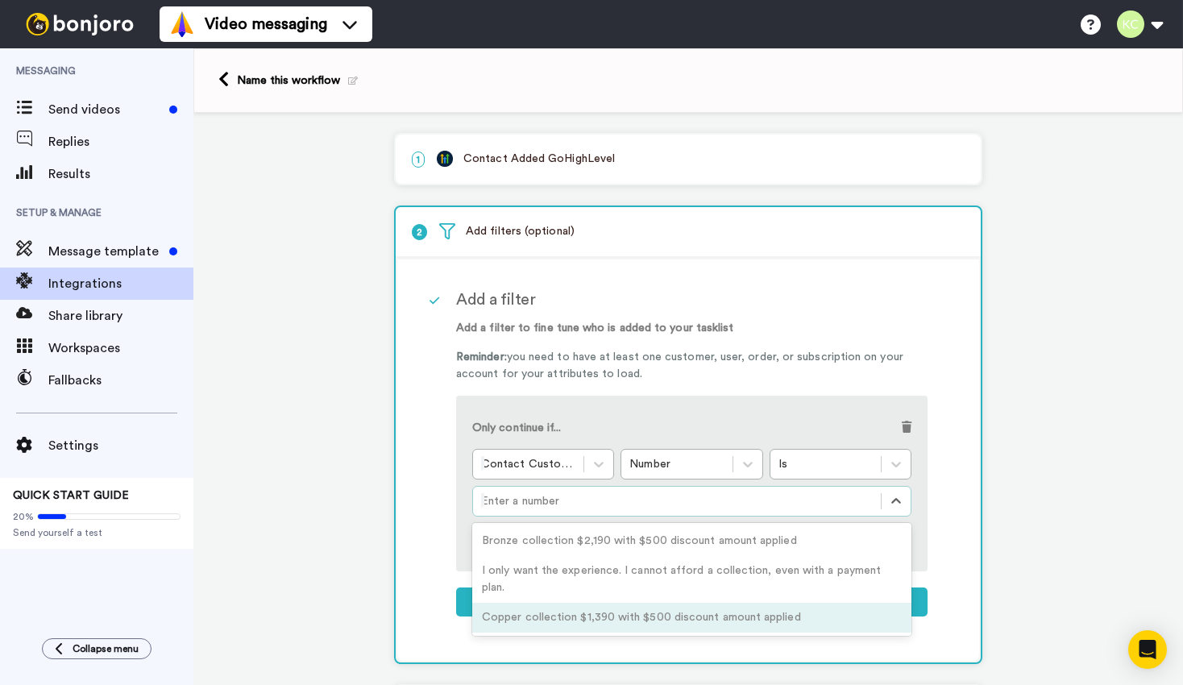
click at [691, 606] on div "Copper collection $1,390 with $500 discount amount applied" at bounding box center [691, 618] width 439 height 30
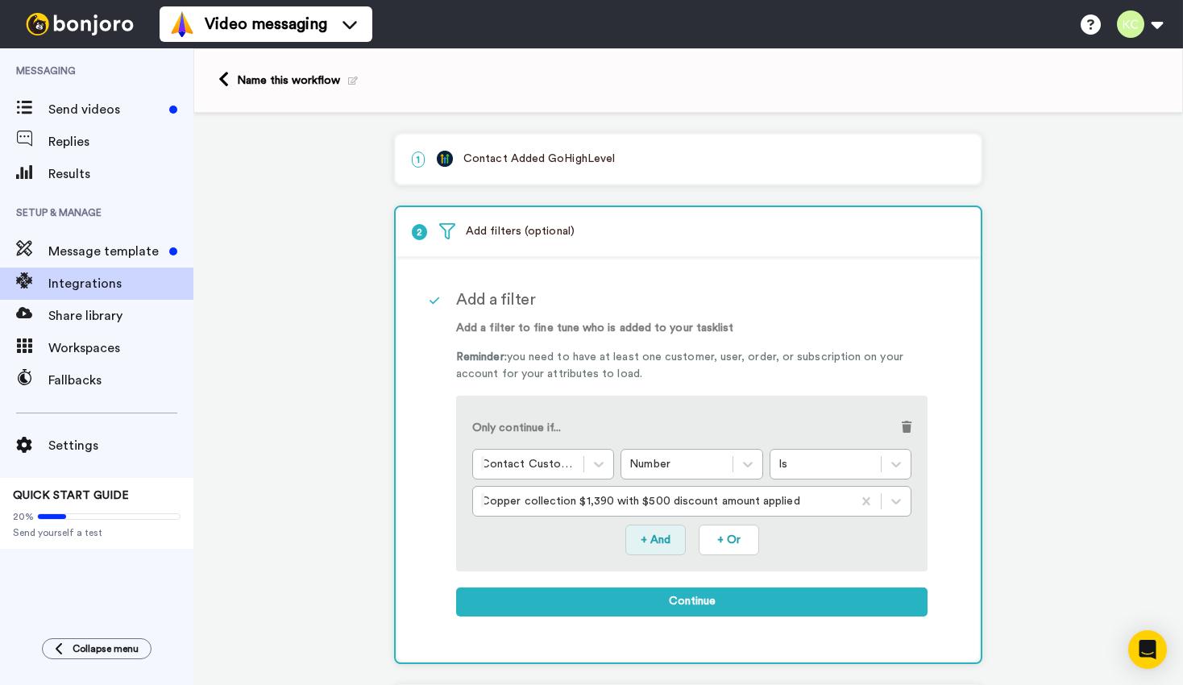
click at [660, 530] on button "+ And" at bounding box center [655, 540] width 60 height 31
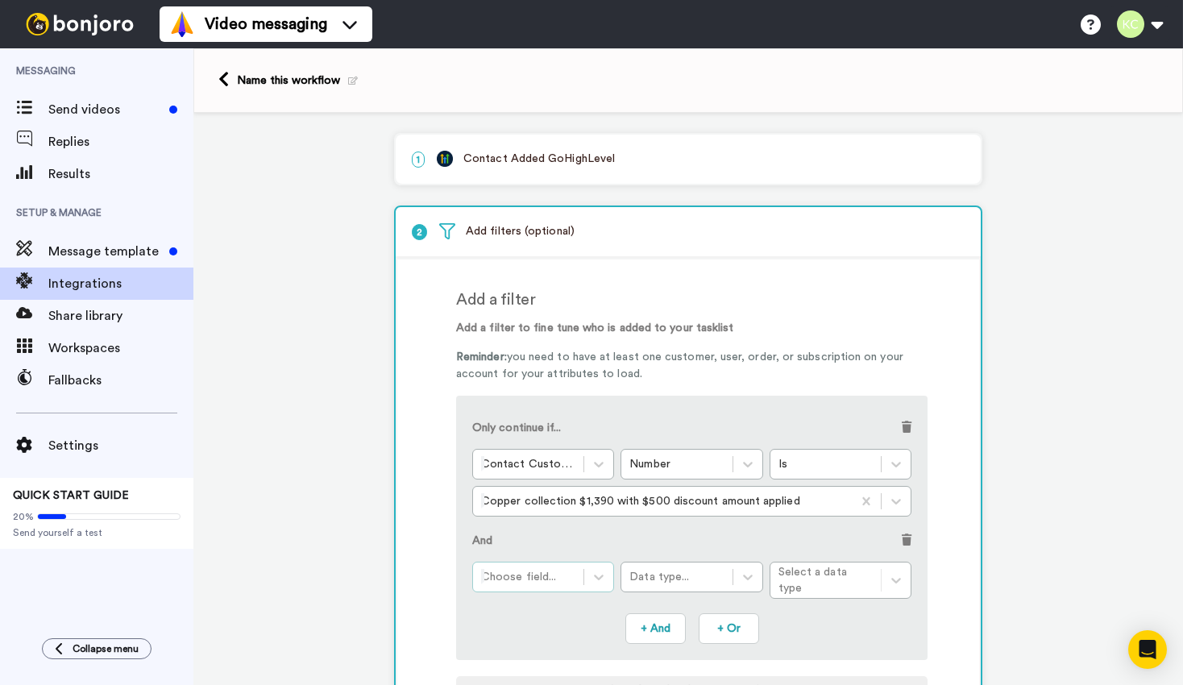
click at [583, 579] on div "Choose field..." at bounding box center [528, 577] width 110 height 26
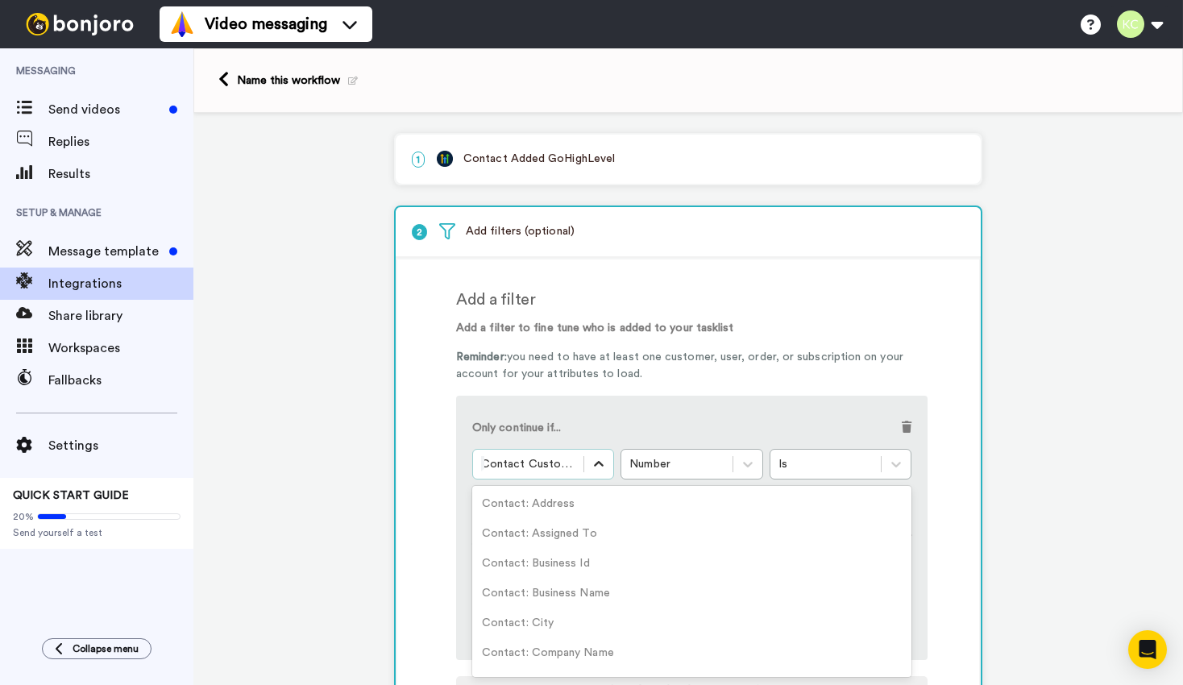
click at [601, 462] on icon at bounding box center [599, 464] width 16 height 16
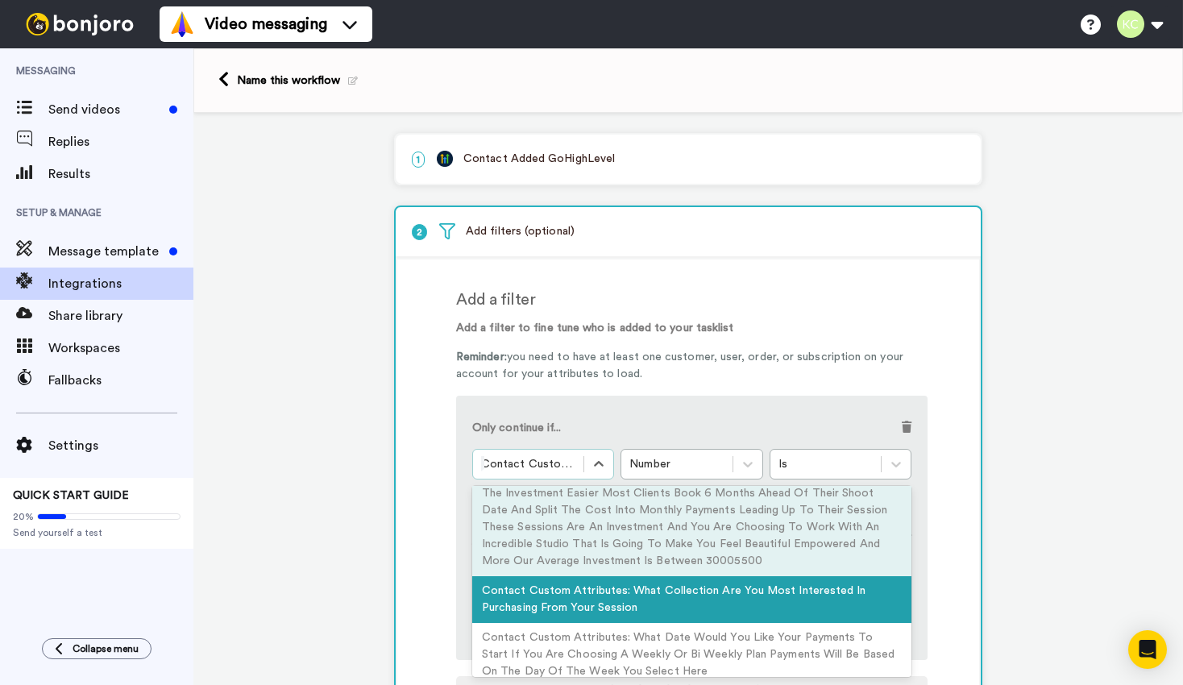
scroll to position [1716, 0]
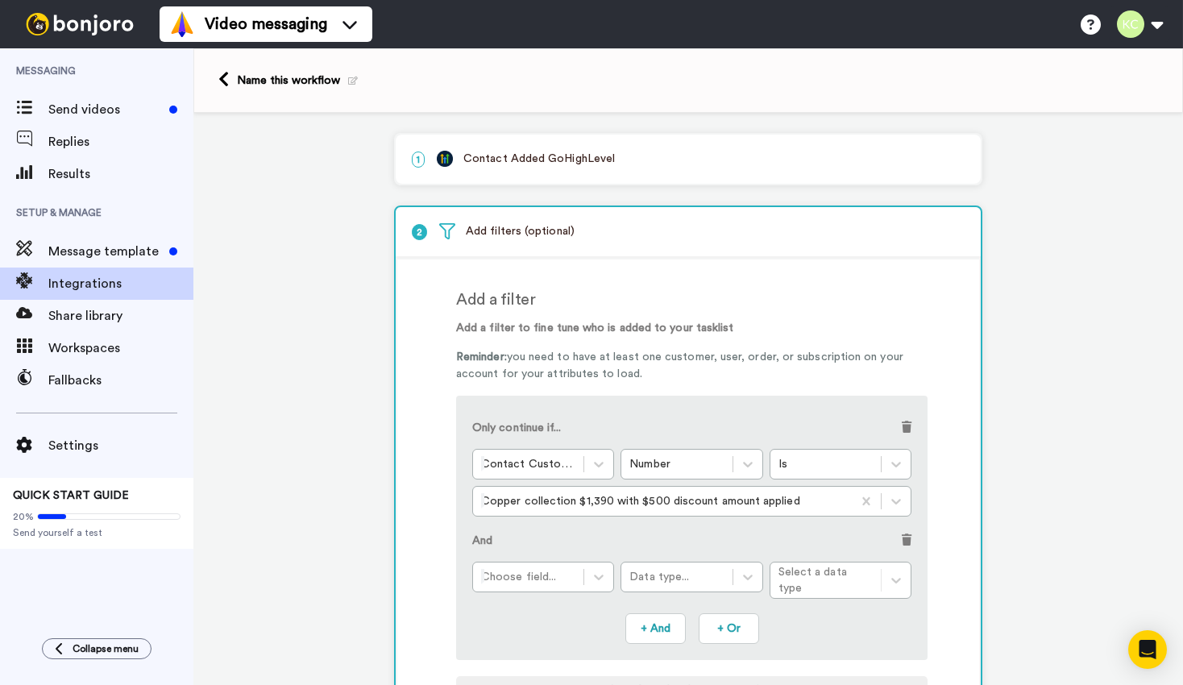
click at [469, 546] on div "Only continue if... Contact Custom Attributes: What Collection Are You Most Int…" at bounding box center [691, 528] width 471 height 264
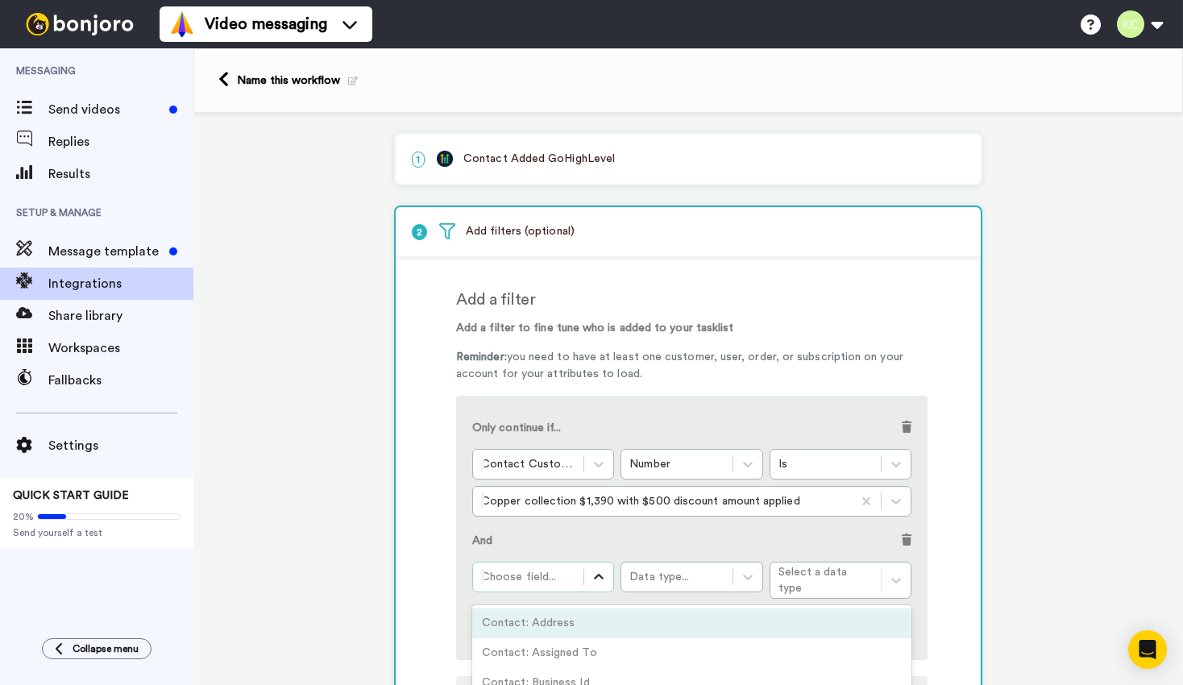
click at [593, 584] on icon at bounding box center [599, 577] width 16 height 16
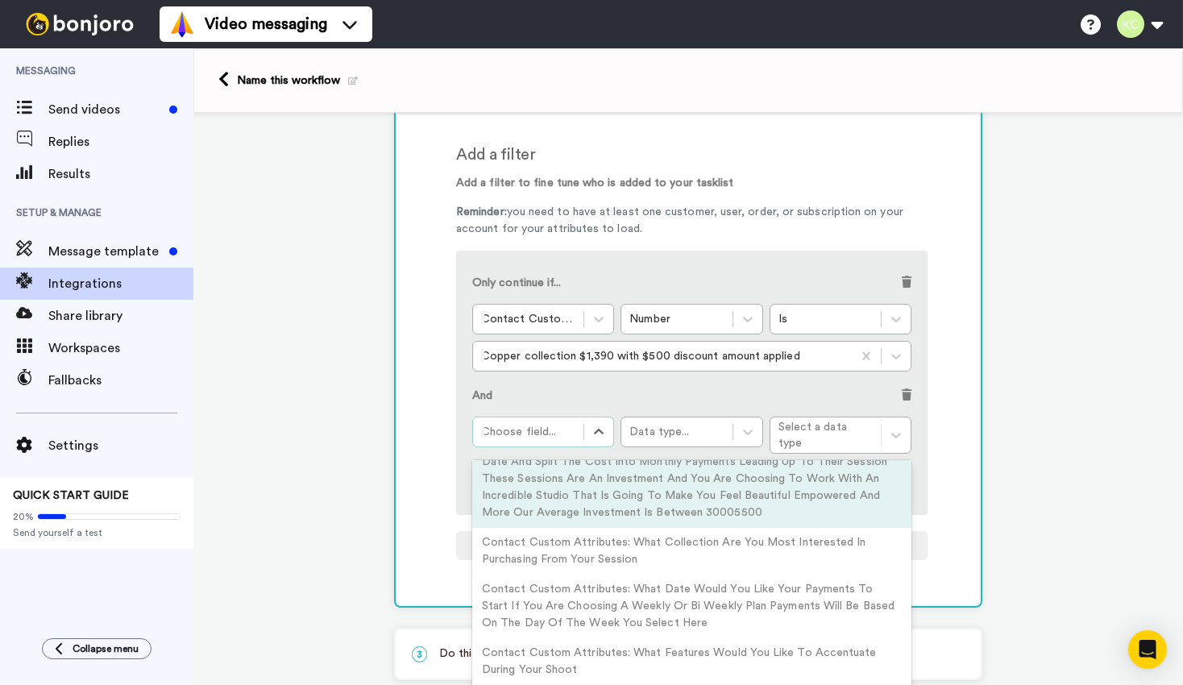
scroll to position [1731, 0]
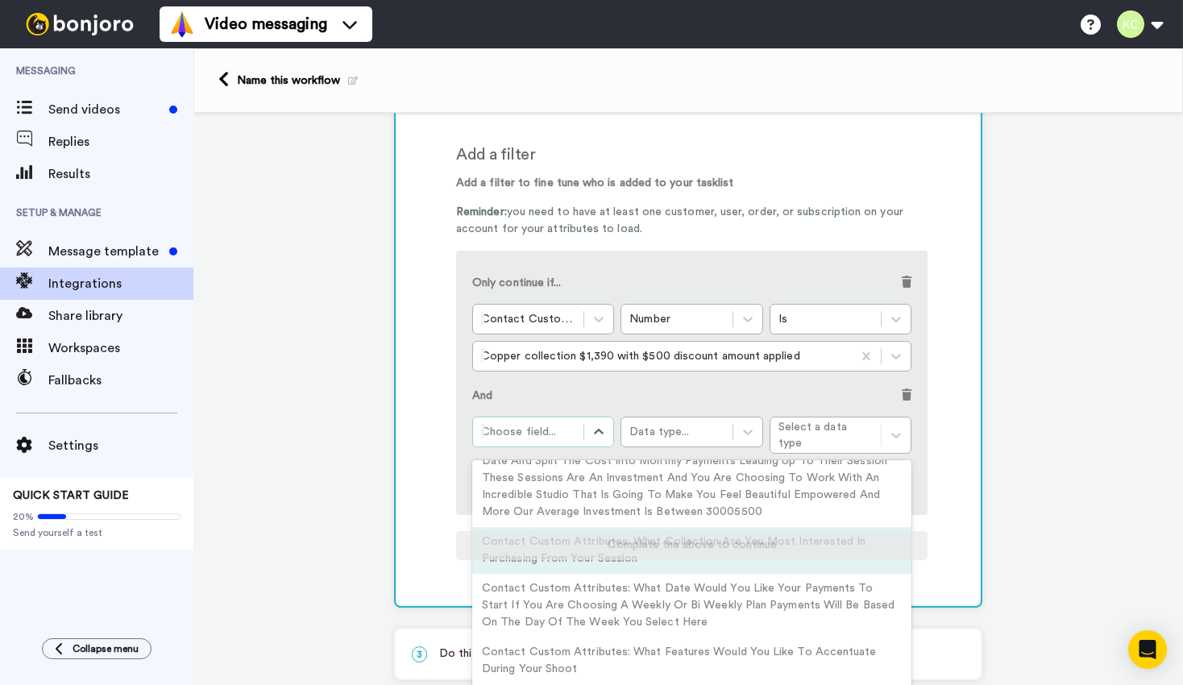
click at [601, 546] on div "Contact Custom Attributes: What Collection Are You Most Interested In Purchasin…" at bounding box center [691, 550] width 439 height 47
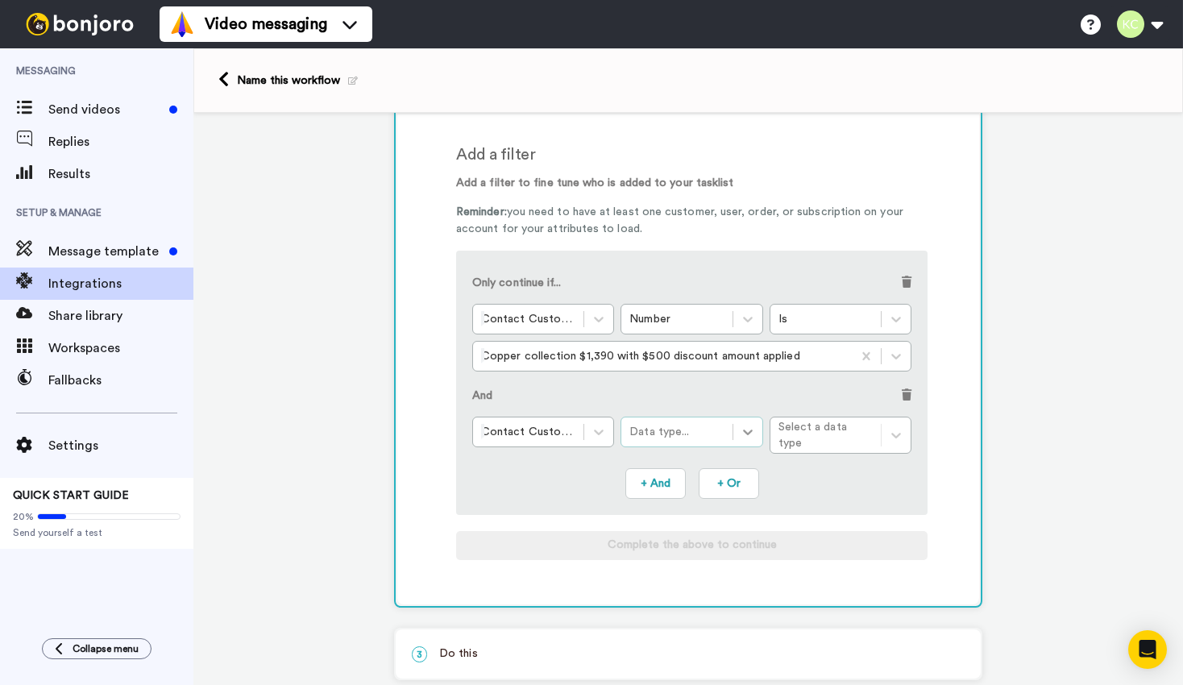
click at [753, 433] on icon at bounding box center [748, 432] width 16 height 16
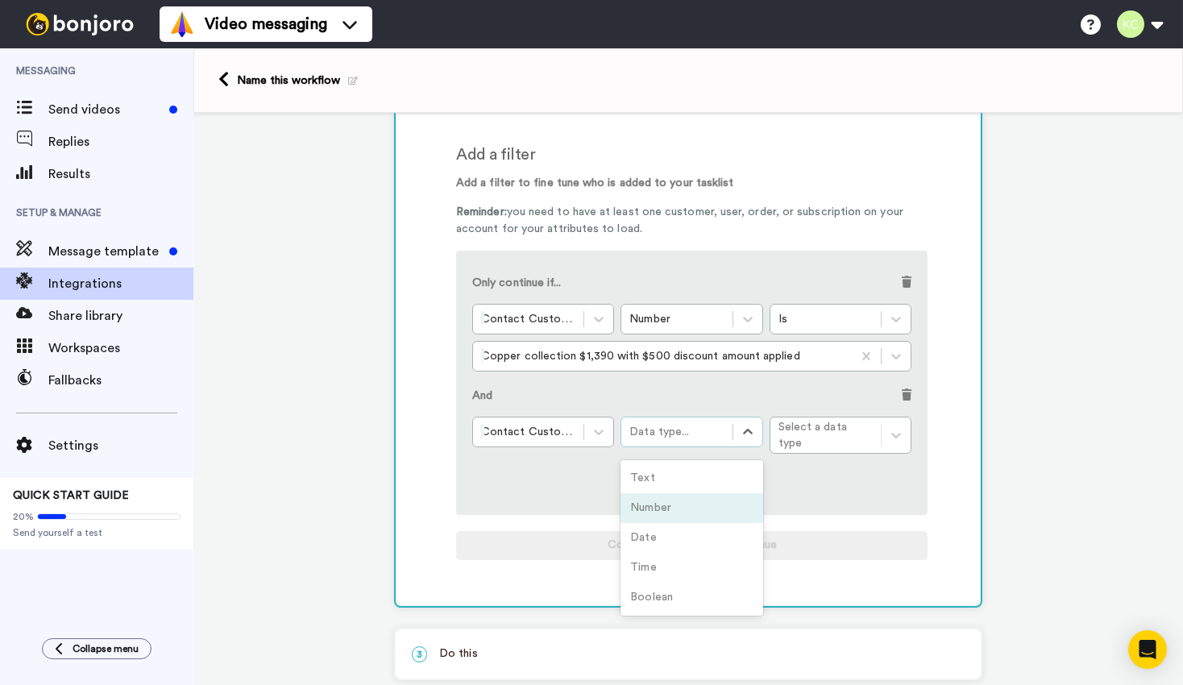
click at [735, 500] on div "Number" at bounding box center [691, 508] width 142 height 30
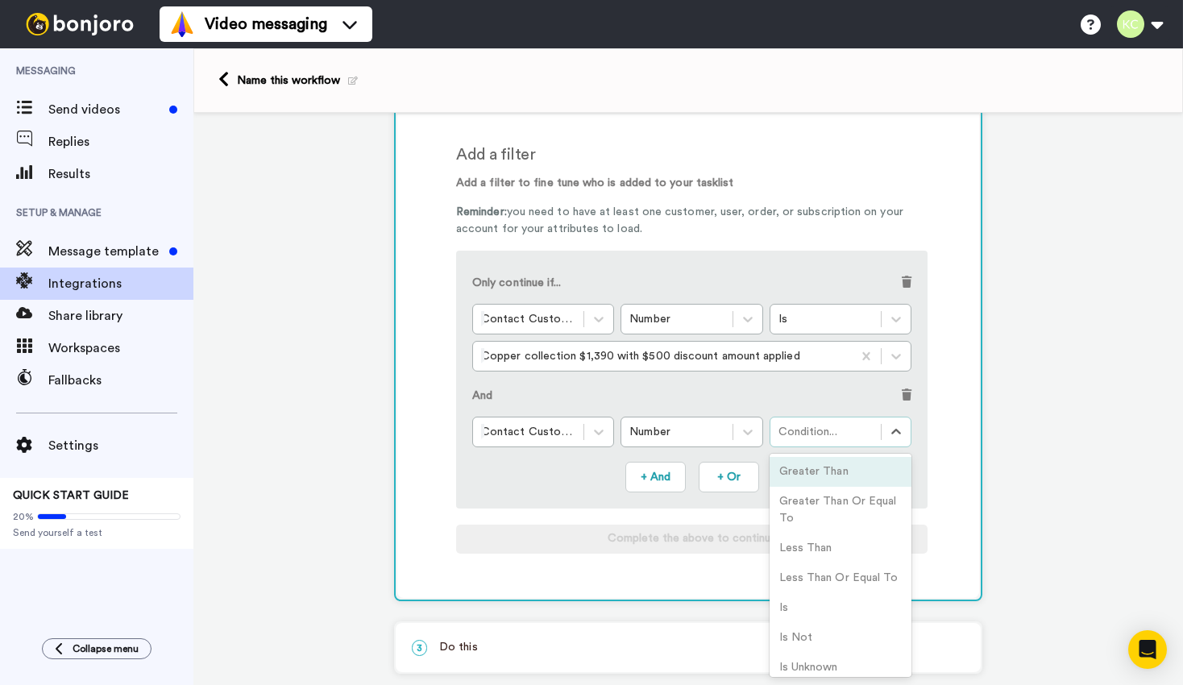
click at [820, 436] on div "Condition..." at bounding box center [825, 432] width 94 height 16
click at [795, 617] on div "Is" at bounding box center [841, 608] width 142 height 30
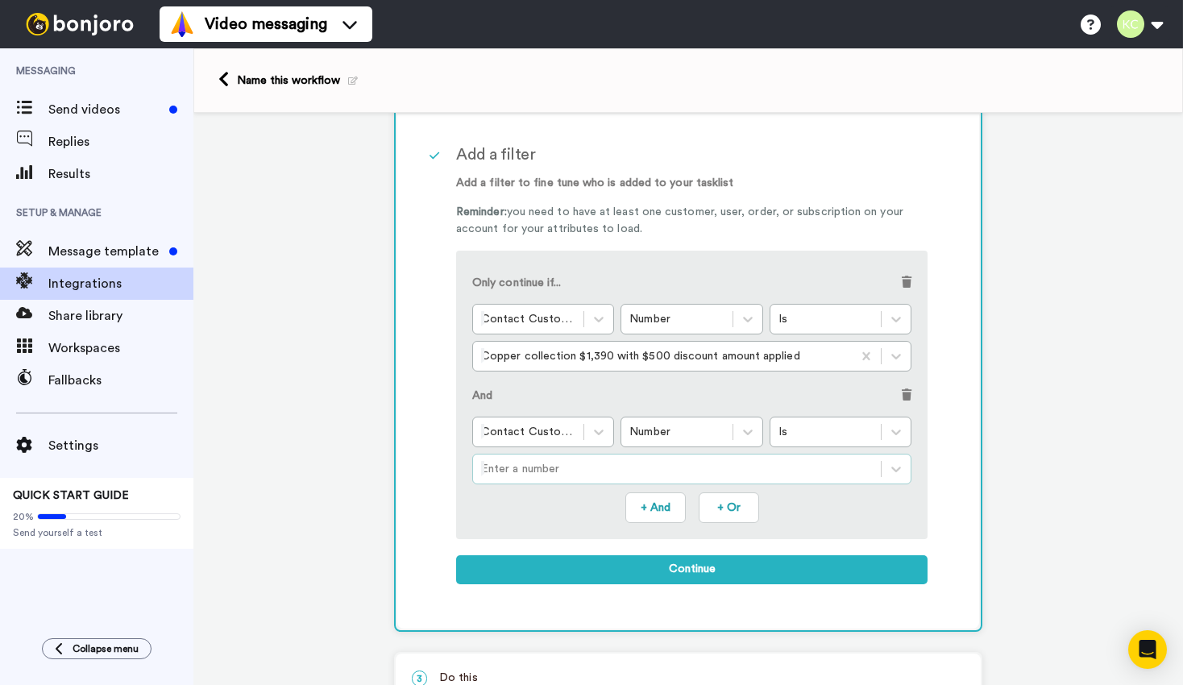
click at [670, 479] on div at bounding box center [677, 468] width 392 height 19
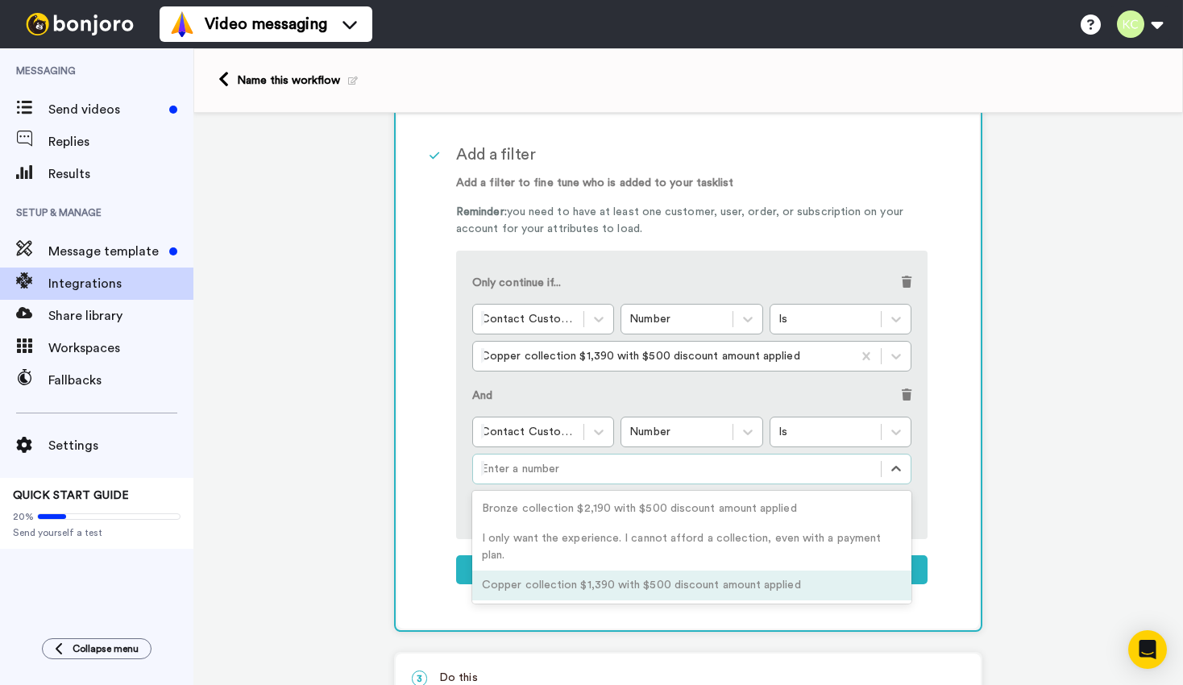
click at [652, 571] on div "Copper collection $1,390 with $500 discount amount applied" at bounding box center [691, 586] width 439 height 30
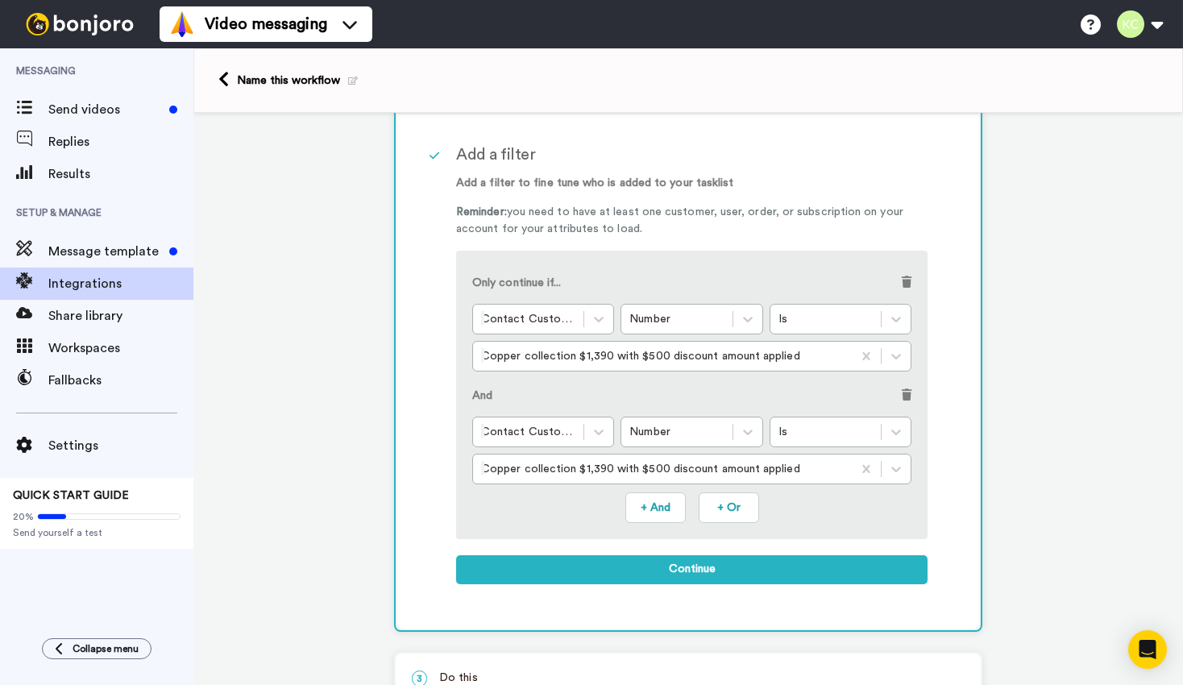
click at [475, 400] on p "And" at bounding box center [482, 396] width 20 height 17
click at [717, 507] on button "+ Or" at bounding box center [729, 507] width 60 height 31
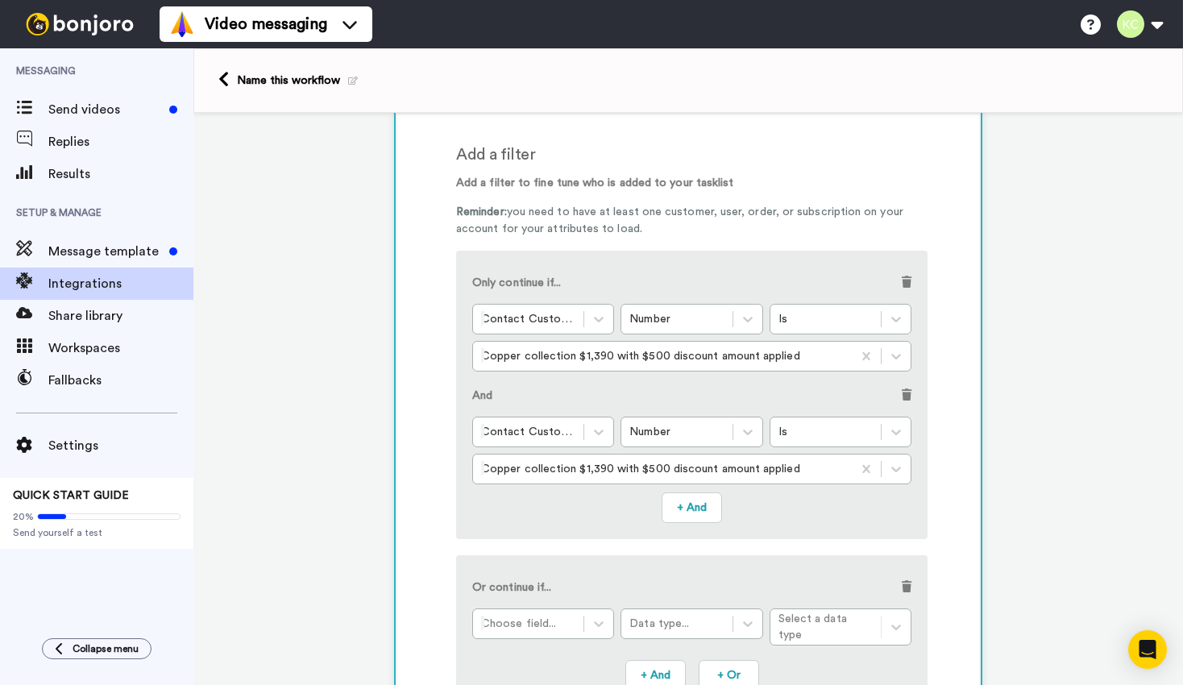
click at [904, 398] on span at bounding box center [907, 394] width 10 height 11
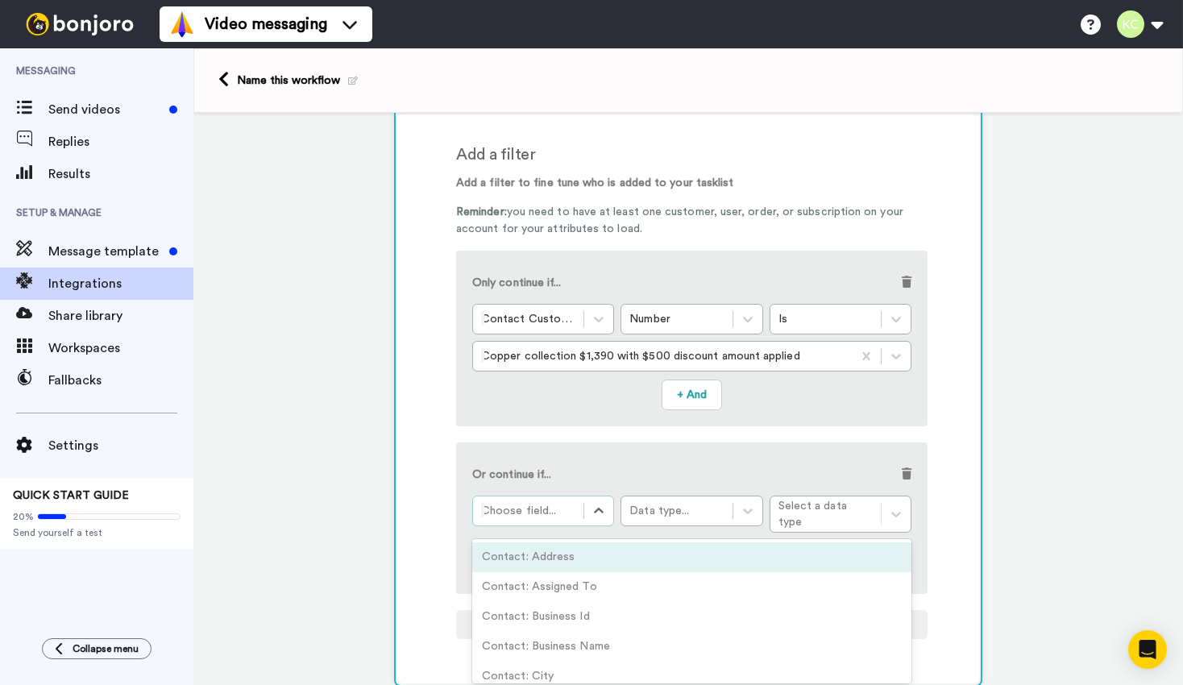
click at [569, 520] on div at bounding box center [528, 510] width 94 height 19
click at [571, 323] on div at bounding box center [528, 318] width 94 height 19
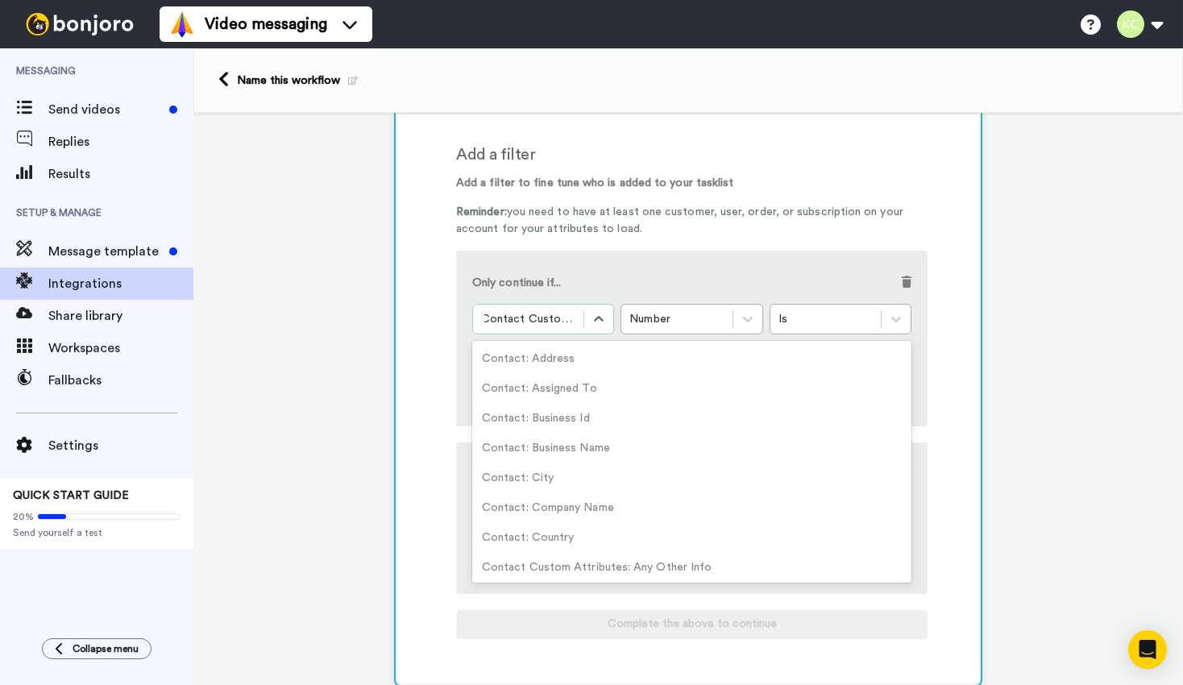
scroll to position [1618, 0]
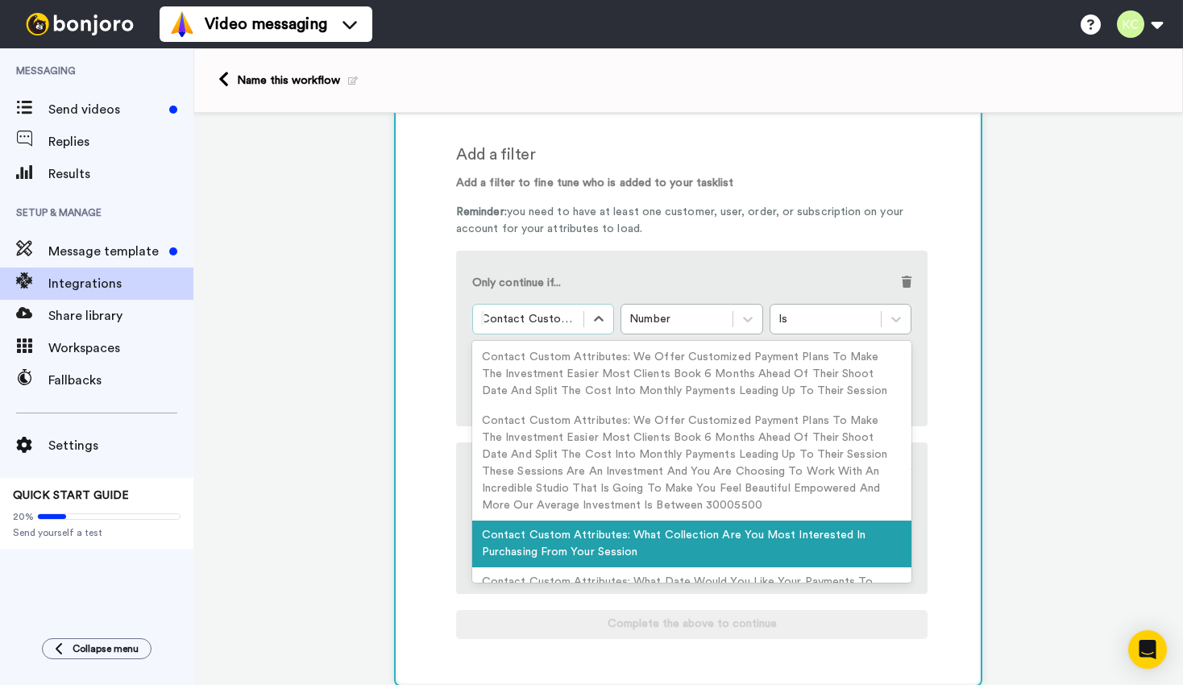
click at [571, 323] on div at bounding box center [528, 318] width 94 height 19
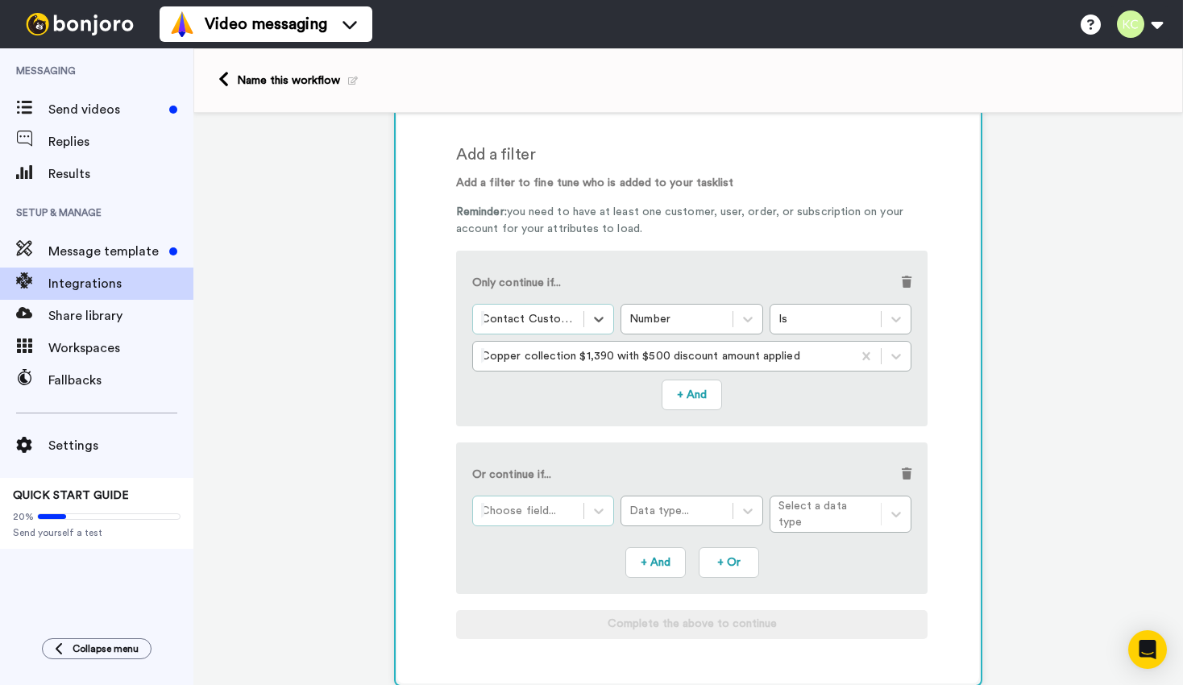
click at [552, 516] on div at bounding box center [528, 510] width 94 height 19
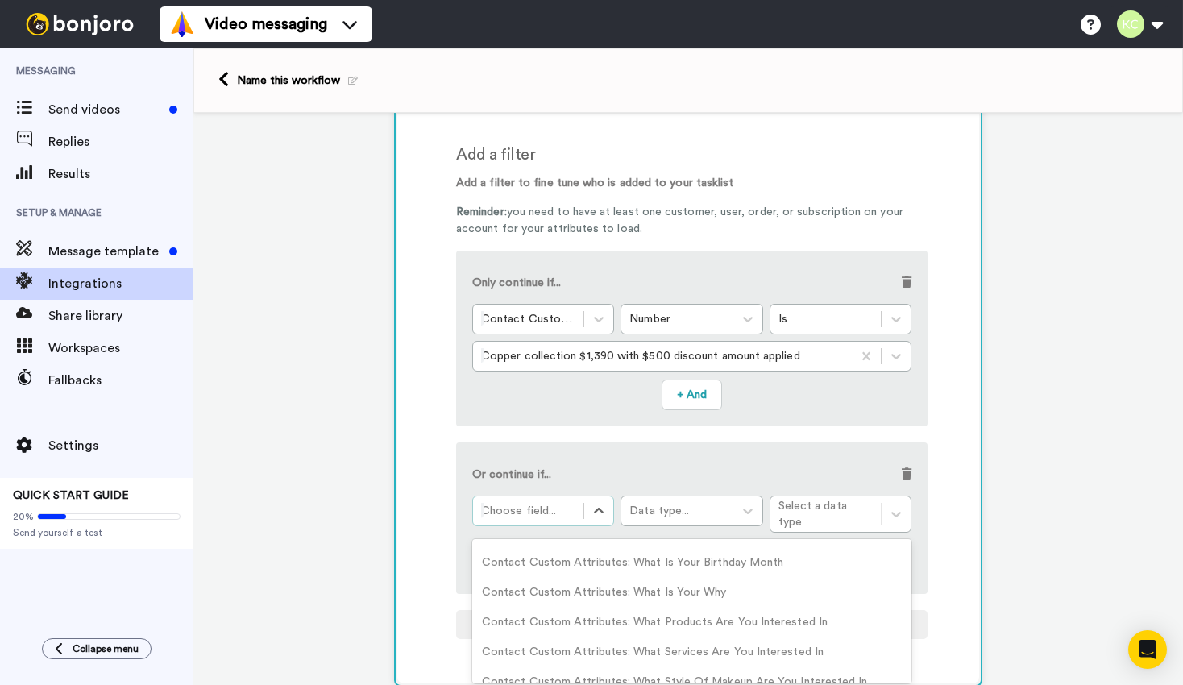
scroll to position [1944, 0]
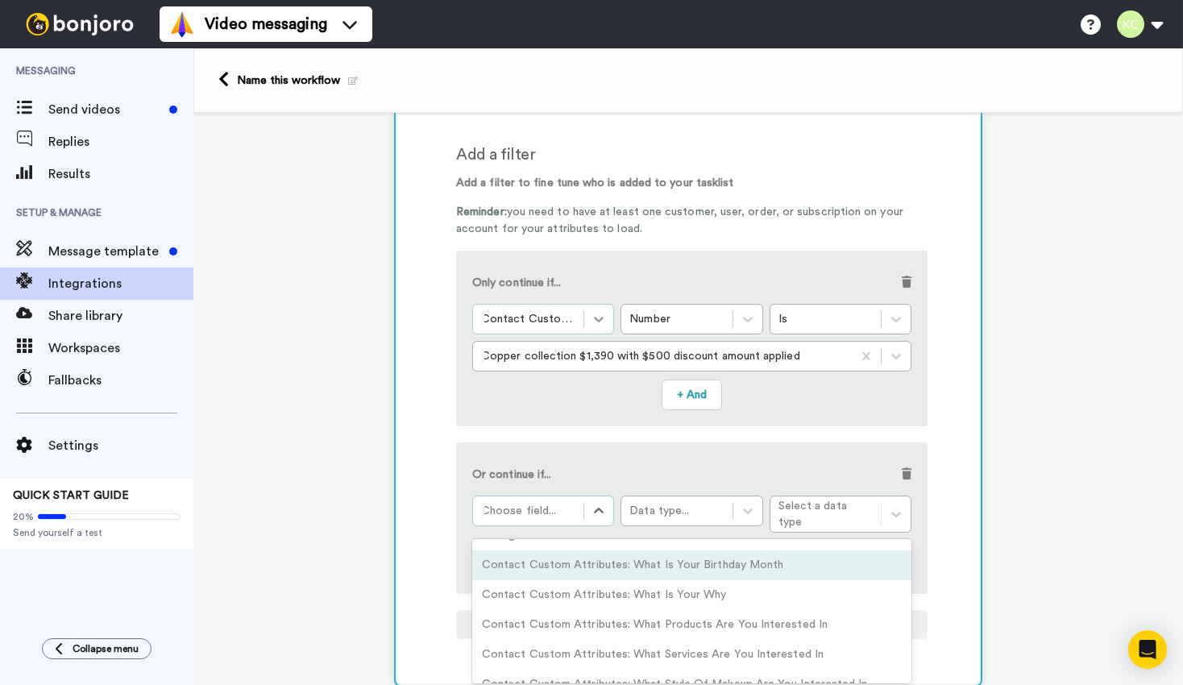
click at [599, 317] on icon at bounding box center [599, 319] width 16 height 16
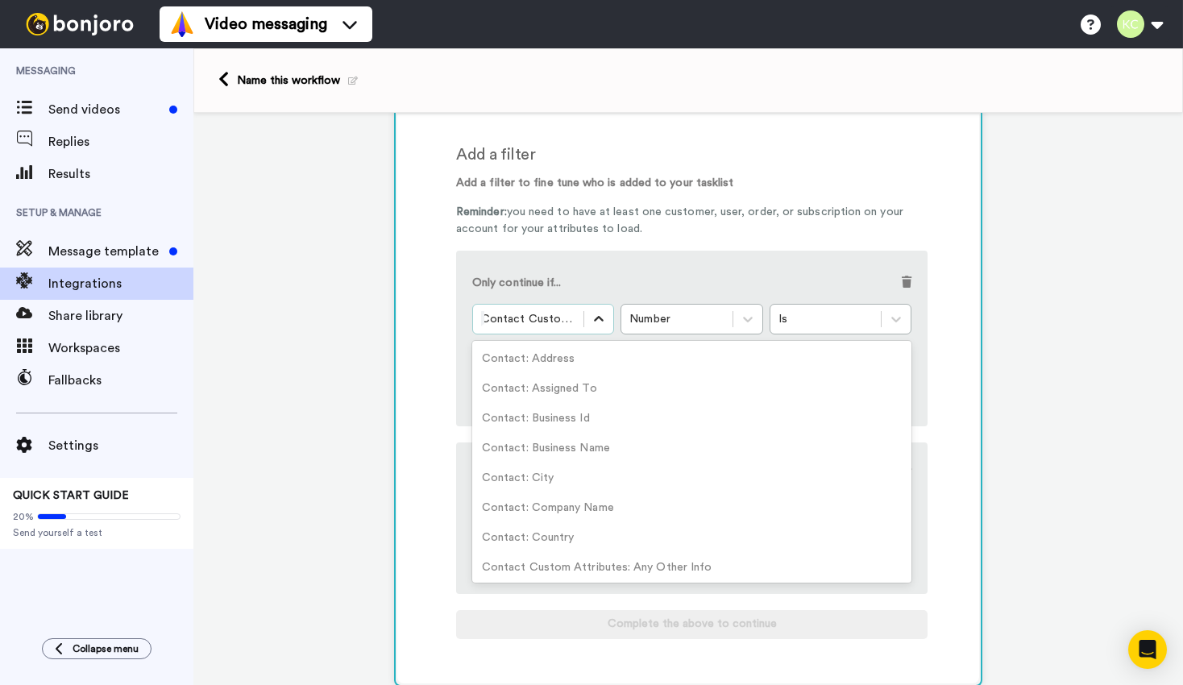
scroll to position [1618, 0]
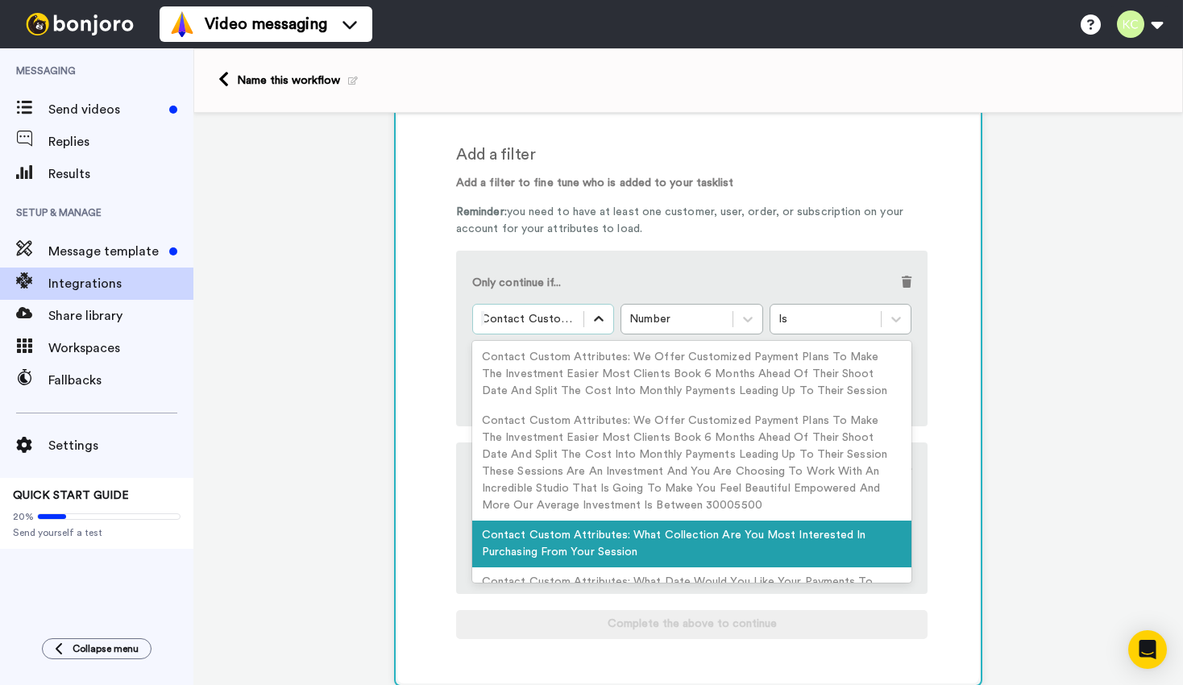
click at [599, 317] on icon at bounding box center [599, 319] width 16 height 16
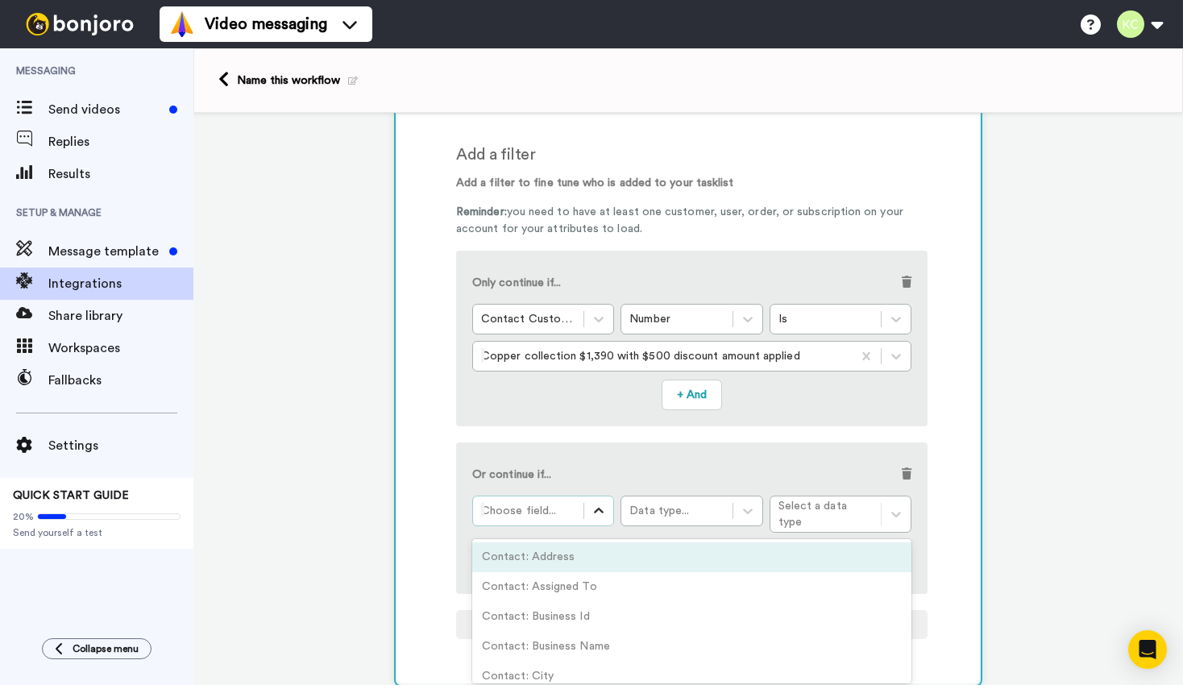
click at [593, 506] on icon at bounding box center [599, 511] width 16 height 16
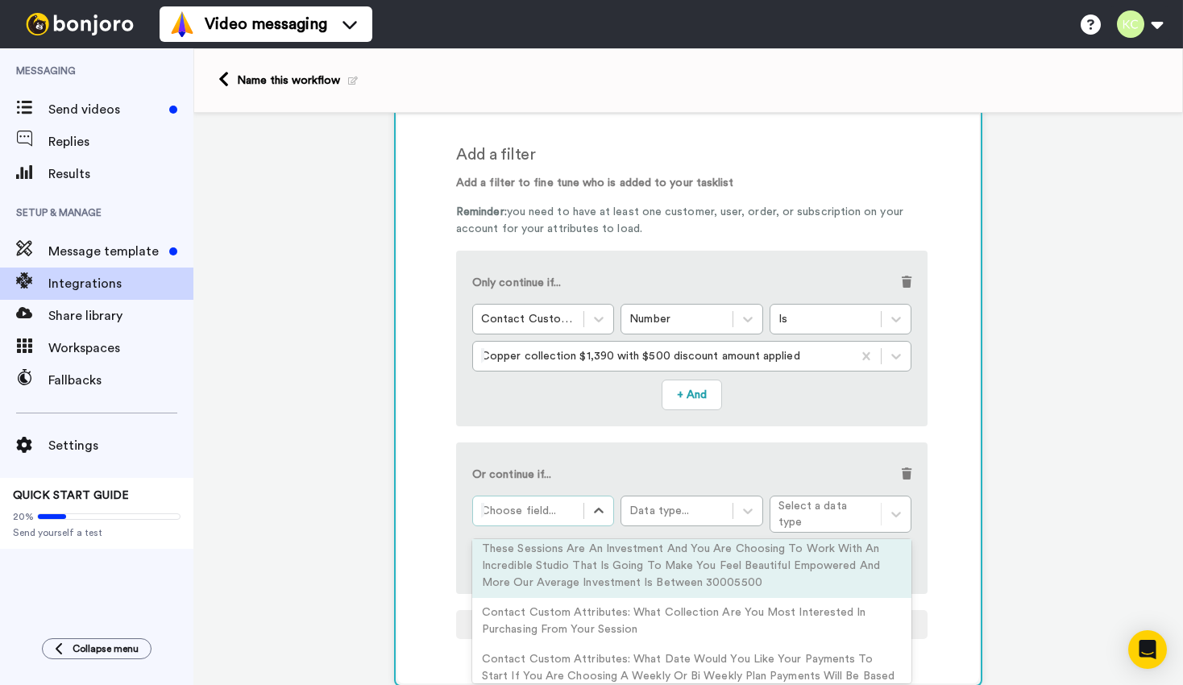
scroll to position [1741, 0]
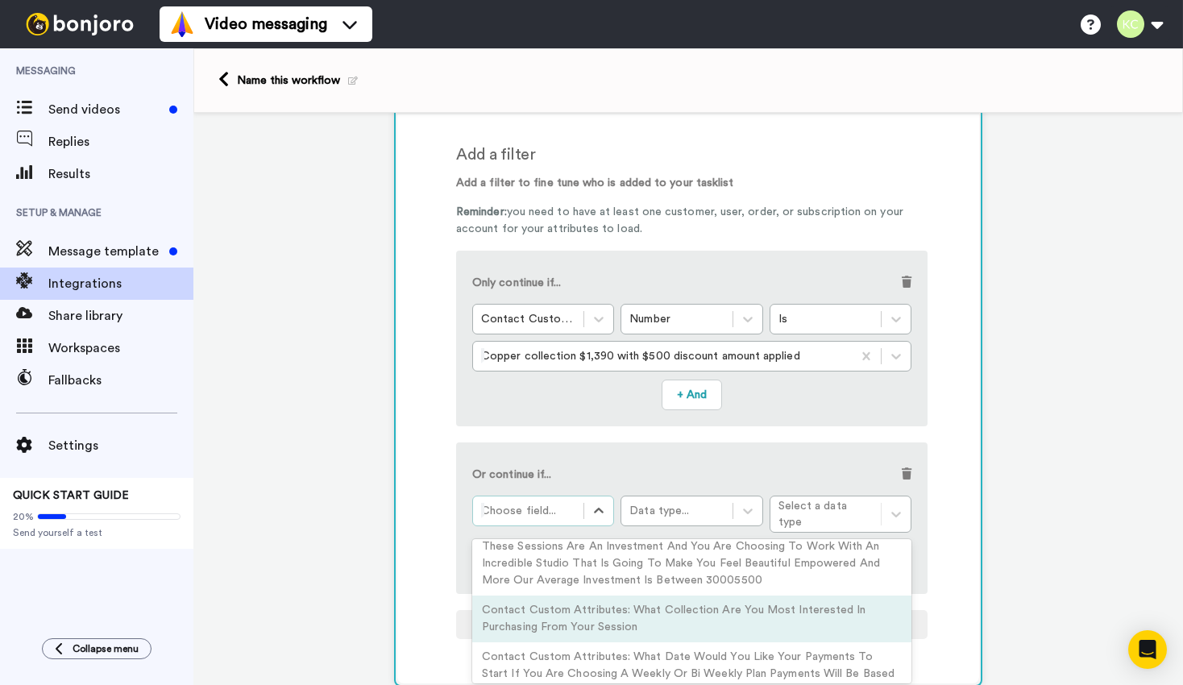
click at [608, 611] on div "Contact Custom Attributes: What Collection Are You Most Interested In Purchasin…" at bounding box center [691, 619] width 439 height 47
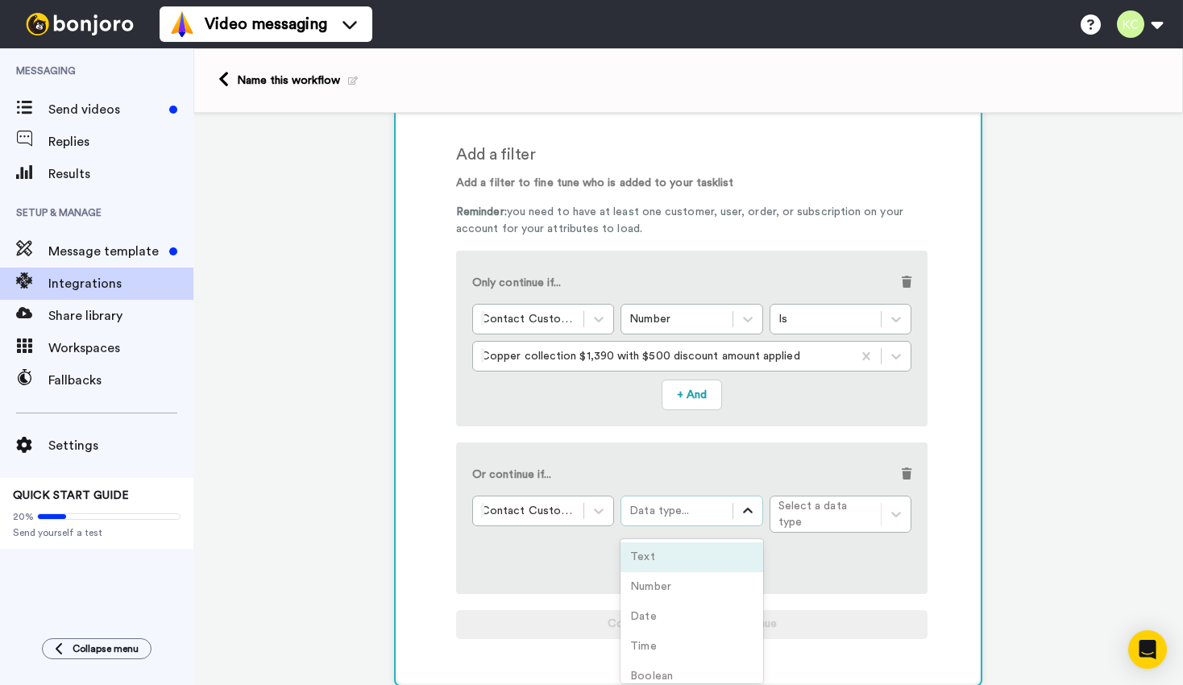
click at [753, 508] on icon at bounding box center [748, 511] width 16 height 16
click at [708, 581] on div "Number" at bounding box center [691, 587] width 142 height 30
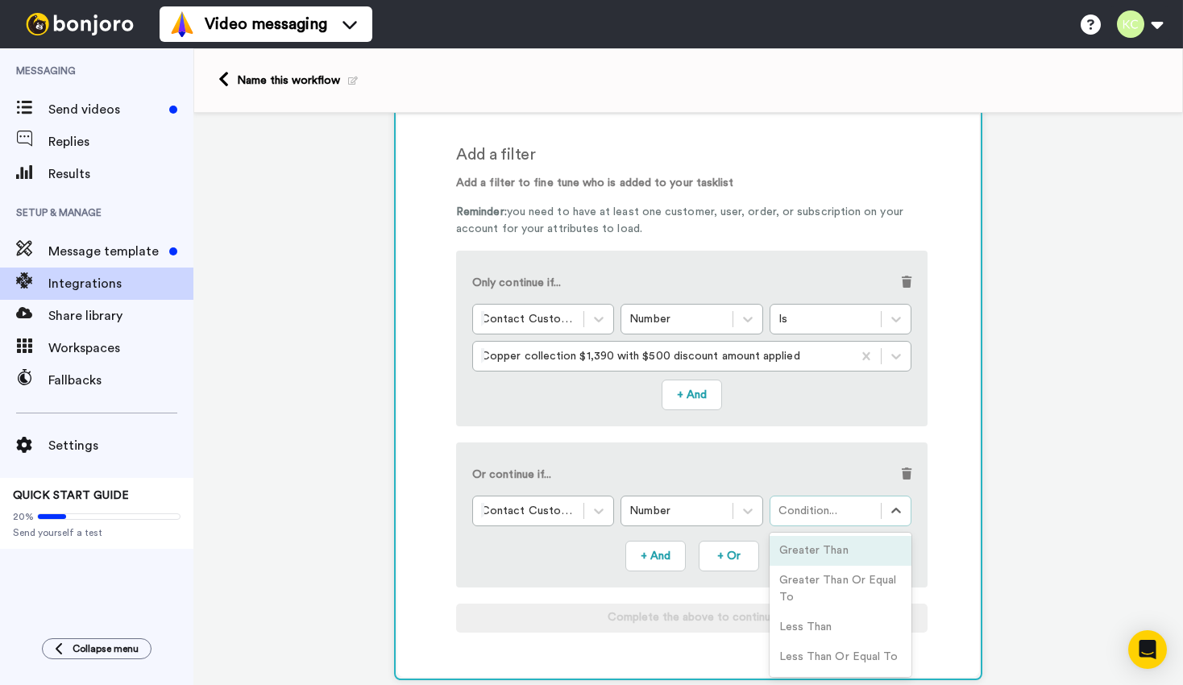
click at [807, 514] on div "Condition..." at bounding box center [825, 511] width 94 height 16
click at [795, 619] on div "Is" at bounding box center [841, 608] width 142 height 30
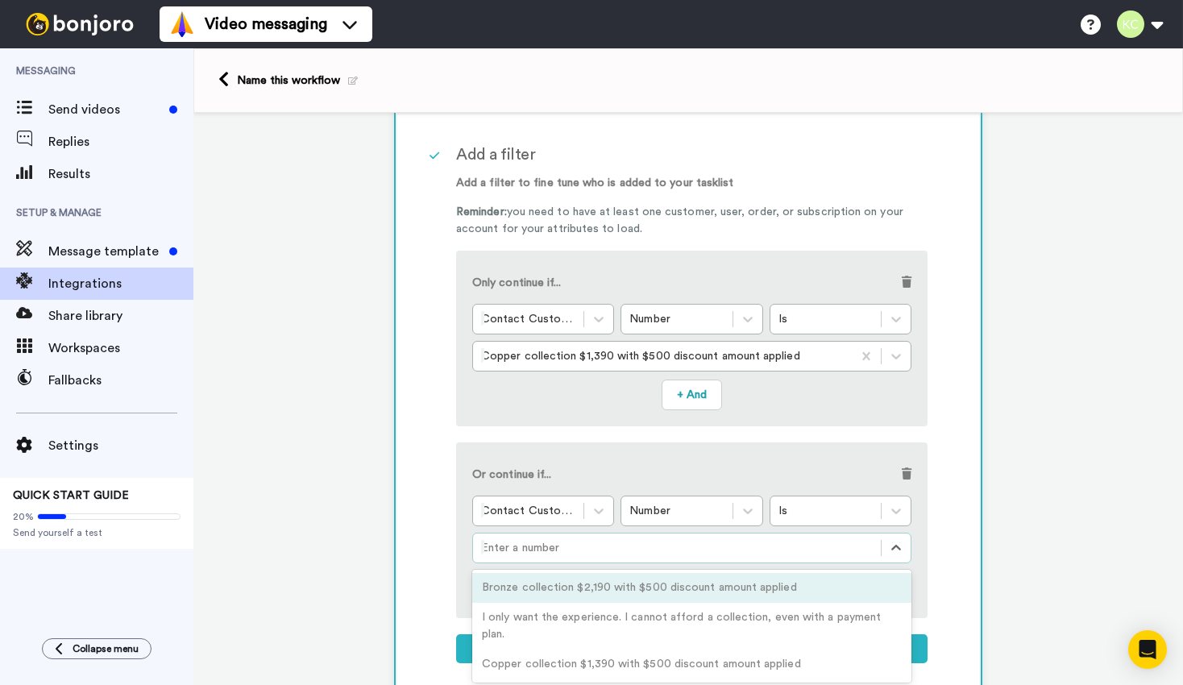
click at [715, 542] on div at bounding box center [677, 547] width 392 height 19
click at [683, 596] on div "Bronze collection $2,190 with $500 discount amount applied" at bounding box center [691, 588] width 439 height 30
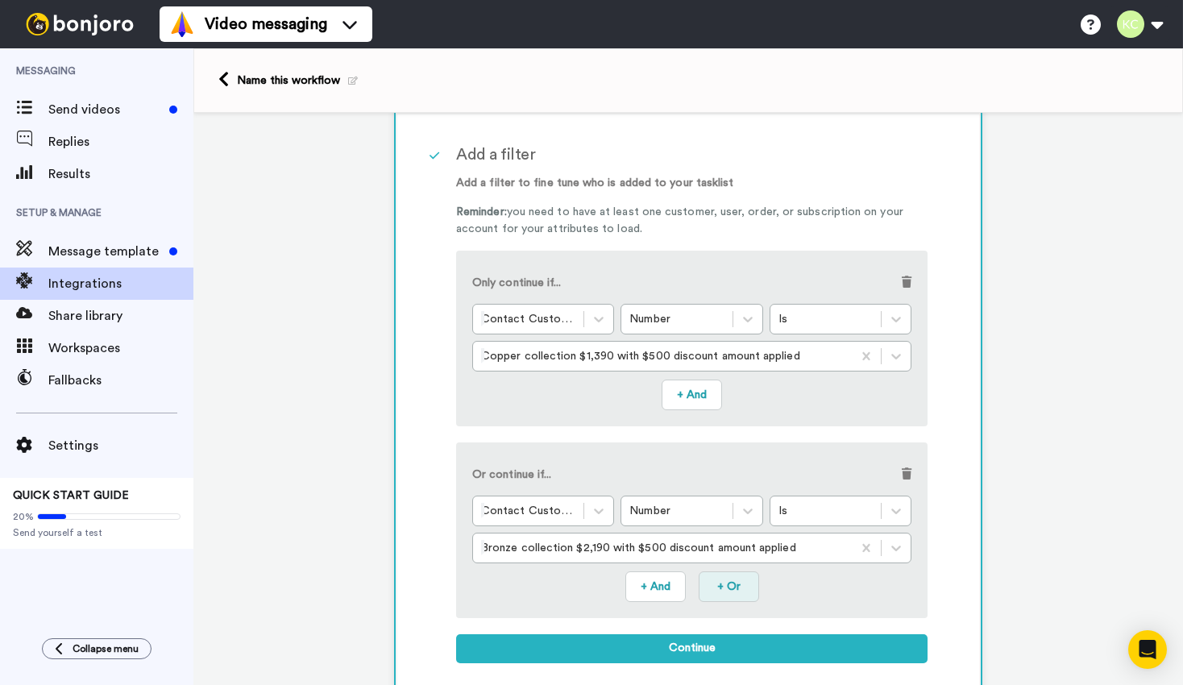
click at [721, 596] on button "+ Or" at bounding box center [729, 586] width 60 height 31
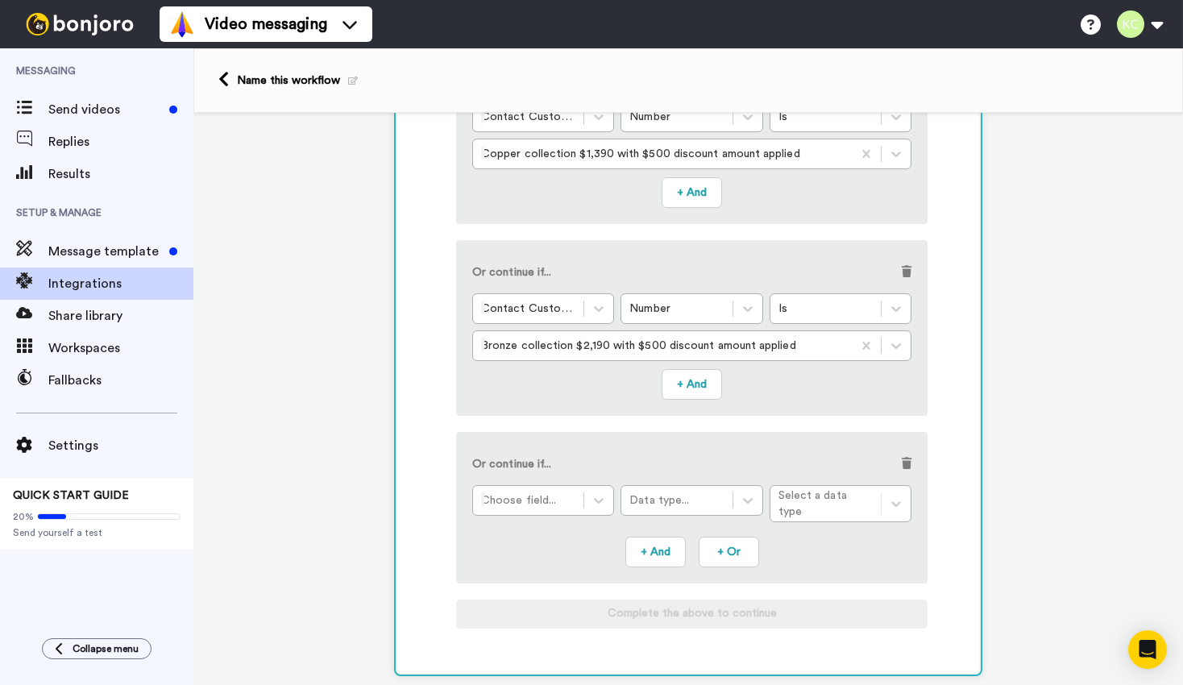
scroll to position [351, 0]
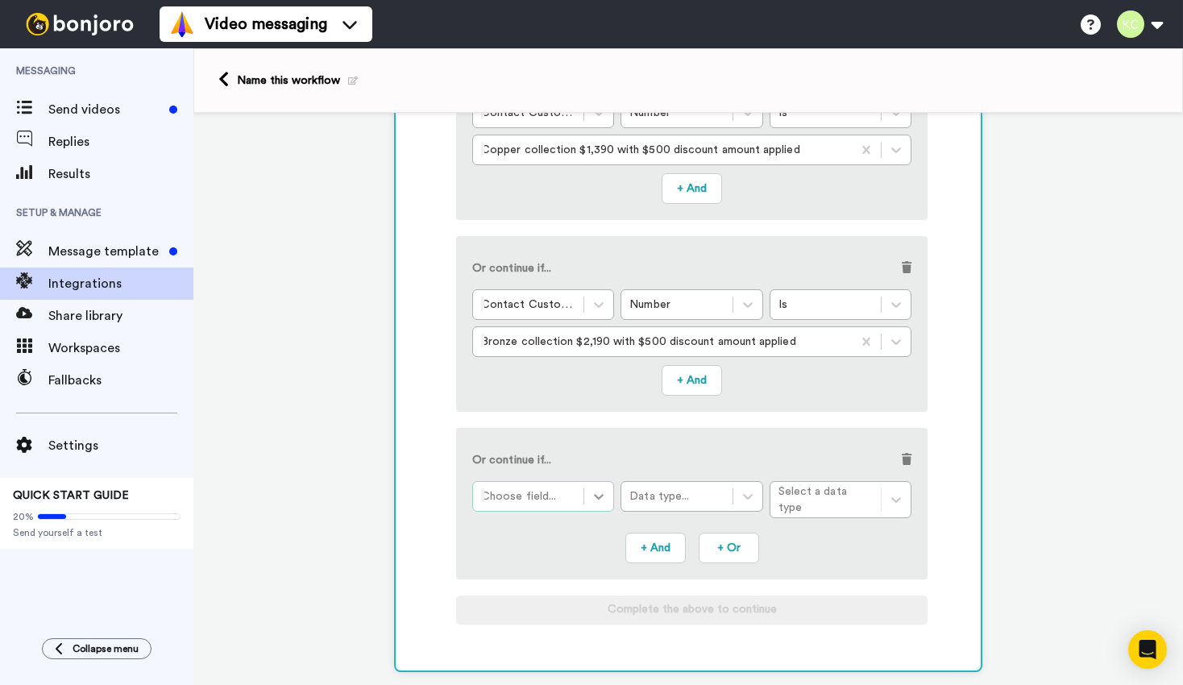
click at [585, 499] on div at bounding box center [598, 496] width 29 height 29
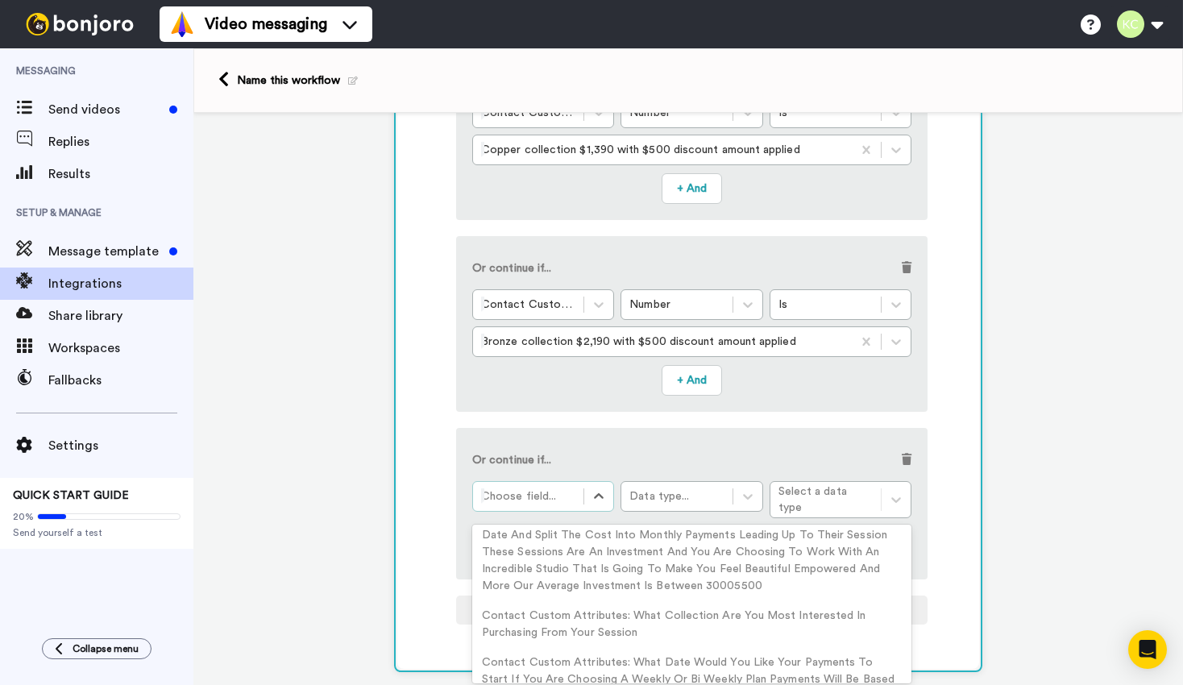
scroll to position [1742, 0]
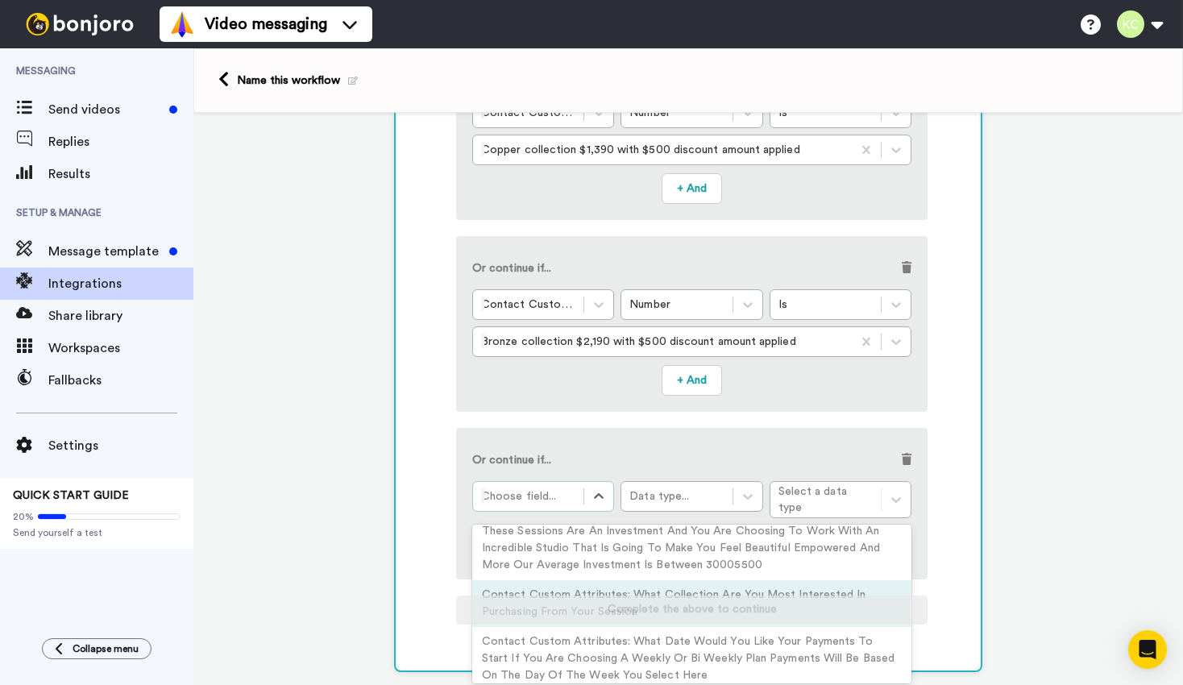
click at [573, 612] on div "Contact Custom Attributes: What Collection Are You Most Interested In Purchasin…" at bounding box center [691, 603] width 439 height 47
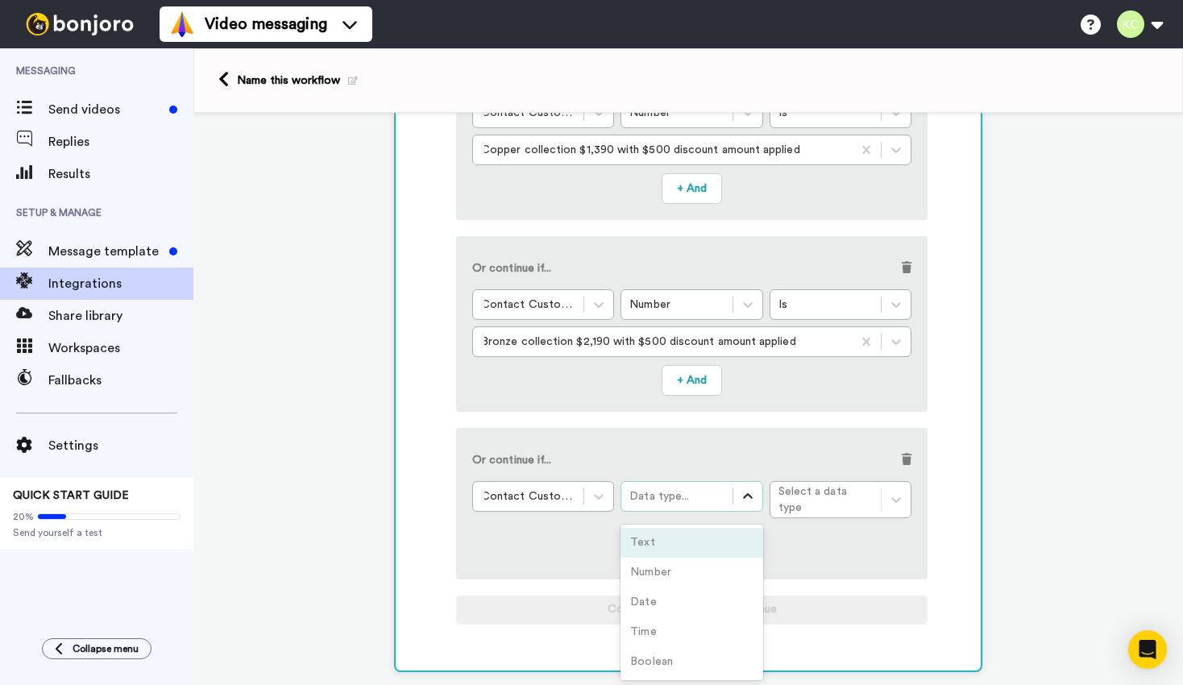
click at [744, 492] on icon at bounding box center [748, 496] width 16 height 16
click at [708, 561] on div "Number" at bounding box center [691, 573] width 142 height 30
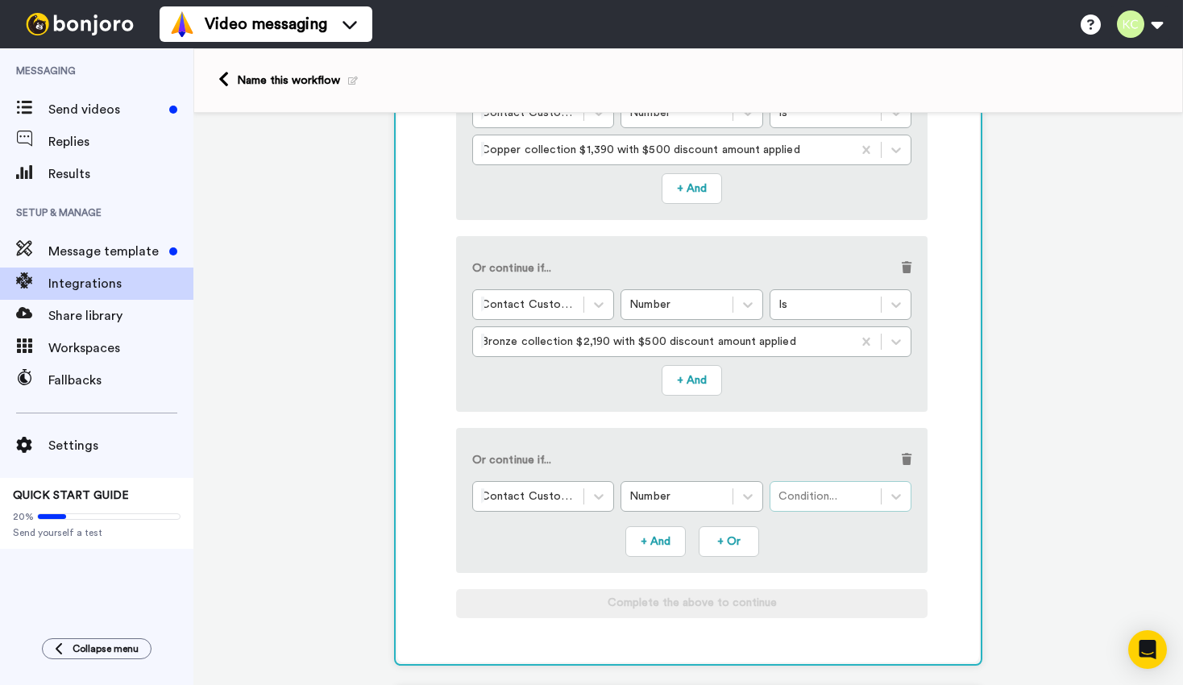
click at [825, 499] on div "Condition..." at bounding box center [825, 496] width 94 height 16
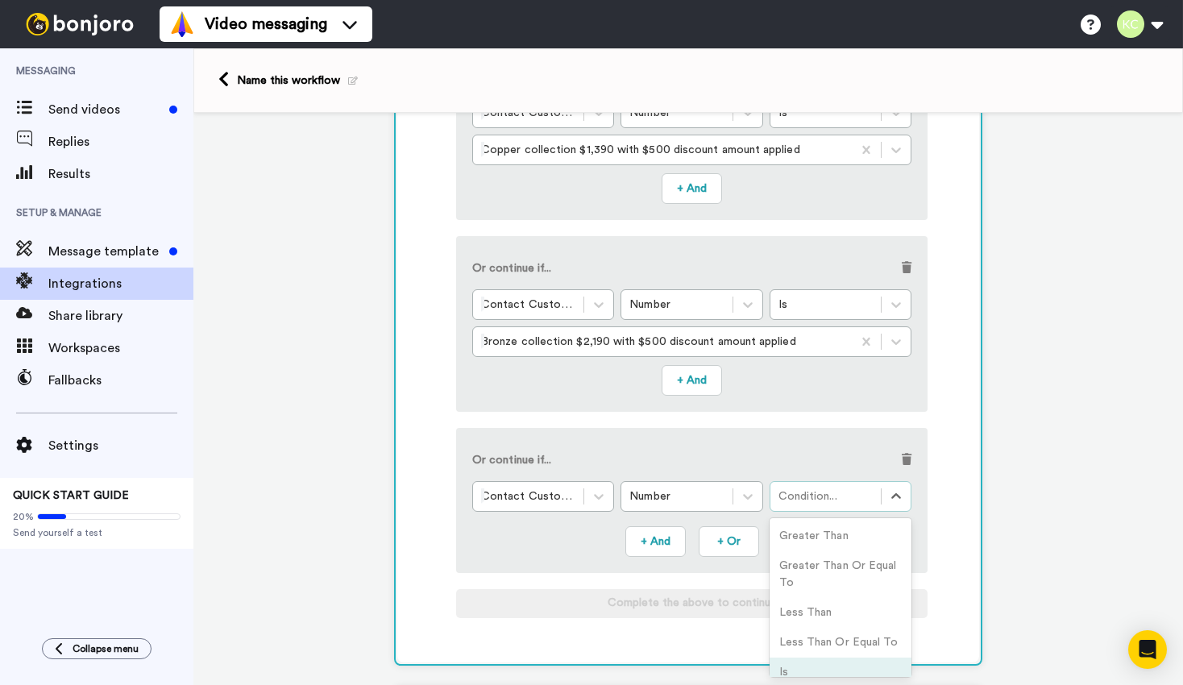
click at [813, 665] on div "Is" at bounding box center [841, 673] width 142 height 30
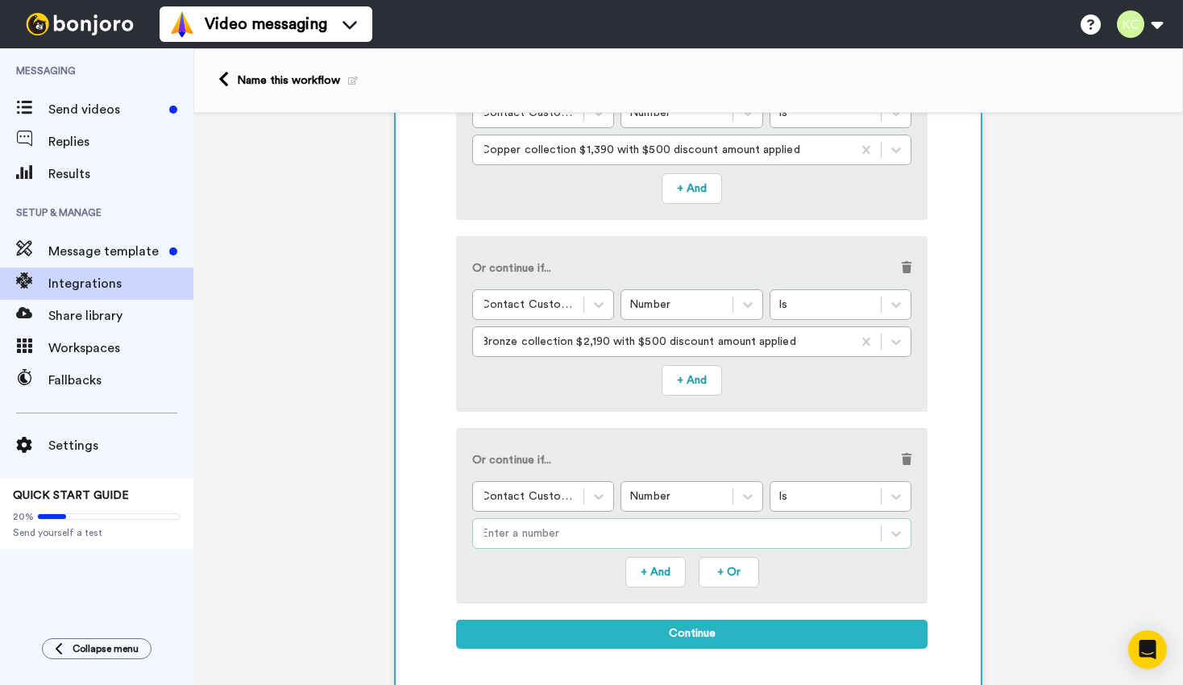
click at [666, 528] on div at bounding box center [677, 533] width 392 height 19
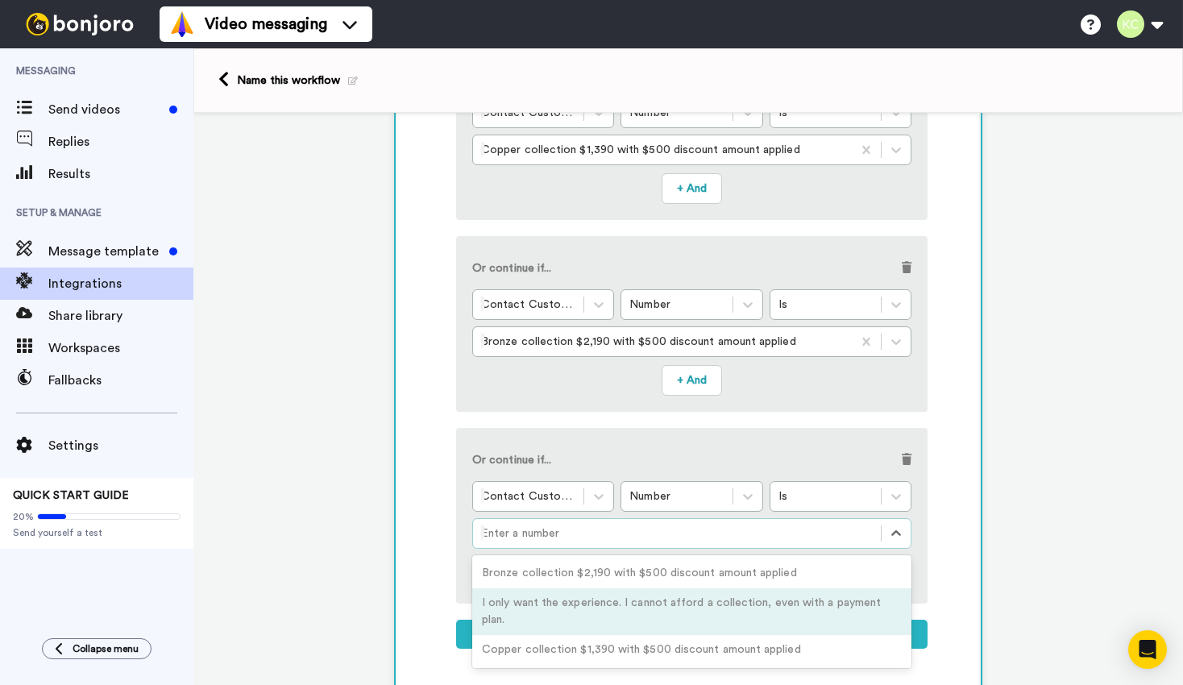
click at [984, 551] on div "1 Contact Added GoHighLevel Service selected ActiveCampaign AWeber Bonjoro Conv…" at bounding box center [688, 357] width 990 height 1193
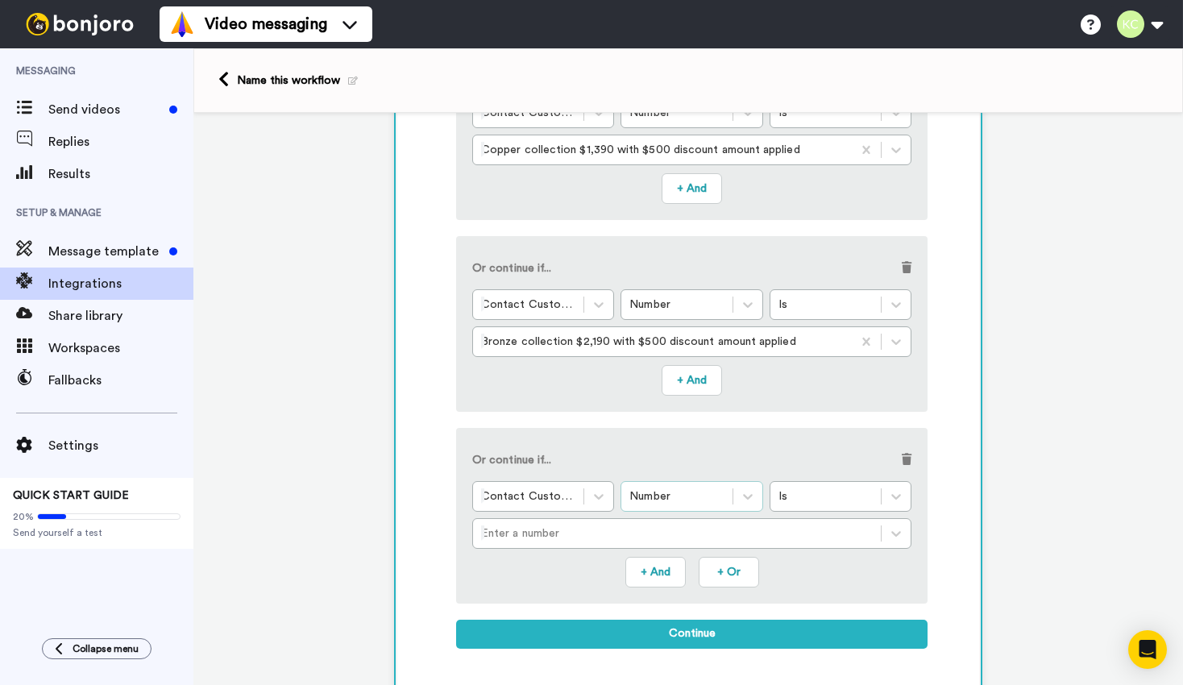
click at [731, 498] on div "Number" at bounding box center [676, 496] width 110 height 19
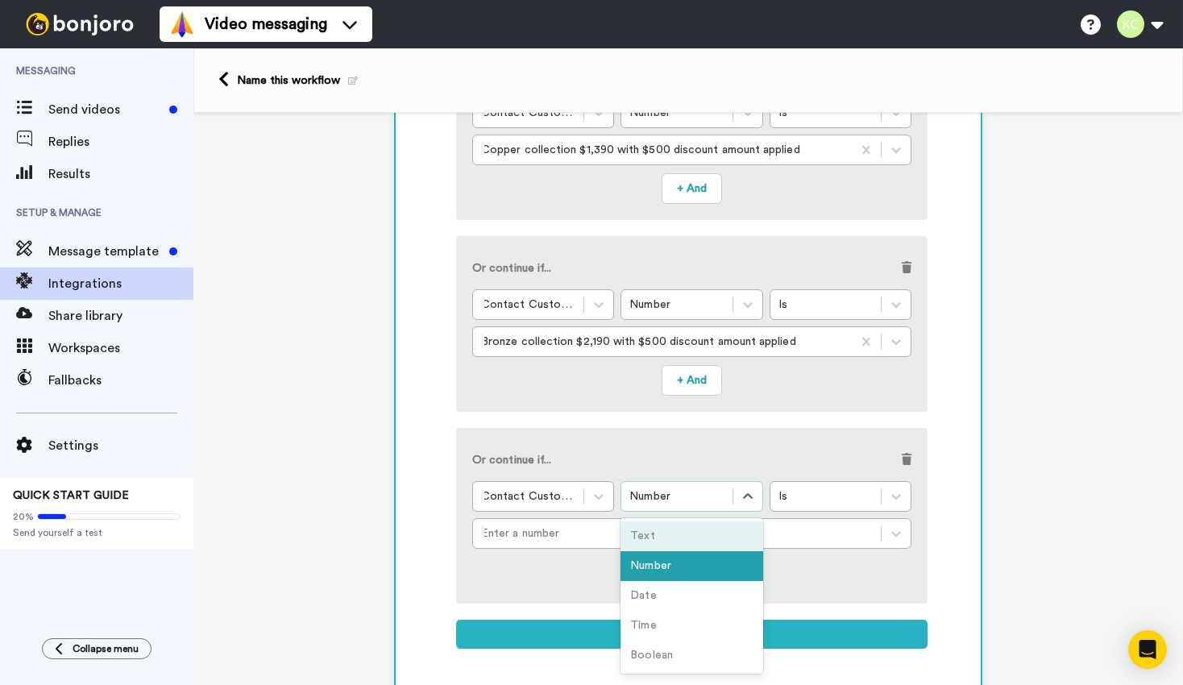
click at [718, 529] on div "Text" at bounding box center [691, 536] width 142 height 30
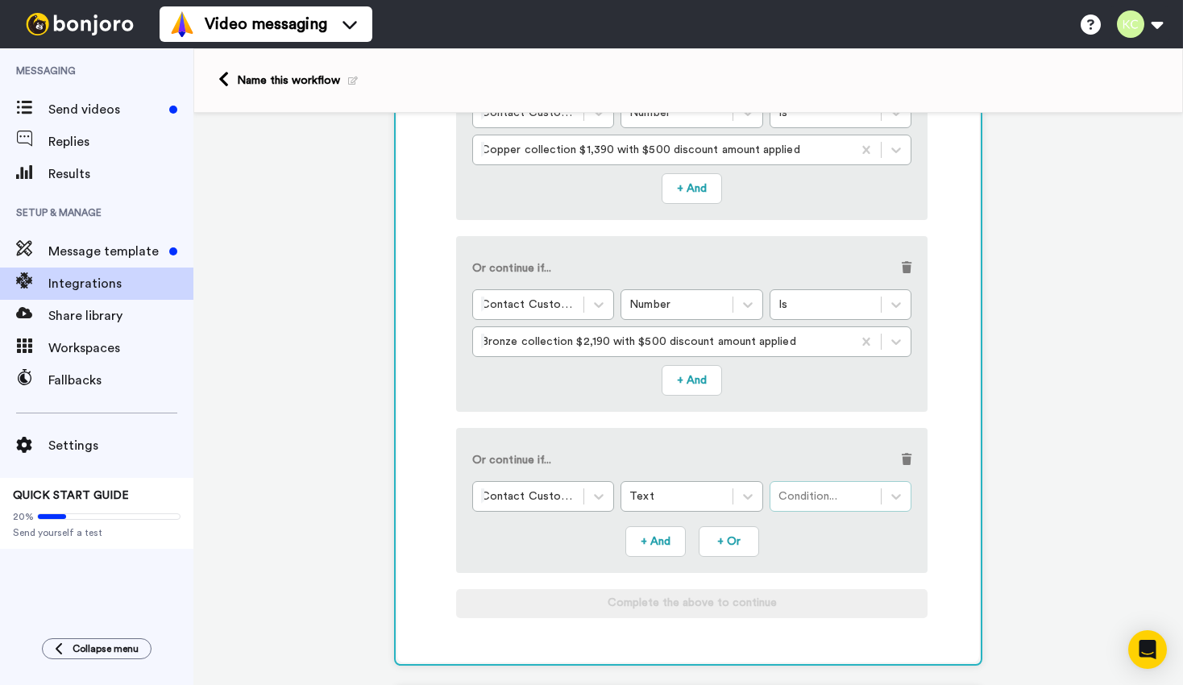
click at [877, 493] on div "Condition..." at bounding box center [825, 496] width 110 height 19
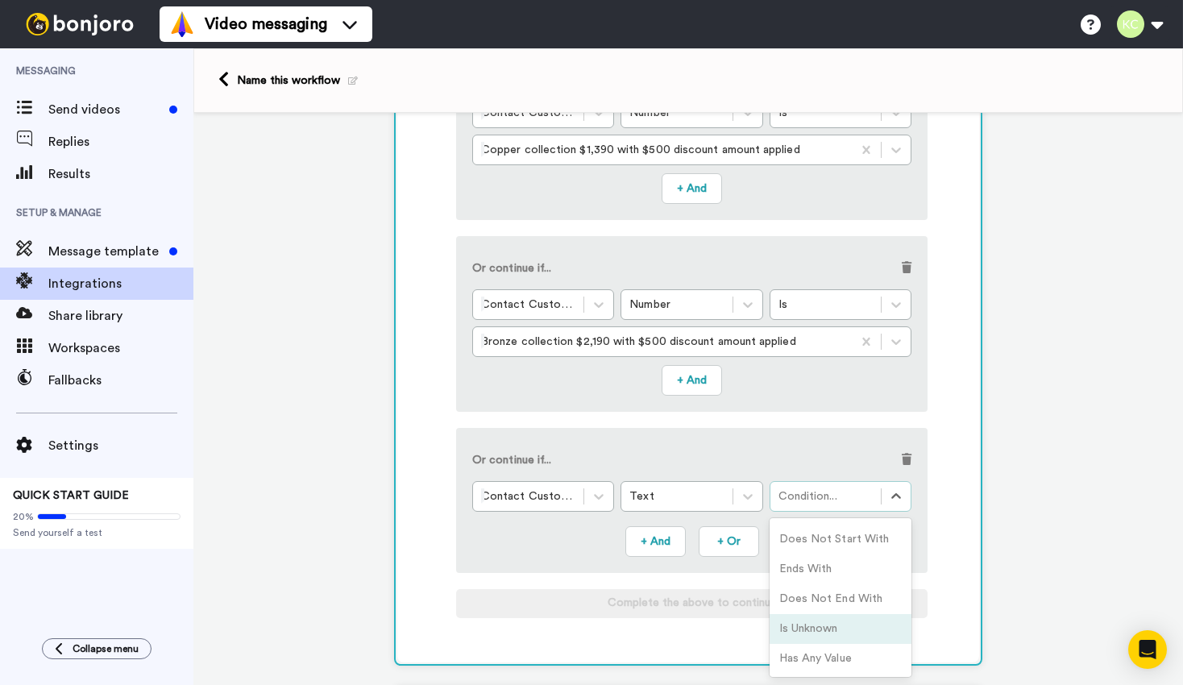
scroll to position [0, 0]
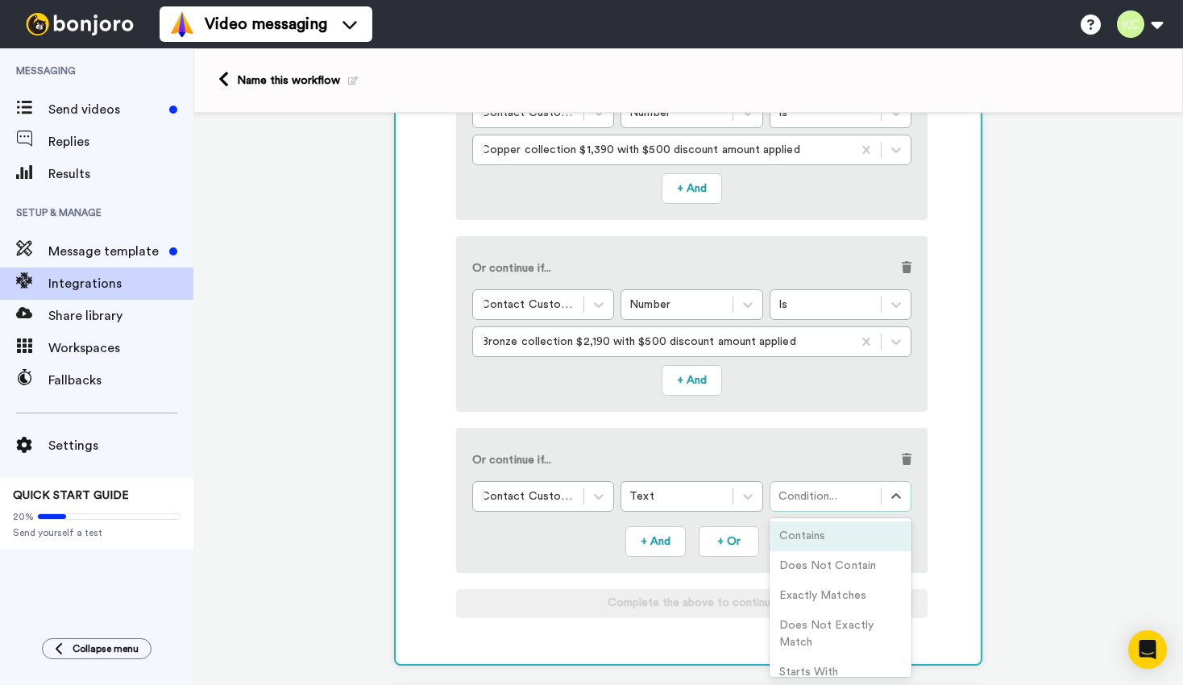
click at [854, 542] on div "Contains" at bounding box center [841, 536] width 142 height 30
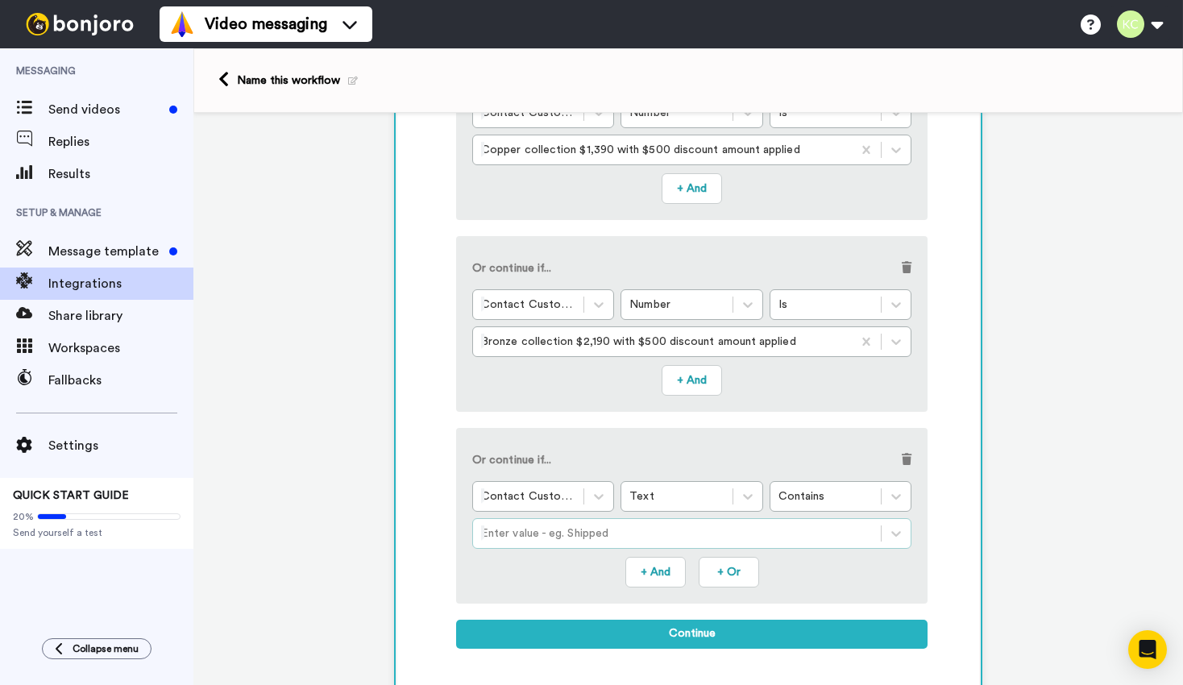
click at [713, 530] on div at bounding box center [677, 533] width 392 height 19
click at [907, 462] on span at bounding box center [907, 459] width 10 height 11
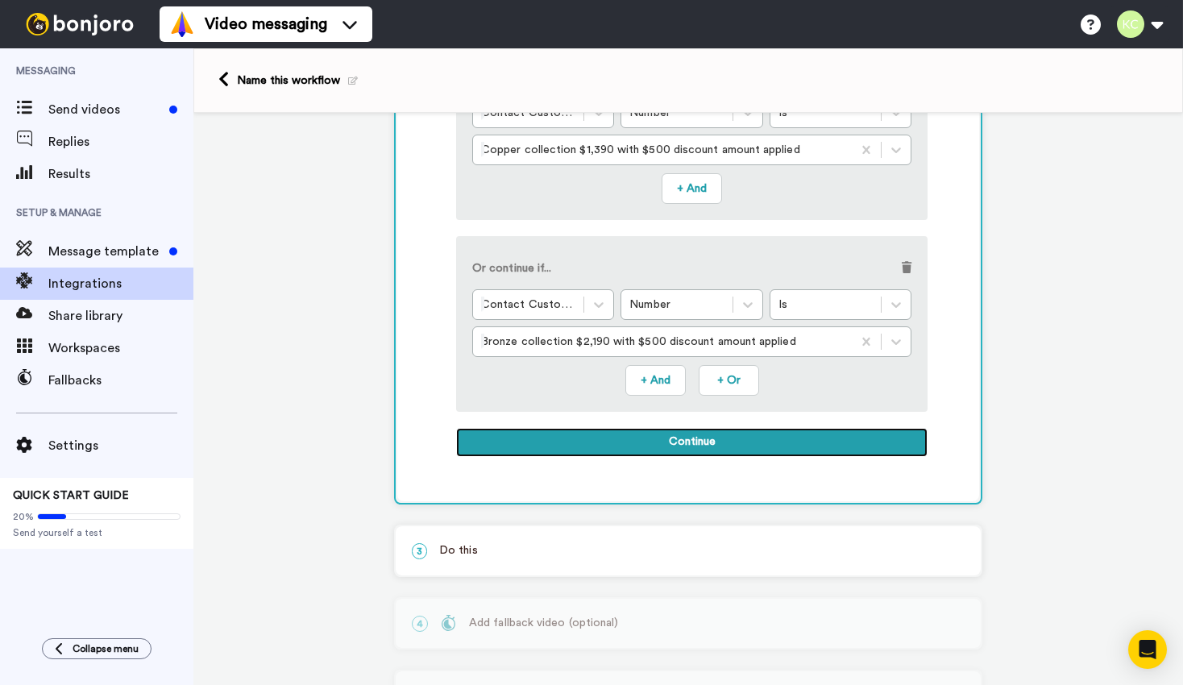
click at [781, 448] on button "Continue" at bounding box center [691, 442] width 471 height 29
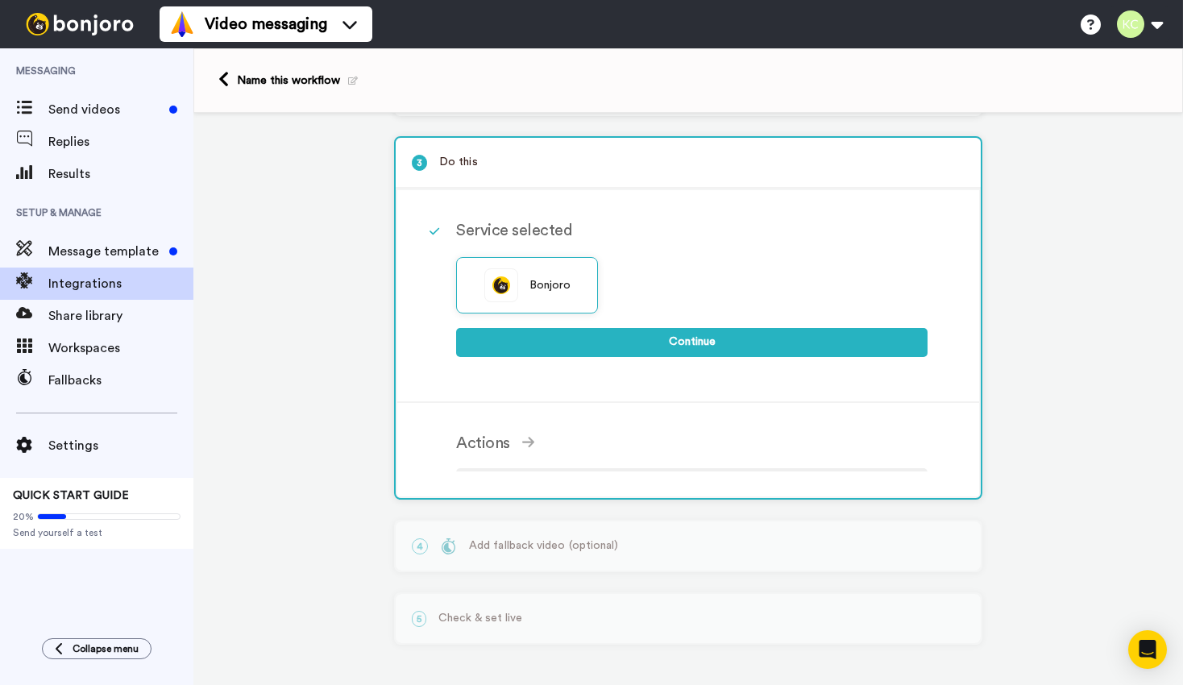
scroll to position [133, 0]
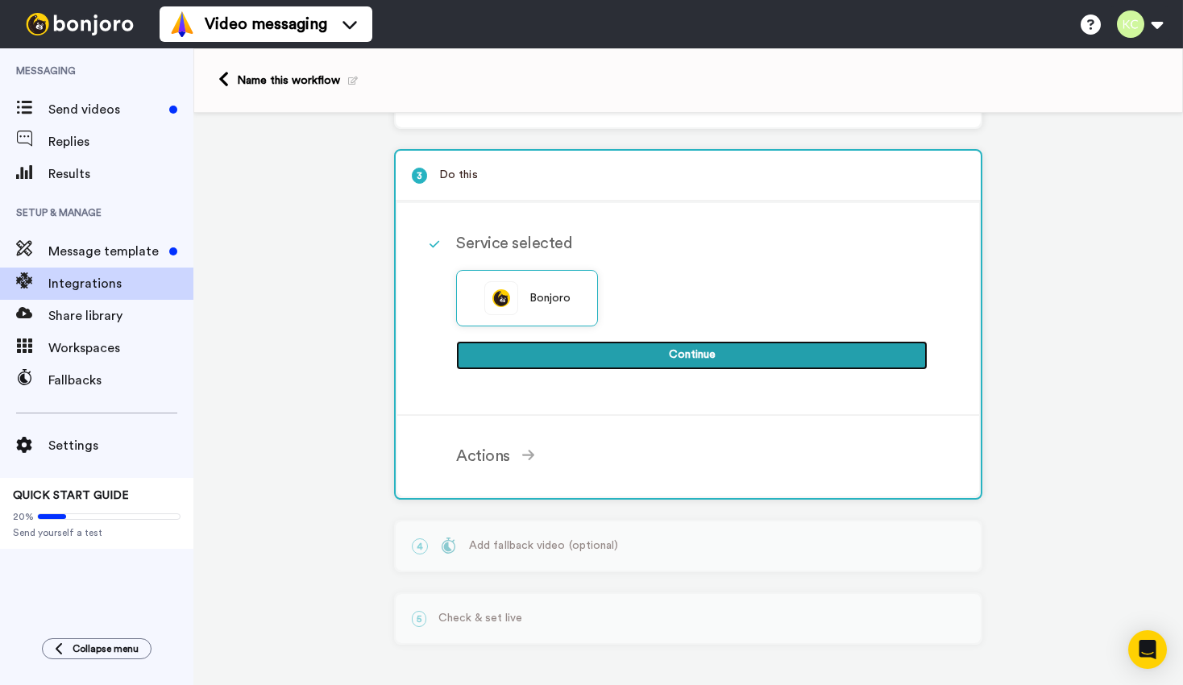
click at [697, 351] on button "Continue" at bounding box center [691, 355] width 471 height 29
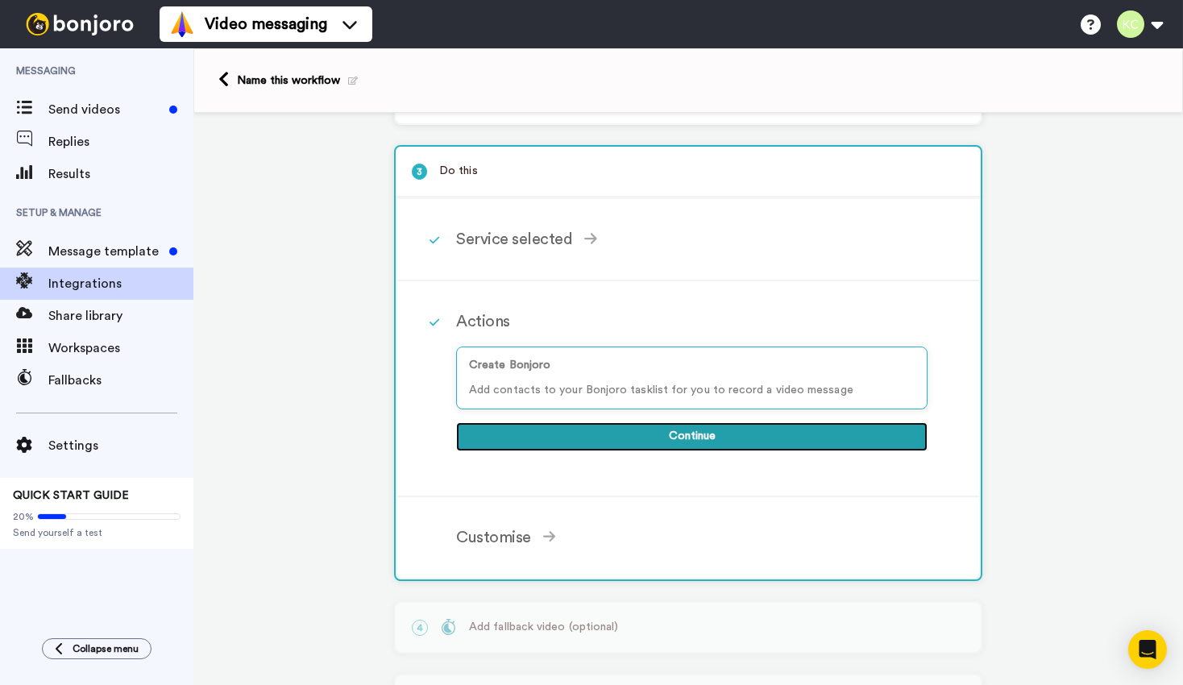
click at [698, 437] on button "Continue" at bounding box center [691, 436] width 471 height 29
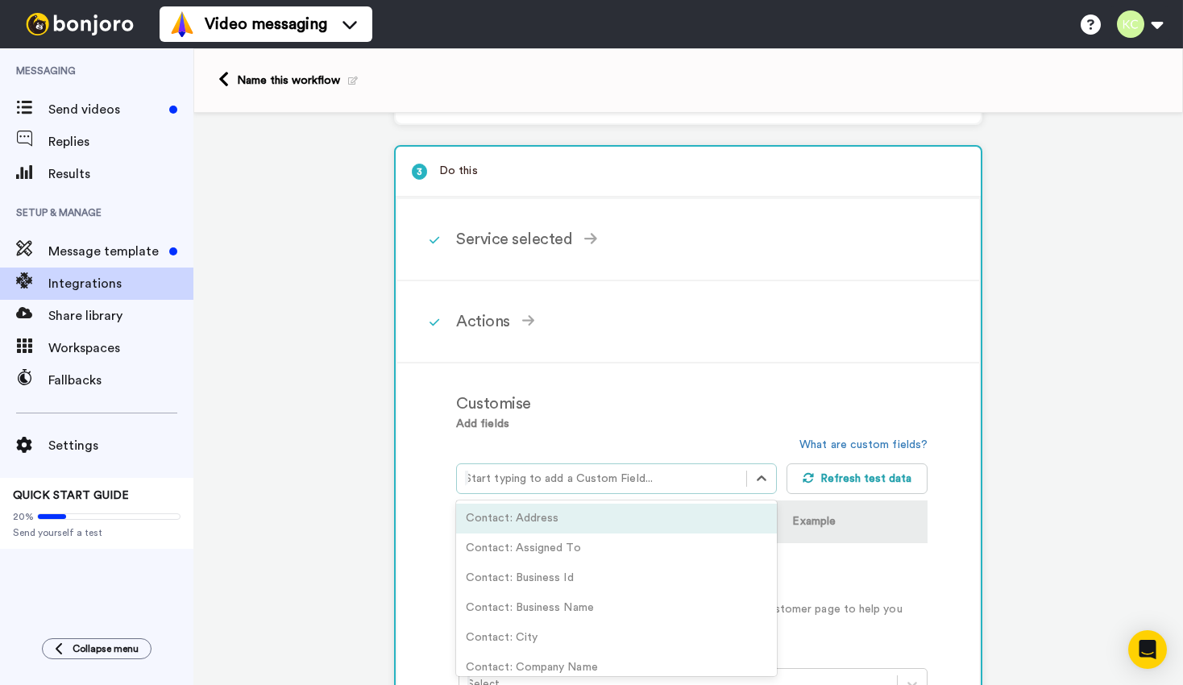
click at [697, 476] on div at bounding box center [601, 478] width 273 height 19
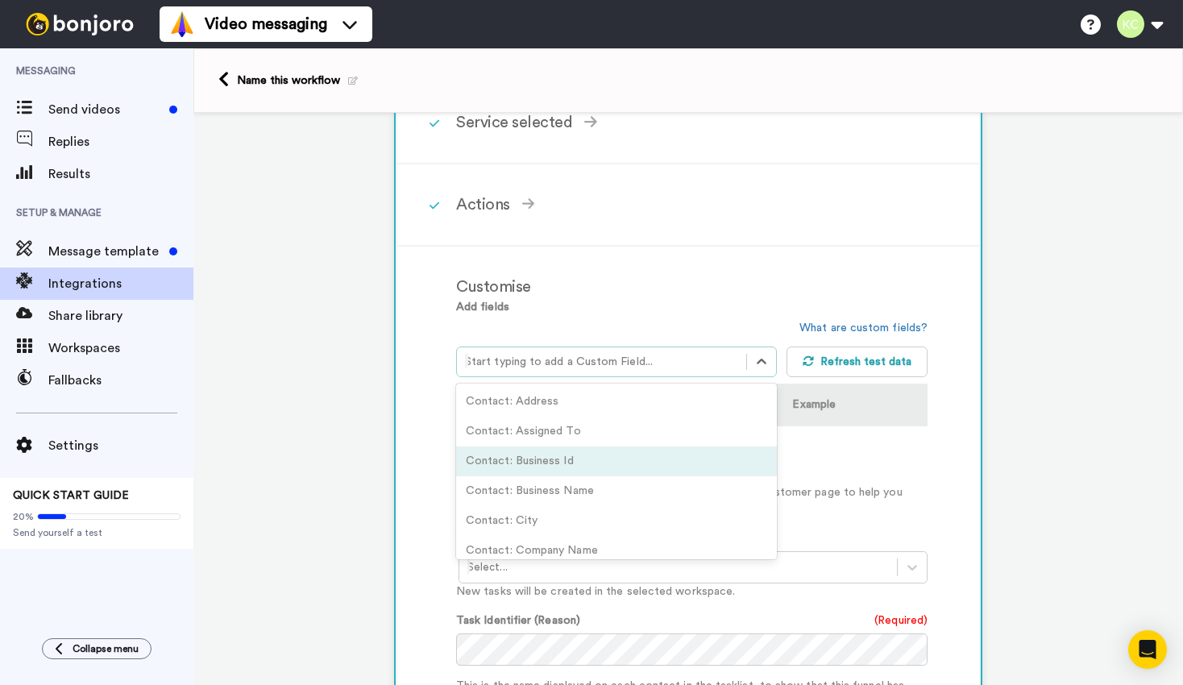
scroll to position [252, 0]
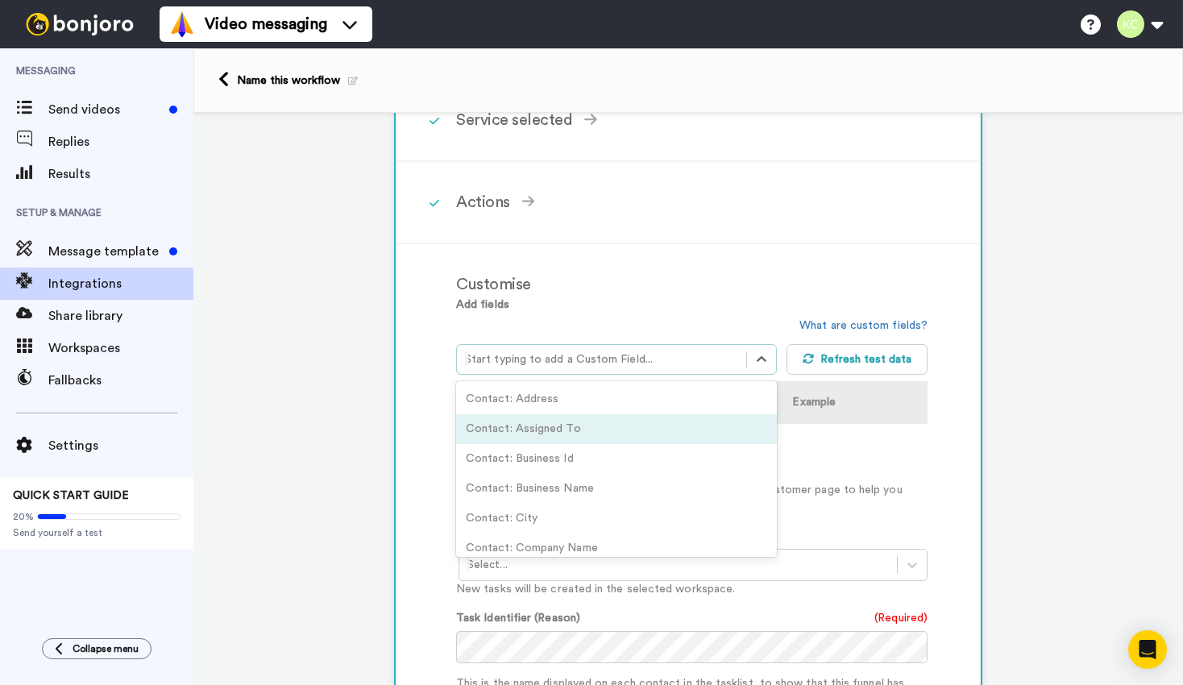
click at [720, 262] on div "Customise Add fields option Contact: Assigned To focused, 2 of 84. 84 results a…" at bounding box center [709, 601] width 507 height 683
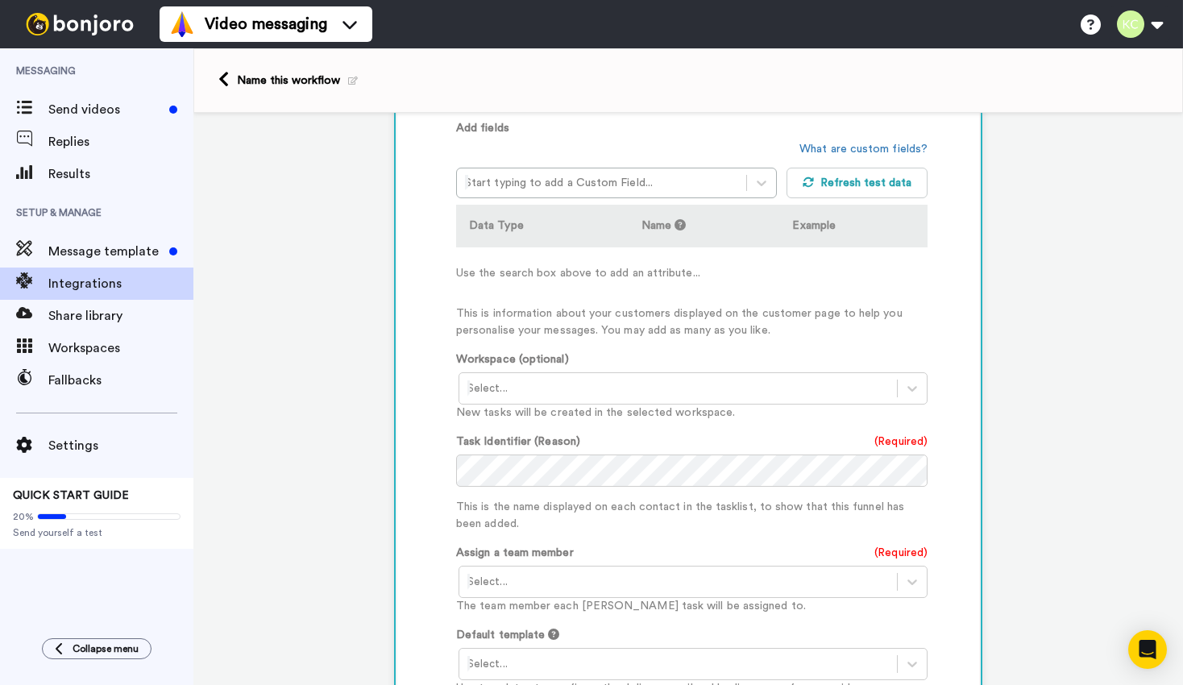
scroll to position [432, 0]
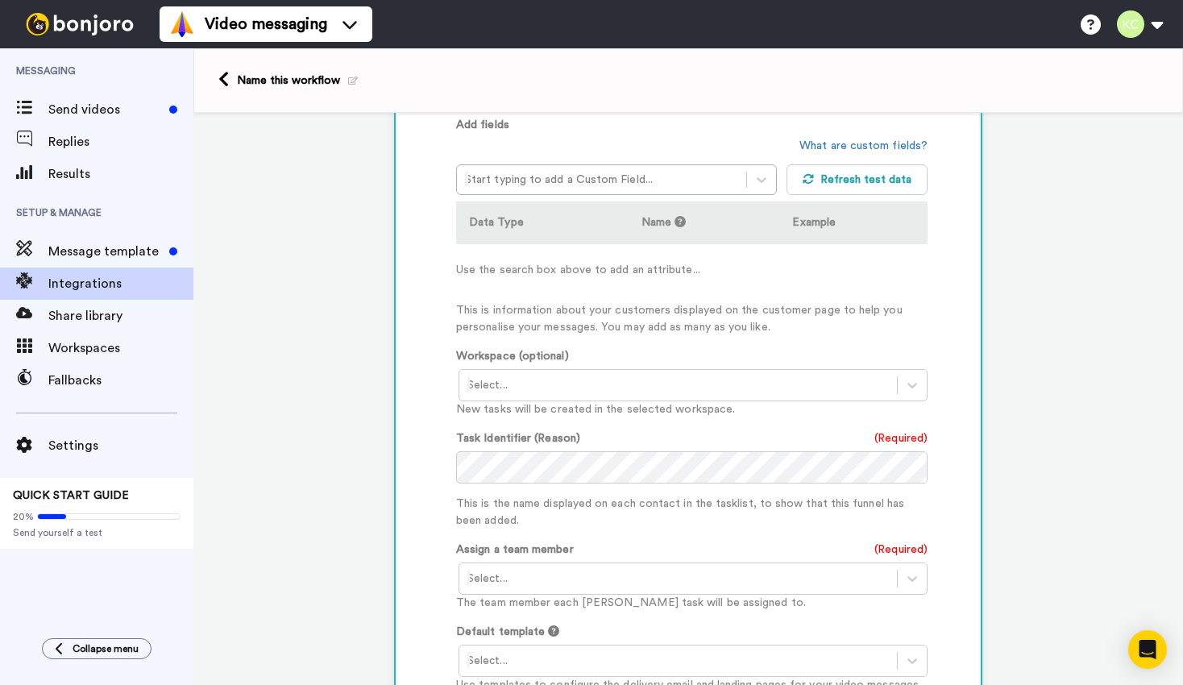
click at [731, 165] on div "Start typing to add a Custom Field..." at bounding box center [621, 166] width 330 height 57
click at [731, 178] on div at bounding box center [601, 179] width 273 height 19
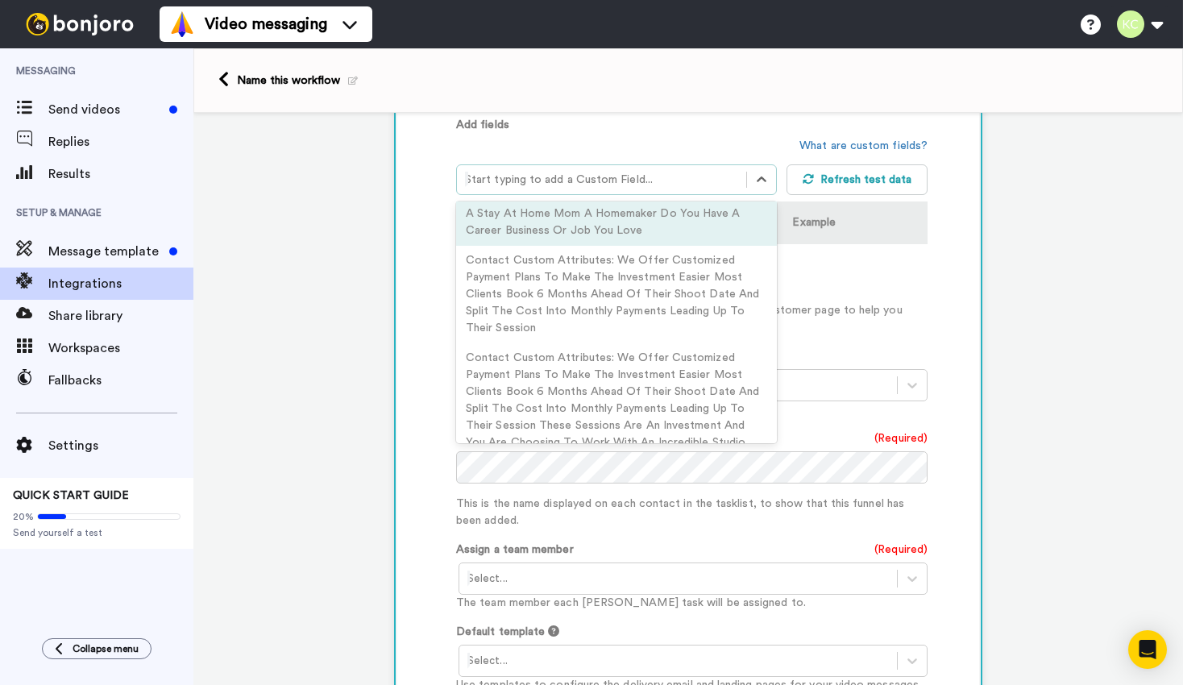
scroll to position [1875, 0]
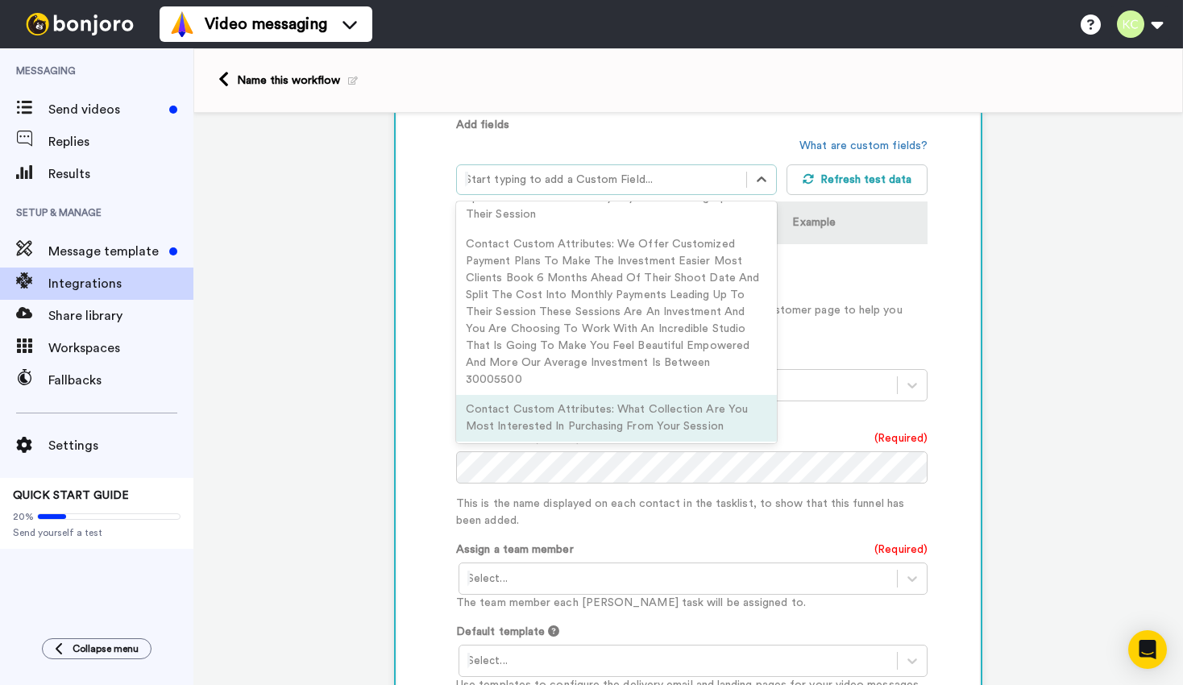
click at [612, 395] on div "Contact Custom Attributes: What Collection Are You Most Interested In Purchasin…" at bounding box center [616, 418] width 321 height 47
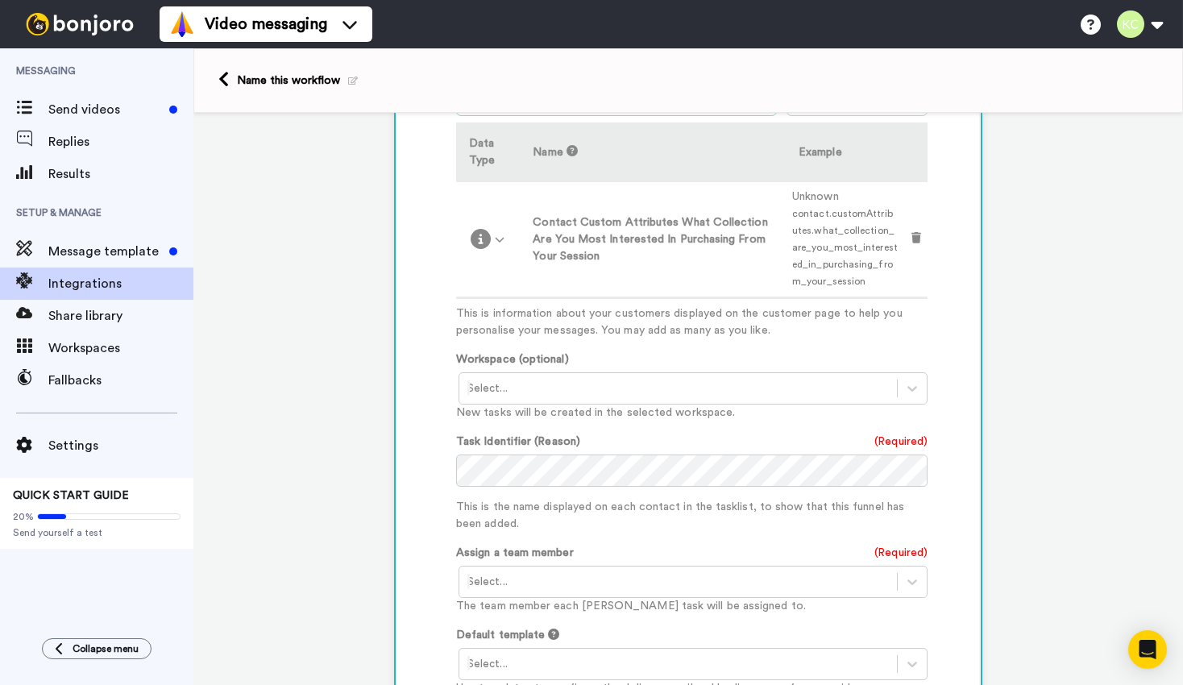
scroll to position [512, 0]
click at [610, 386] on div at bounding box center [677, 387] width 421 height 19
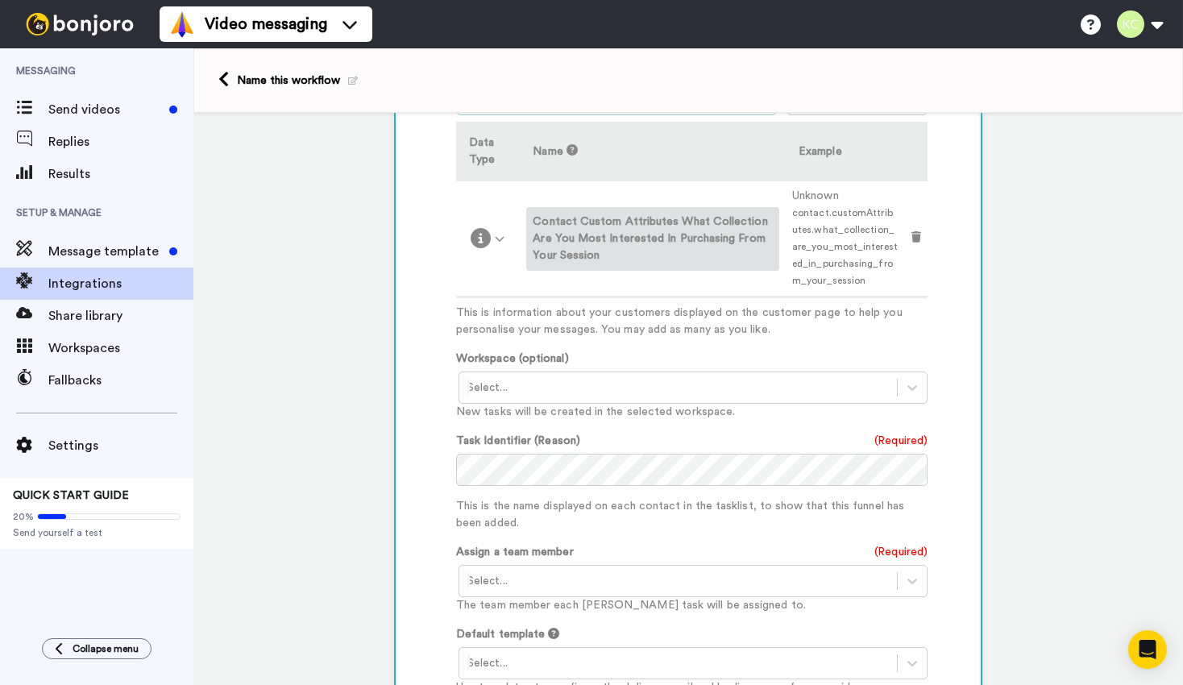
click at [624, 246] on label "Contact Custom Attributes What Collection Are You Most Interested In Purchasing…" at bounding box center [653, 239] width 240 height 51
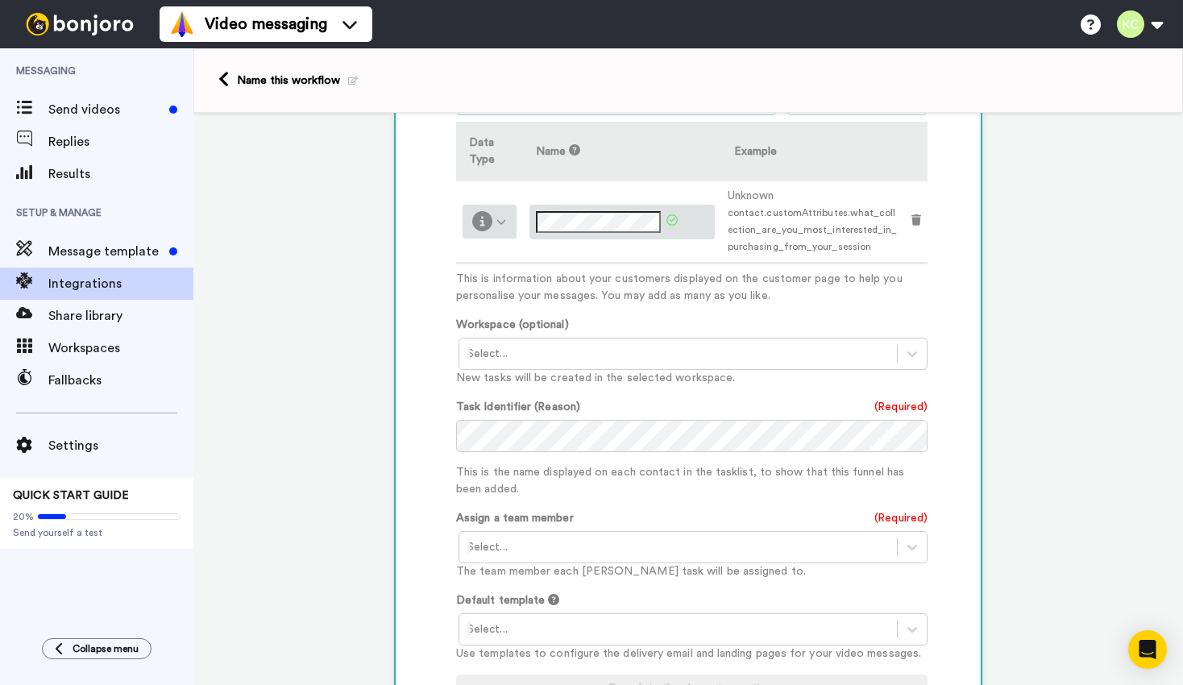
click at [511, 226] on div at bounding box center [490, 221] width 54 height 33
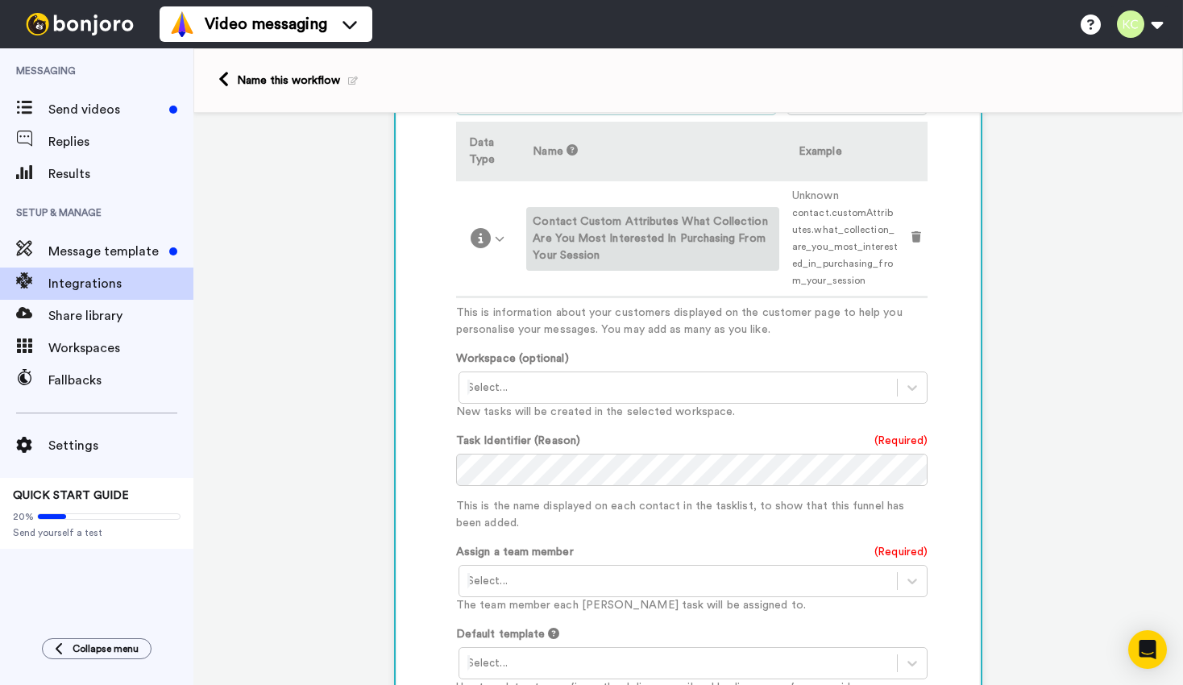
click at [585, 232] on label "Contact Custom Attributes What Collection Are You Most Interested In Purchasing…" at bounding box center [653, 239] width 240 height 51
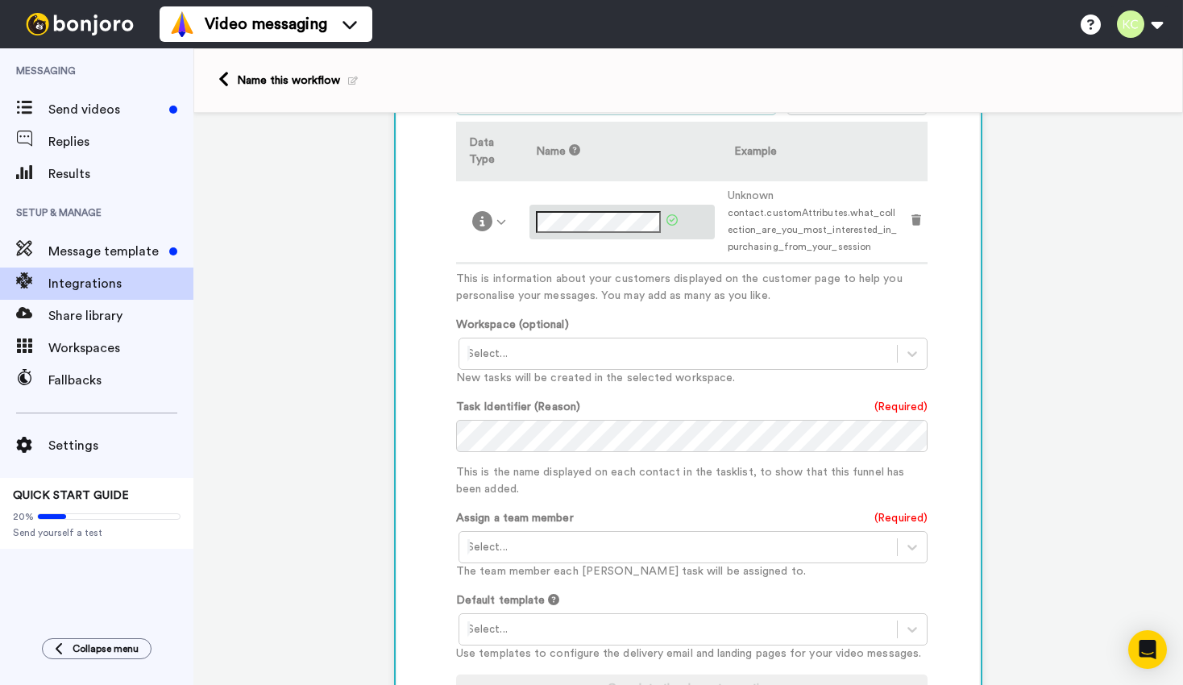
click at [669, 223] on icon at bounding box center [671, 219] width 11 height 11
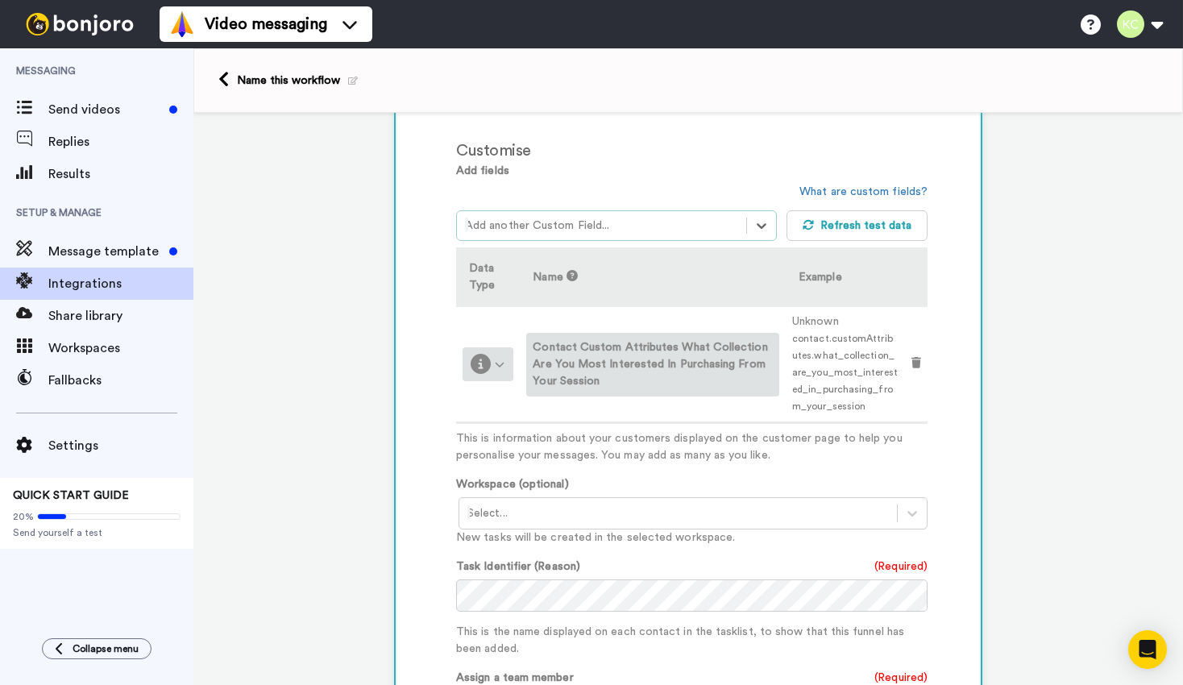
scroll to position [385, 0]
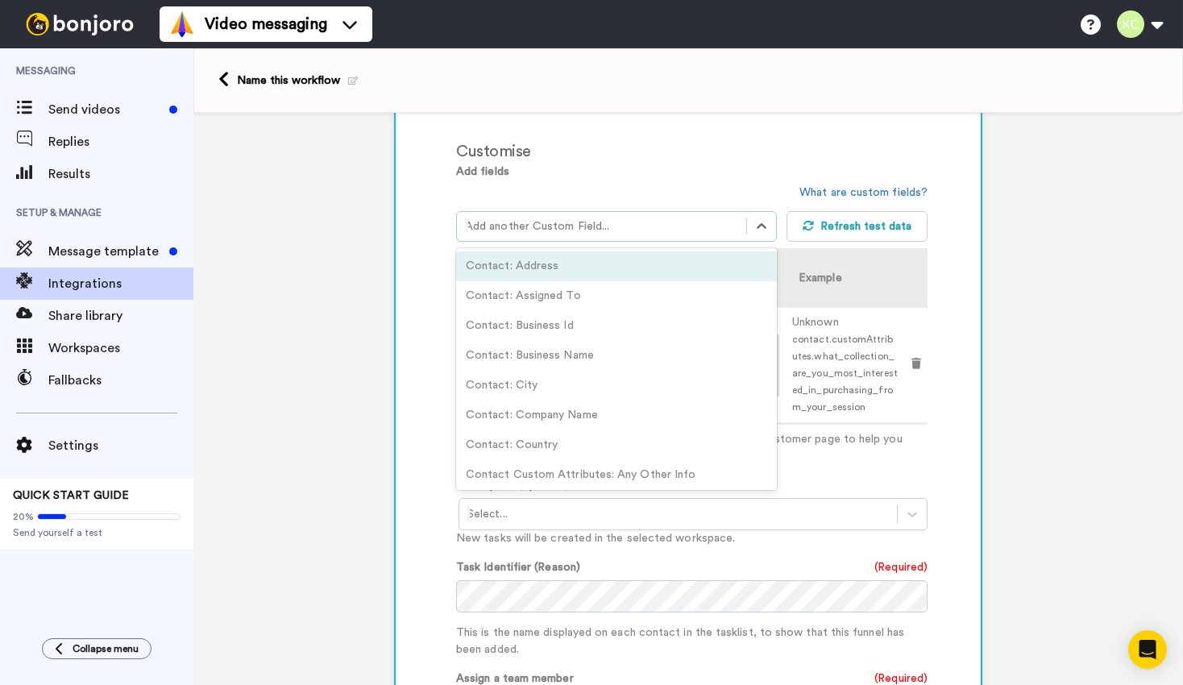
click at [551, 222] on div at bounding box center [601, 226] width 273 height 19
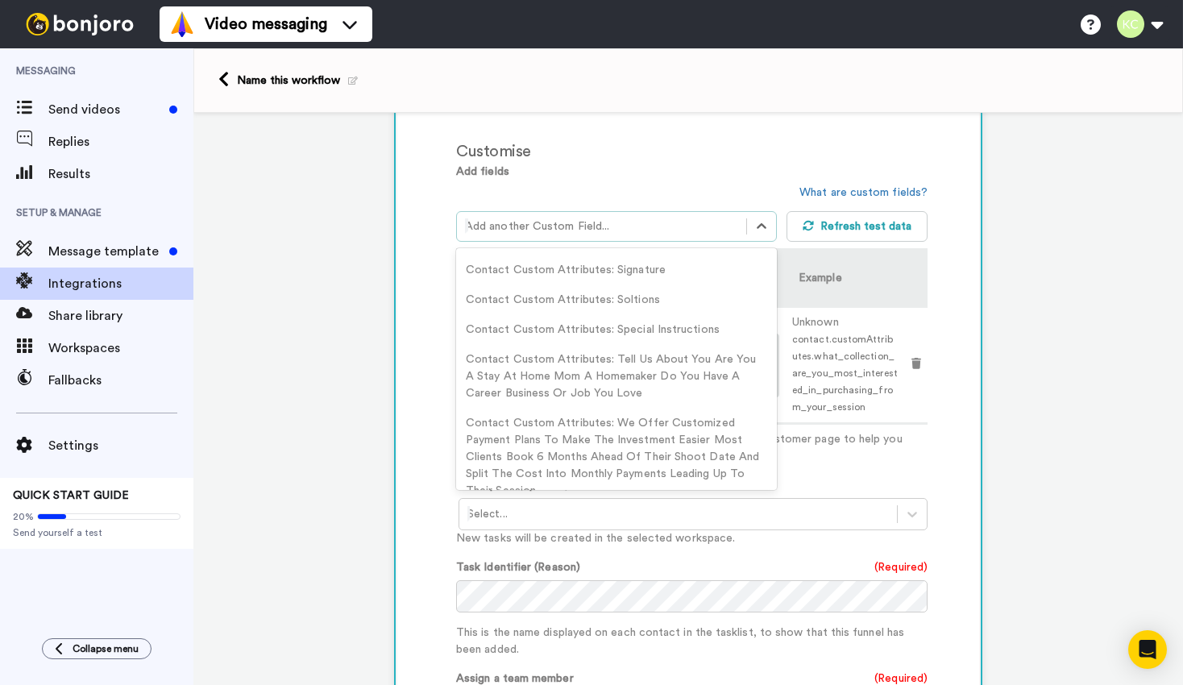
scroll to position [1654, 0]
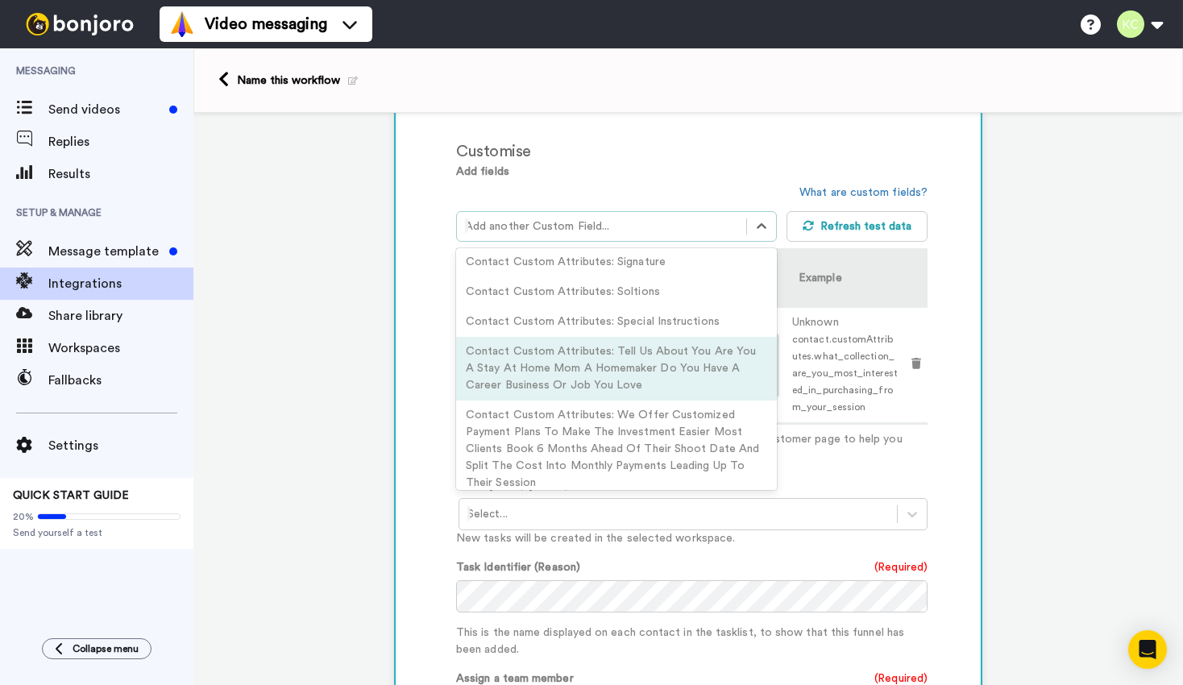
click at [547, 362] on div "Contact Custom Attributes: Tell Us About You Are You A Stay At Home Mom A Homem…" at bounding box center [616, 369] width 321 height 64
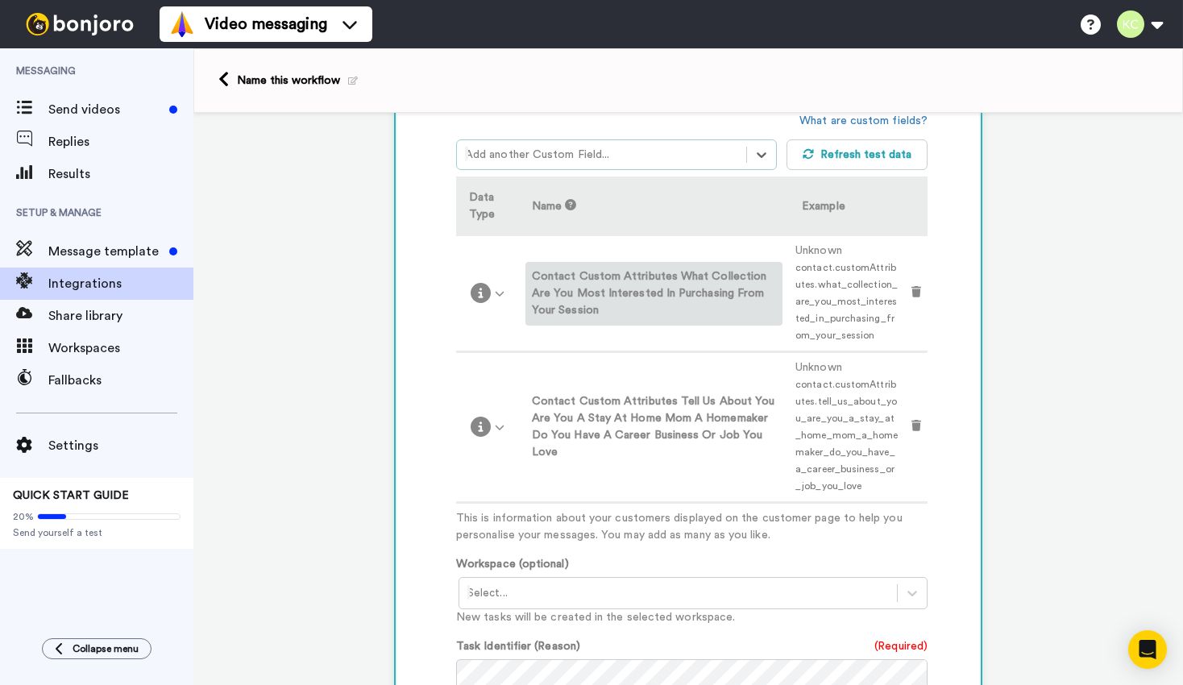
scroll to position [456, 0]
click at [629, 160] on div at bounding box center [601, 155] width 273 height 19
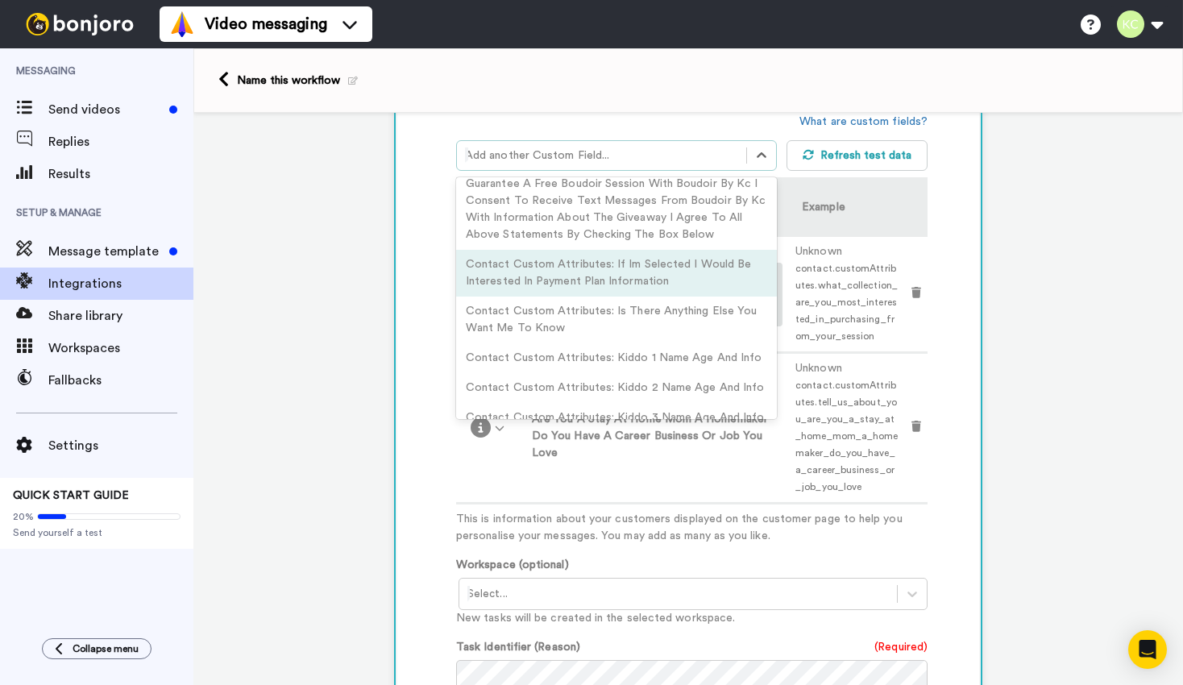
scroll to position [1156, 0]
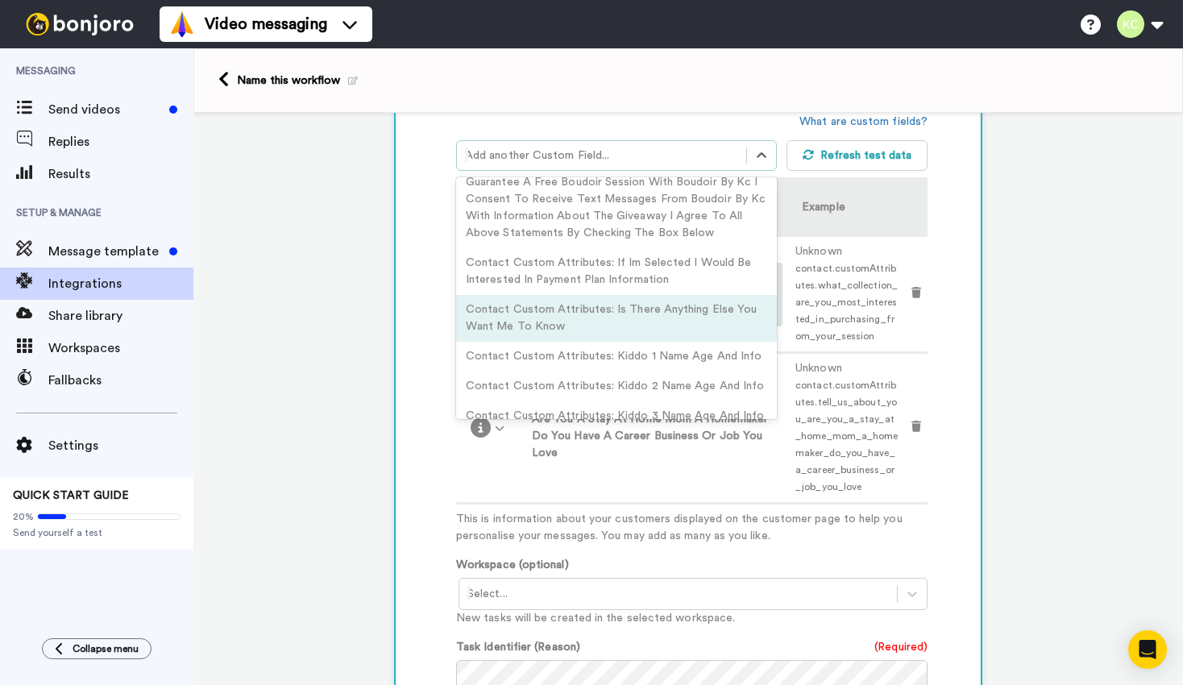
click at [605, 303] on div "Contact Custom Attributes: Is There Anything Else You Want Me To Know" at bounding box center [616, 318] width 321 height 47
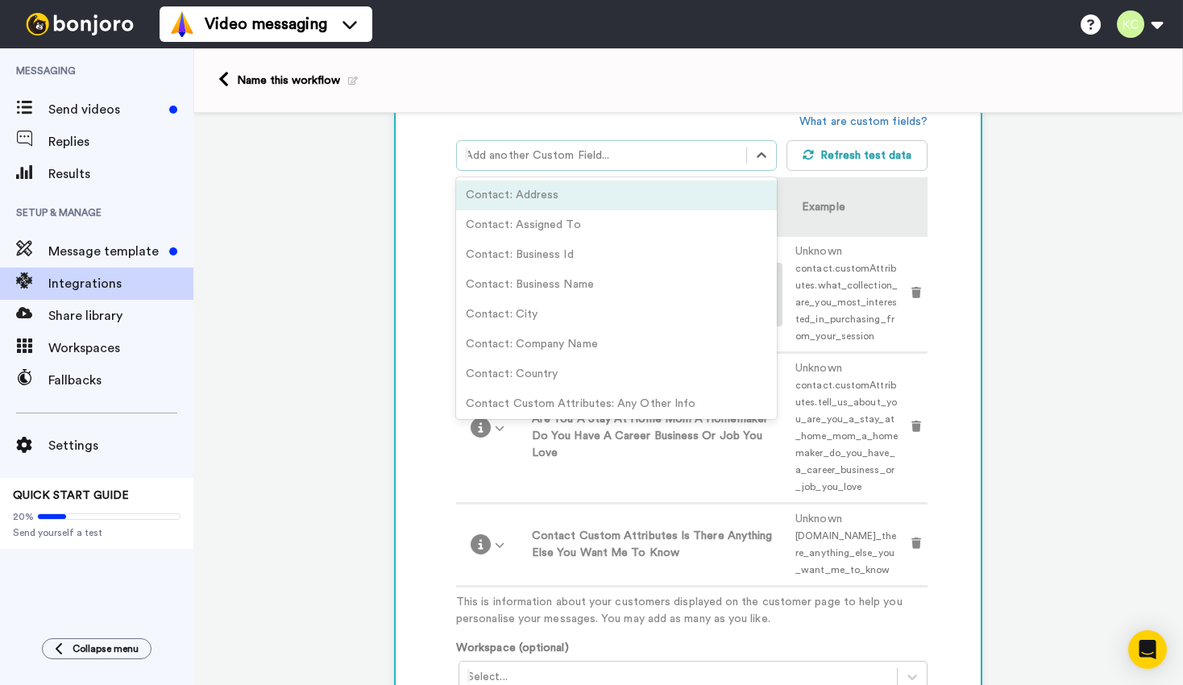
click at [600, 160] on div at bounding box center [601, 155] width 273 height 19
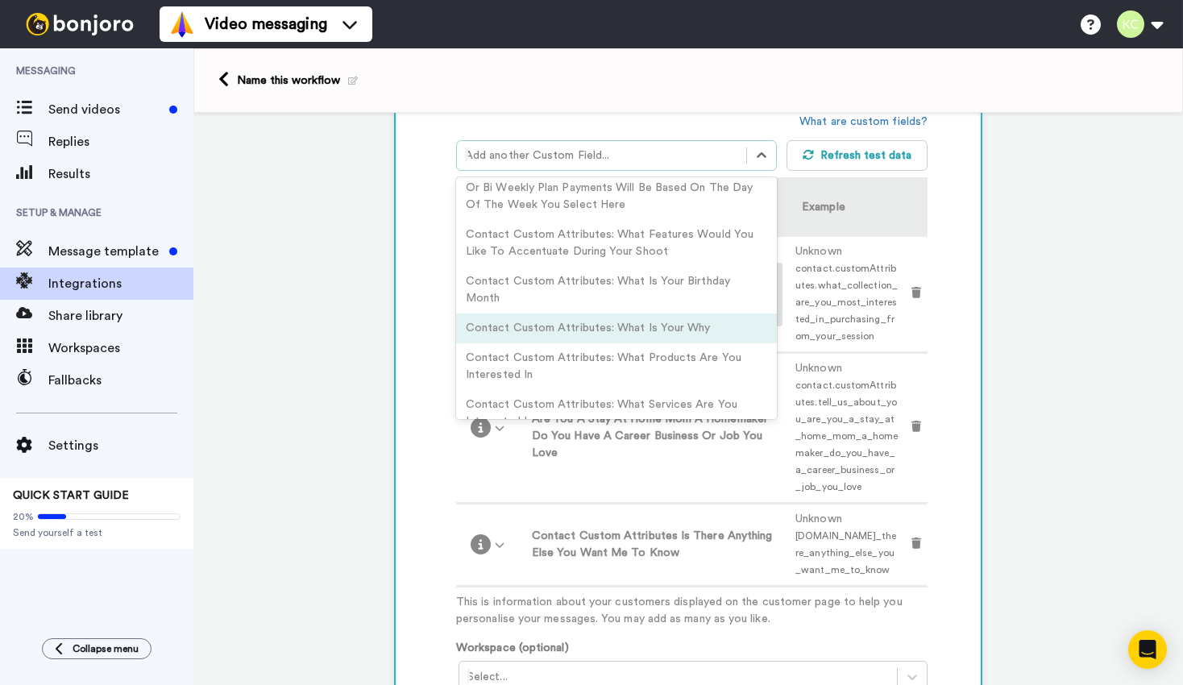
scroll to position [2165, 0]
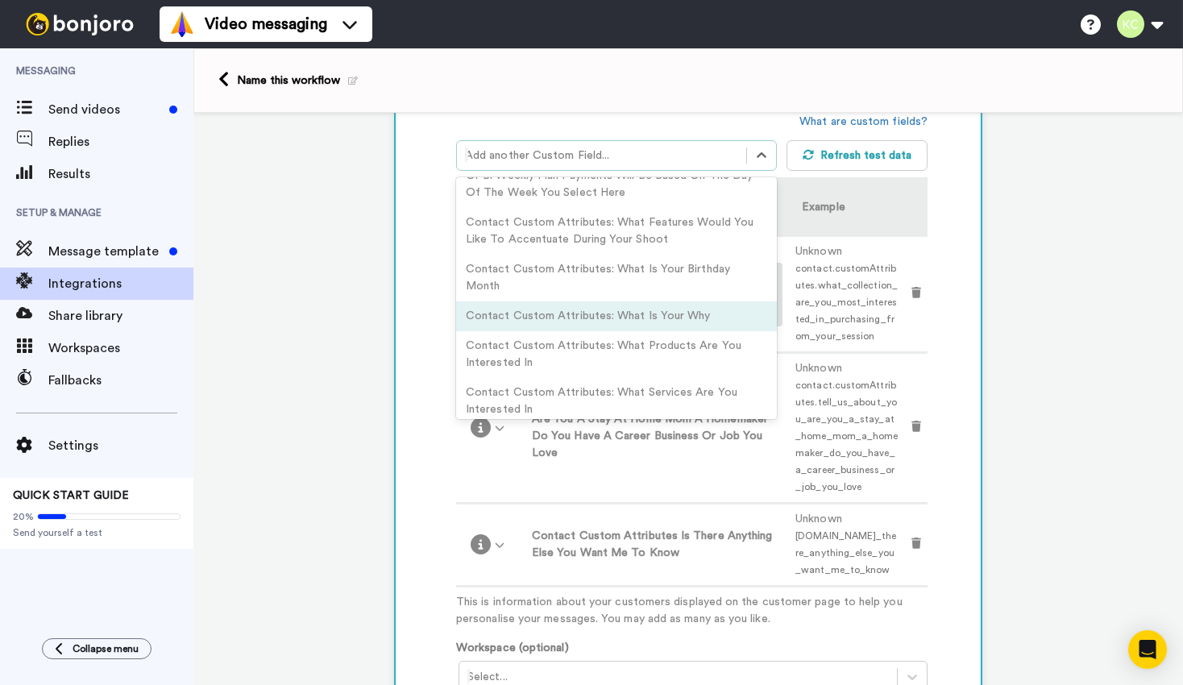
click at [648, 301] on div "Contact Custom Attributes: What Is Your Why" at bounding box center [616, 316] width 321 height 30
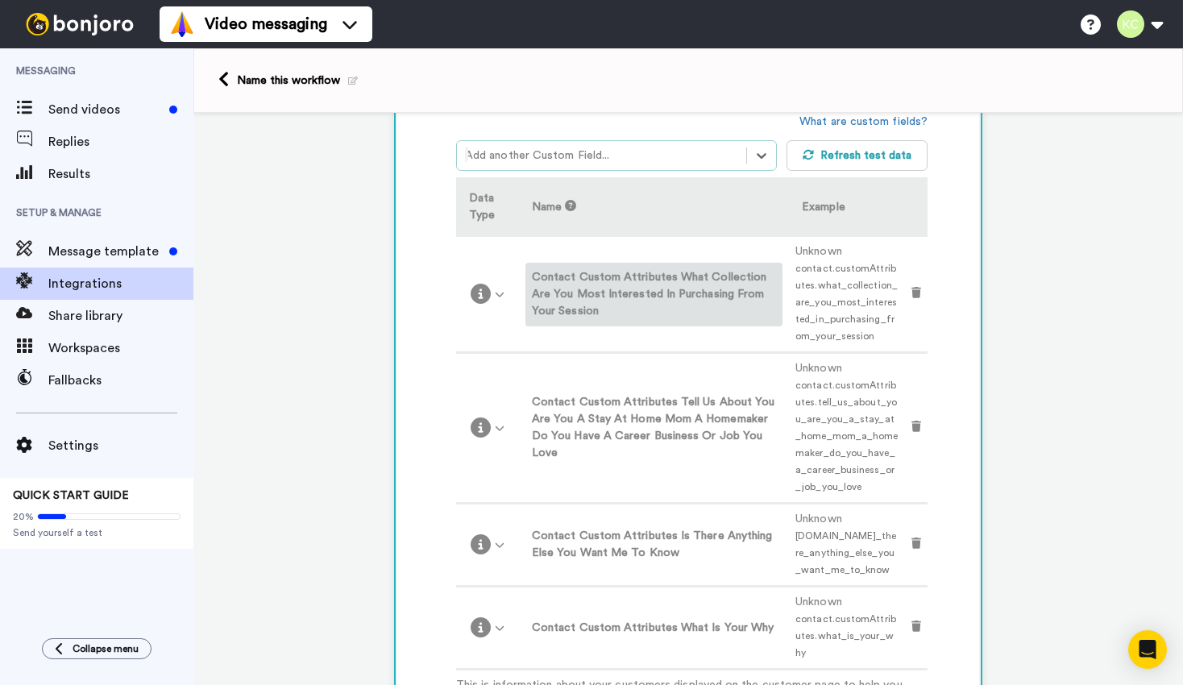
click at [608, 151] on div at bounding box center [601, 155] width 273 height 19
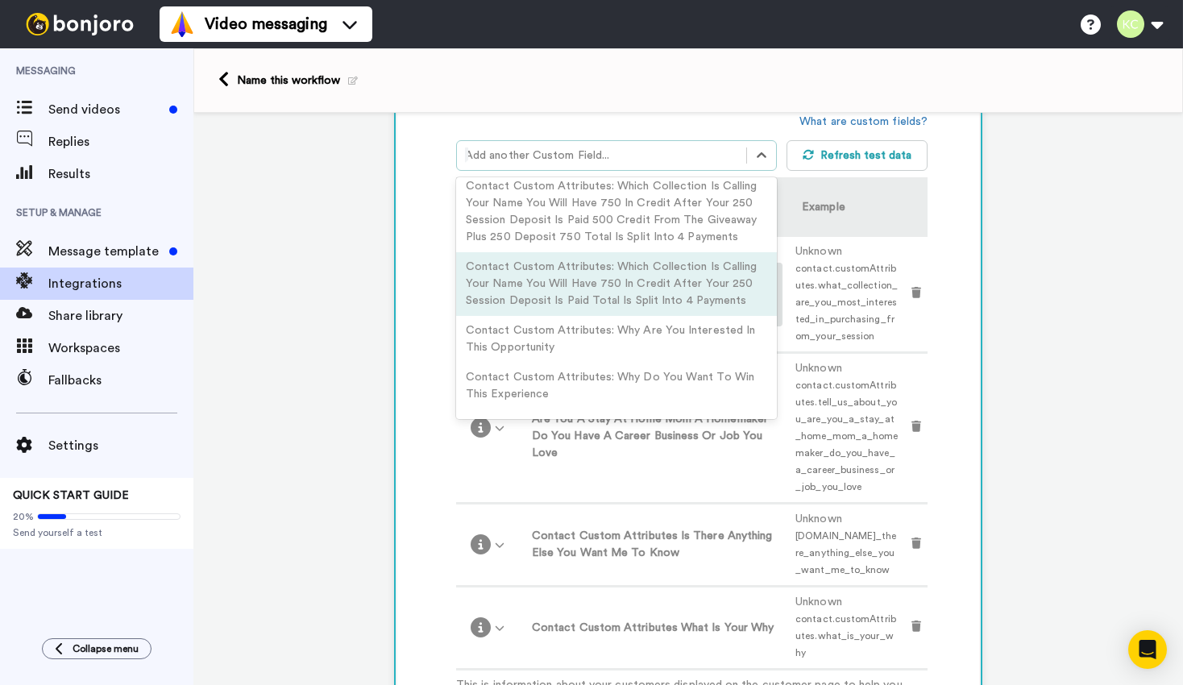
scroll to position [2662, 0]
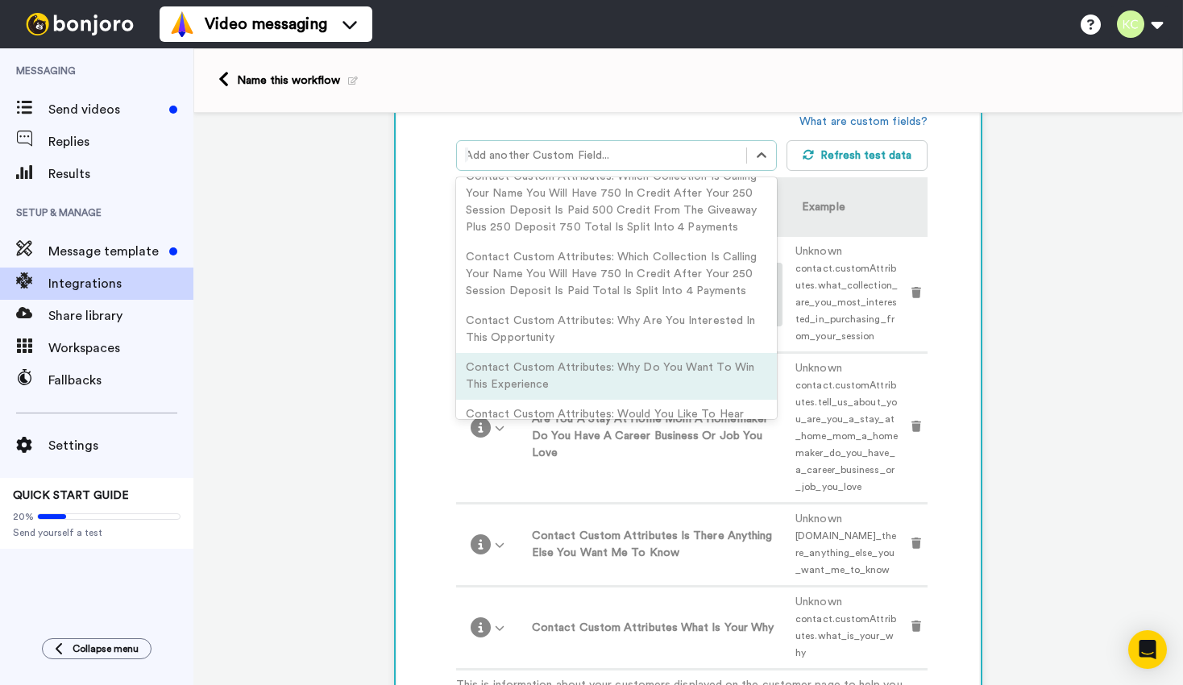
click at [618, 353] on div "Contact Custom Attributes: Why Do You Want To Win This Experience" at bounding box center [616, 376] width 321 height 47
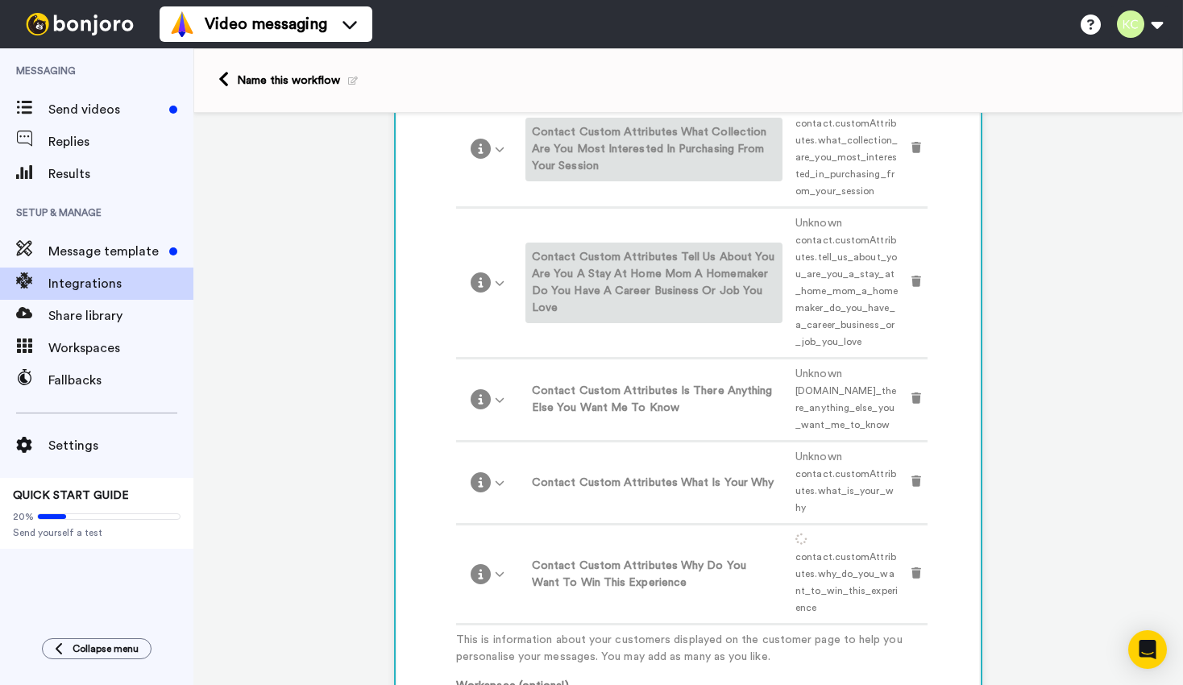
scroll to position [607, 0]
